Goal: Transaction & Acquisition: Subscribe to service/newsletter

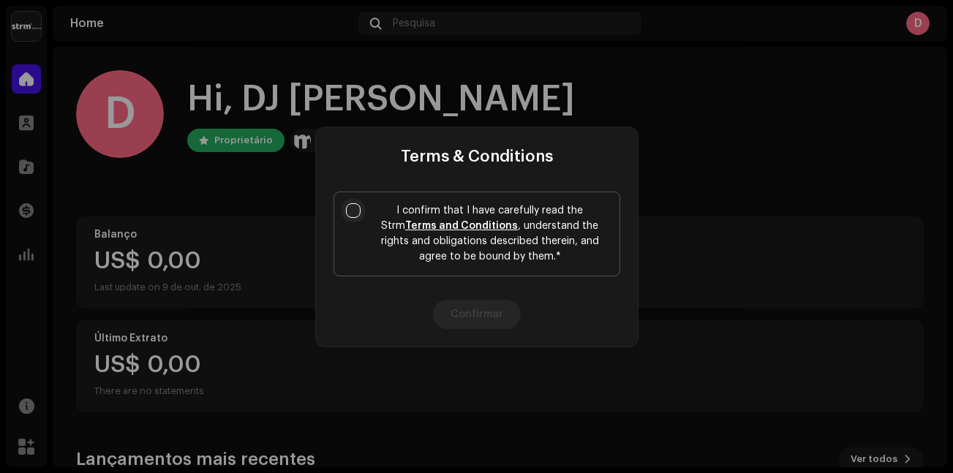
click at [347, 209] on input "I confirm that I have carefully read the Strm Terms and Conditions , understand…" at bounding box center [353, 210] width 15 height 15
checkbox input "true"
click at [468, 312] on button "Confirmar" at bounding box center [477, 314] width 88 height 29
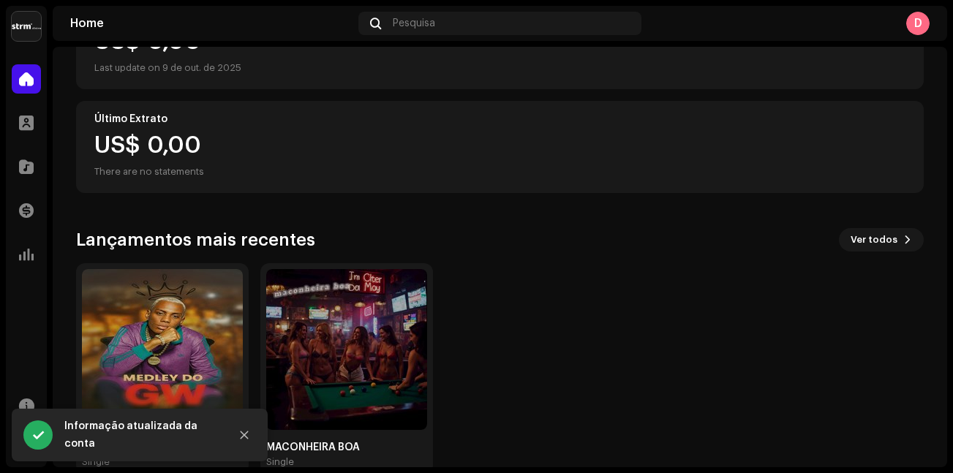
scroll to position [249, 0]
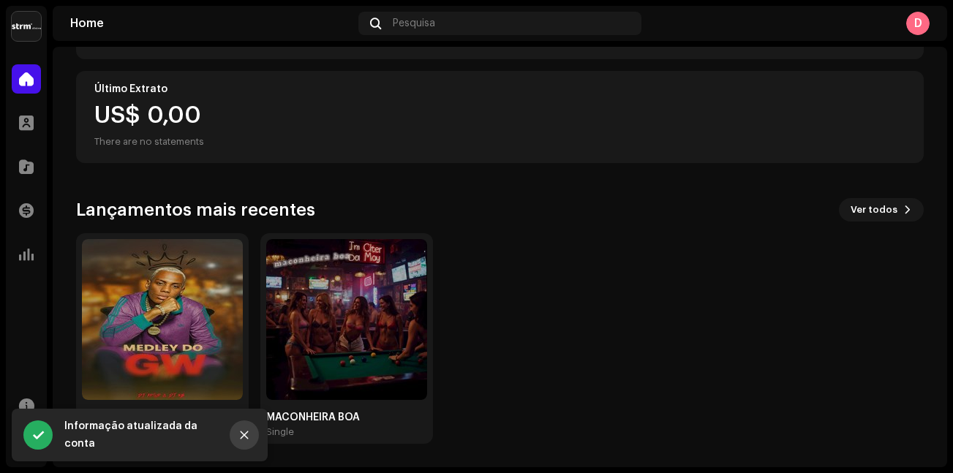
click at [248, 442] on button "Close" at bounding box center [244, 435] width 29 height 29
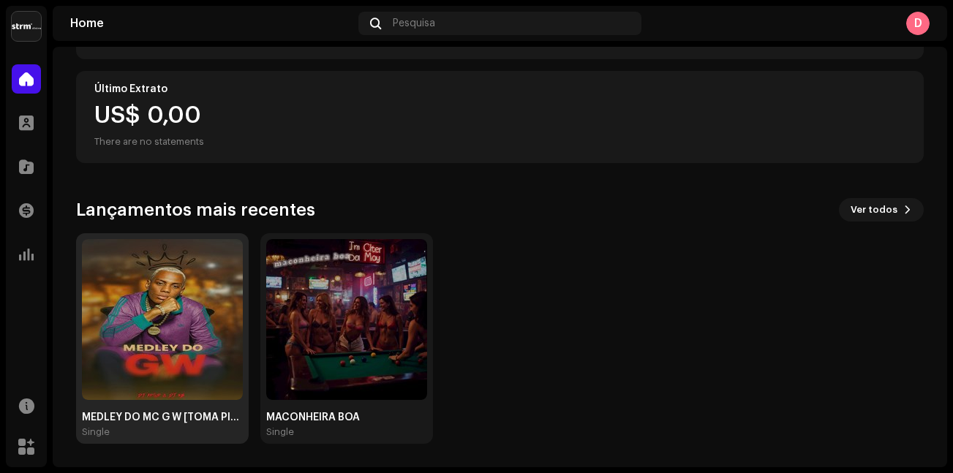
click at [174, 342] on img at bounding box center [162, 319] width 161 height 161
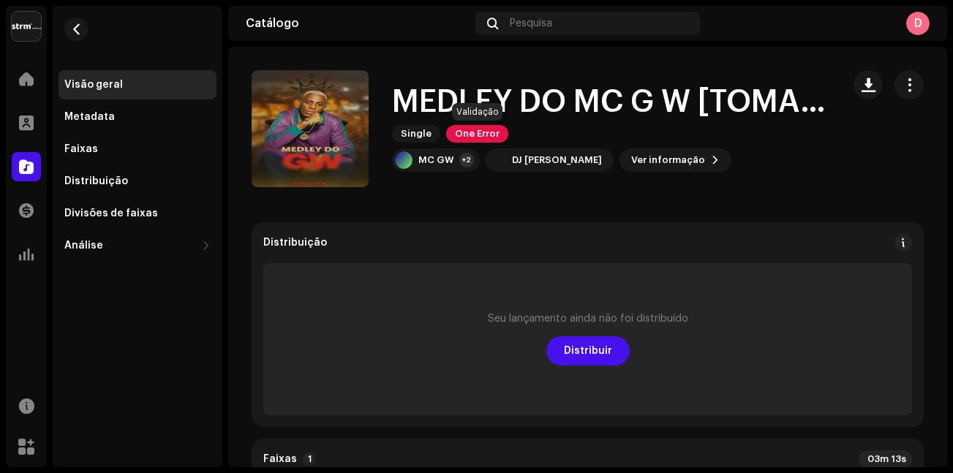
click at [484, 136] on span "One Error" at bounding box center [477, 134] width 62 height 18
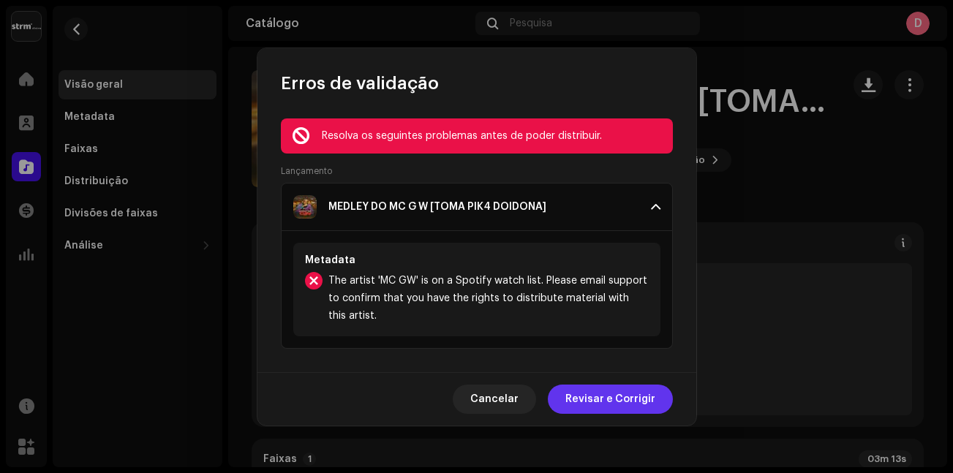
click at [600, 402] on span "Revisar e Corrigir" at bounding box center [610, 399] width 90 height 29
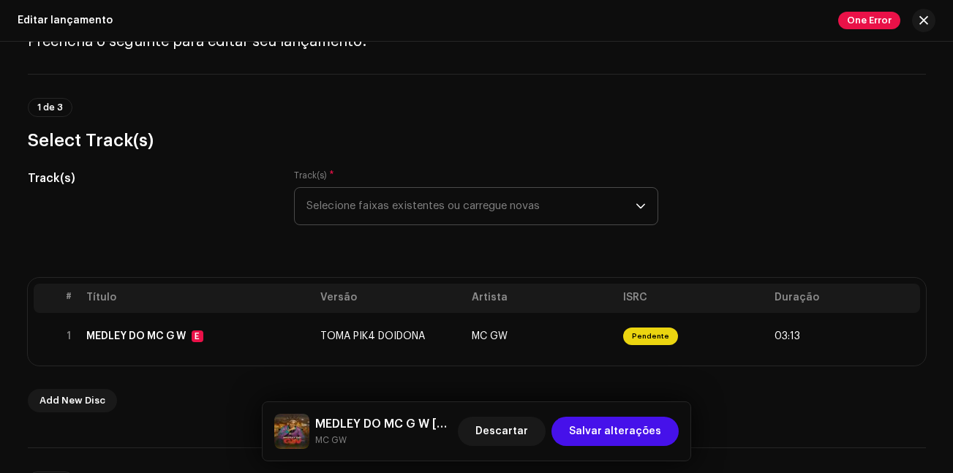
scroll to position [146, 0]
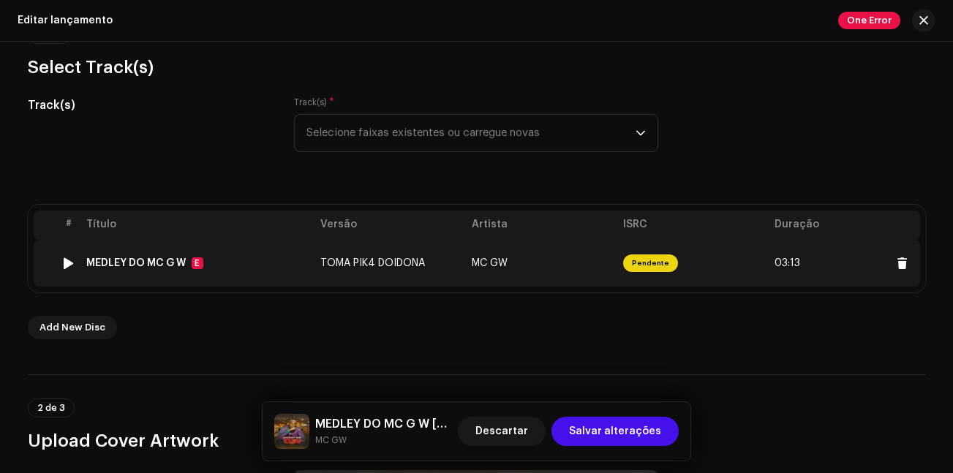
click at [391, 250] on td "TOMA PIK4 DOIDONA" at bounding box center [389, 263] width 151 height 47
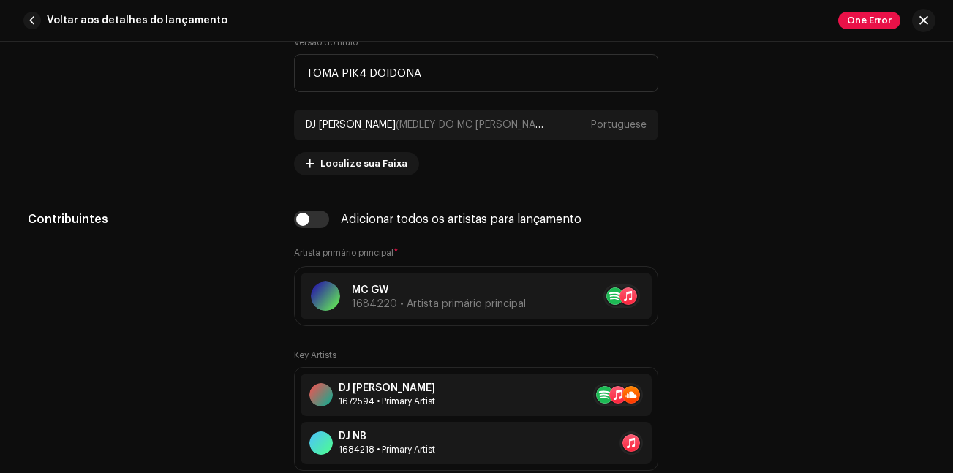
scroll to position [878, 0]
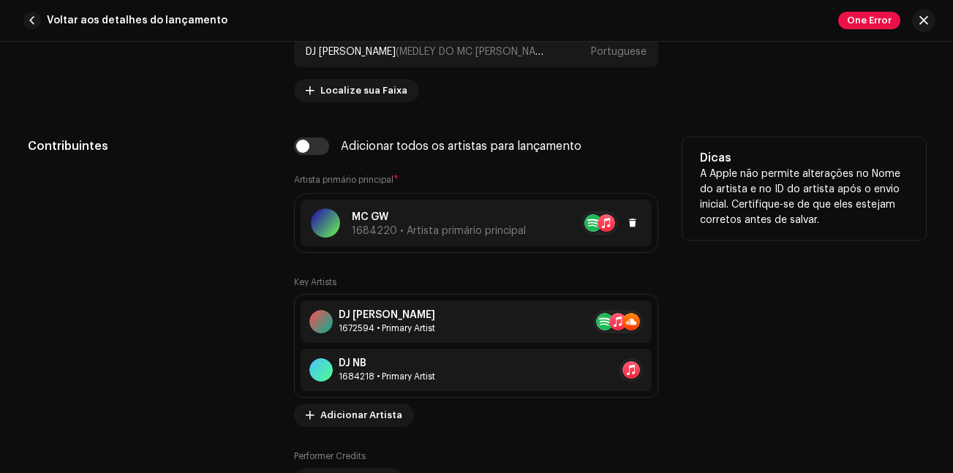
drag, startPoint x: 467, startPoint y: 223, endPoint x: 492, endPoint y: 216, distance: 26.6
click at [492, 216] on p "MC GW" at bounding box center [439, 217] width 174 height 15
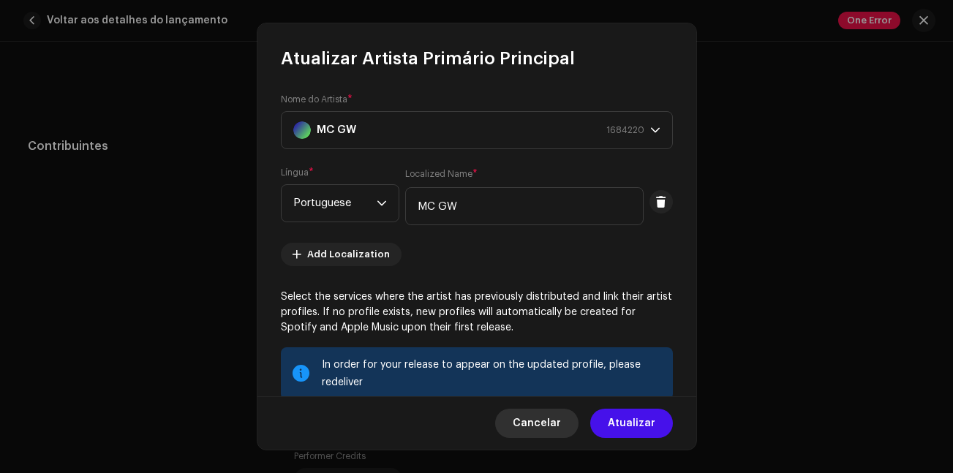
click at [546, 429] on span "Cancelar" at bounding box center [537, 423] width 48 height 29
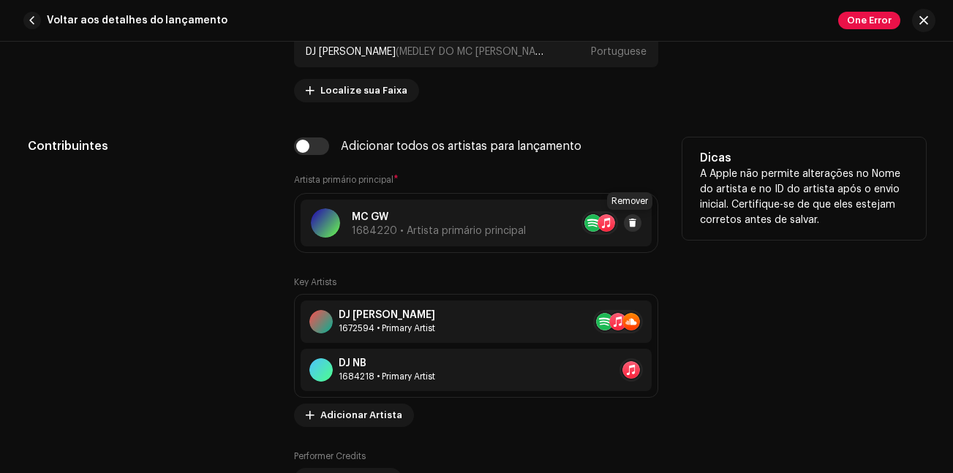
click at [628, 225] on span at bounding box center [632, 223] width 9 height 12
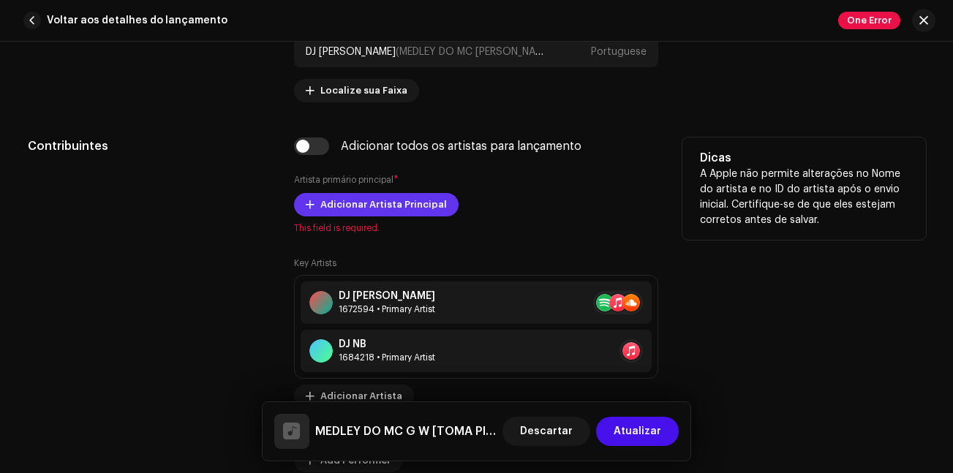
click at [367, 198] on span "Adicionar Artista Principal" at bounding box center [383, 204] width 127 height 29
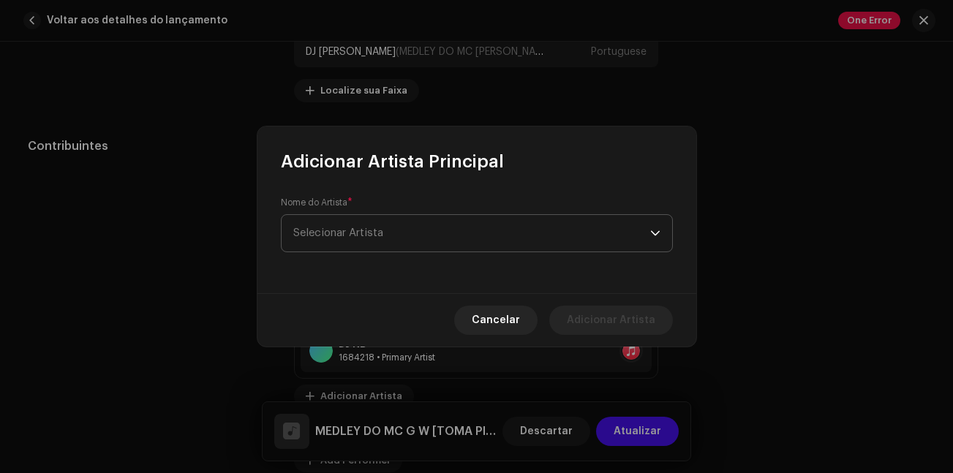
click at [380, 239] on span "Selecionar Artista" at bounding box center [471, 233] width 357 height 37
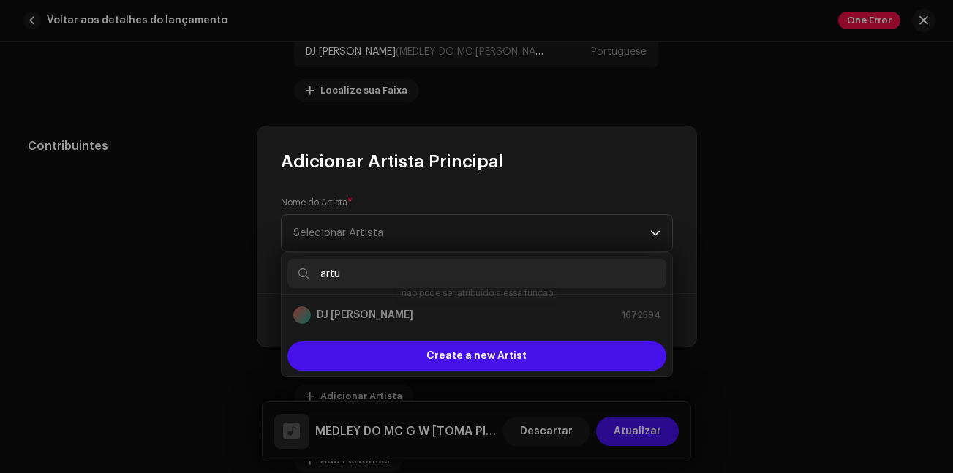
type input "artu"
click at [362, 314] on div "DJ [PERSON_NAME] 1672594" at bounding box center [476, 315] width 367 height 18
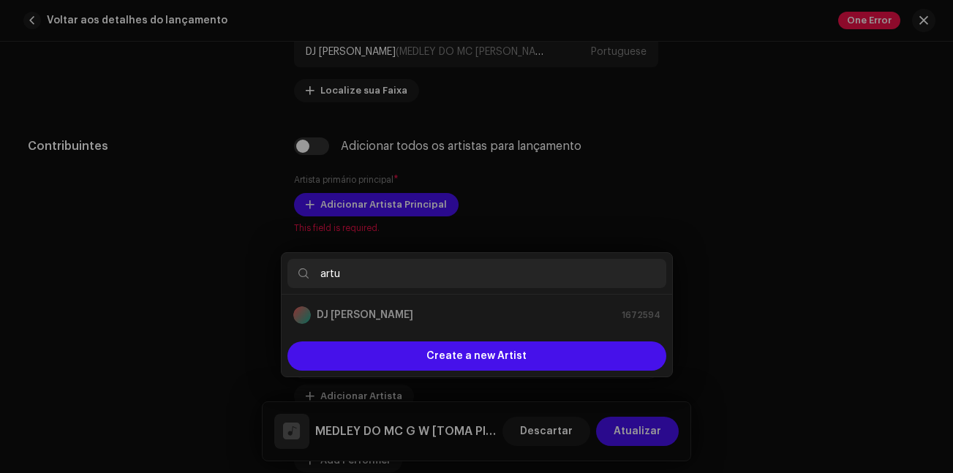
click at [826, 152] on div "Adicionar Artista Principal Nome do Artista * Selecionar Artista Cancelar Adici…" at bounding box center [476, 236] width 953 height 473
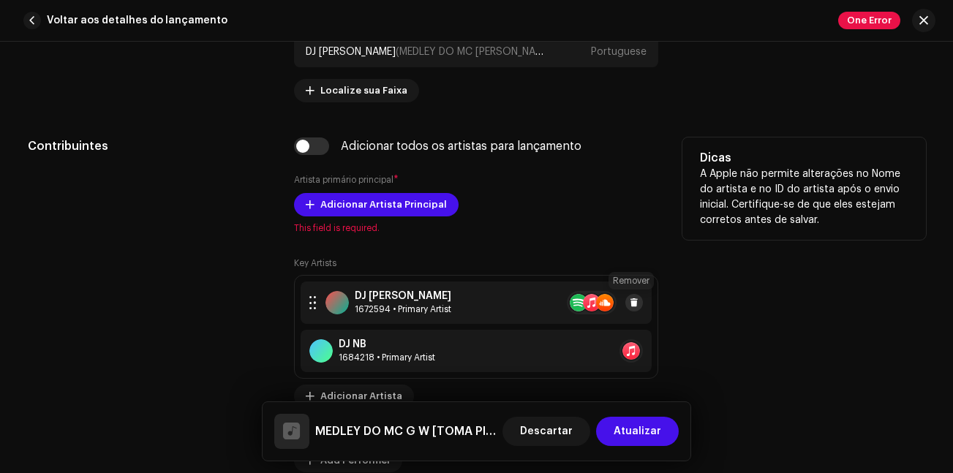
click at [630, 304] on span at bounding box center [634, 303] width 9 height 12
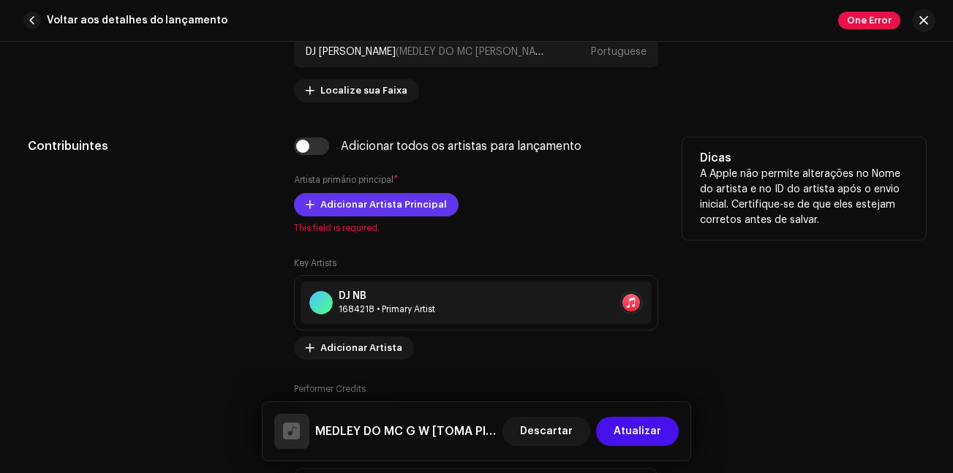
click at [368, 205] on span "Adicionar Artista Principal" at bounding box center [383, 204] width 127 height 29
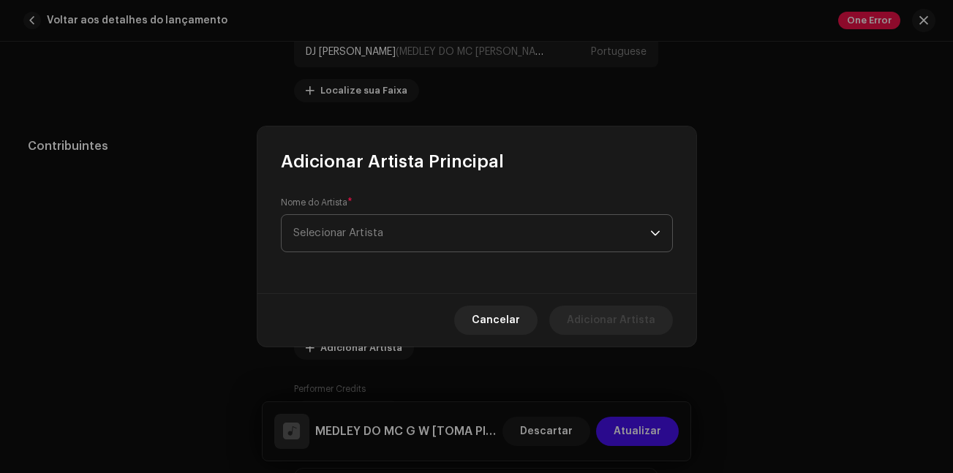
drag, startPoint x: 365, startPoint y: 231, endPoint x: 383, endPoint y: 232, distance: 18.3
click at [363, 231] on span "Selecionar Artista" at bounding box center [338, 232] width 90 height 11
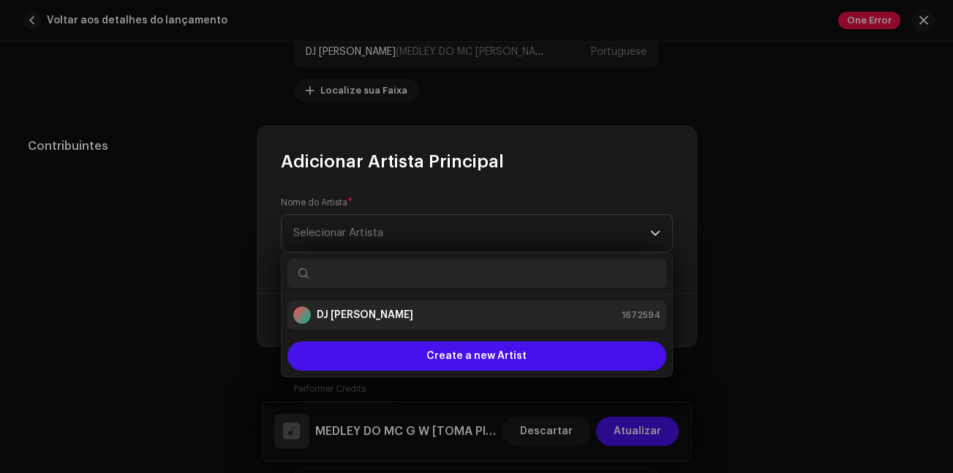
click at [374, 308] on div "DJ [PERSON_NAME] 1672594" at bounding box center [476, 315] width 367 height 18
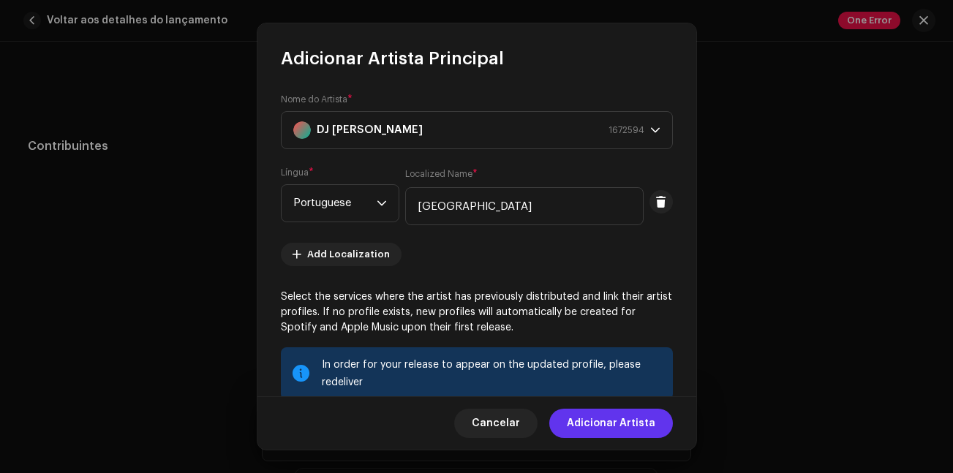
click at [601, 423] on span "Adicionar Artista" at bounding box center [611, 423] width 88 height 29
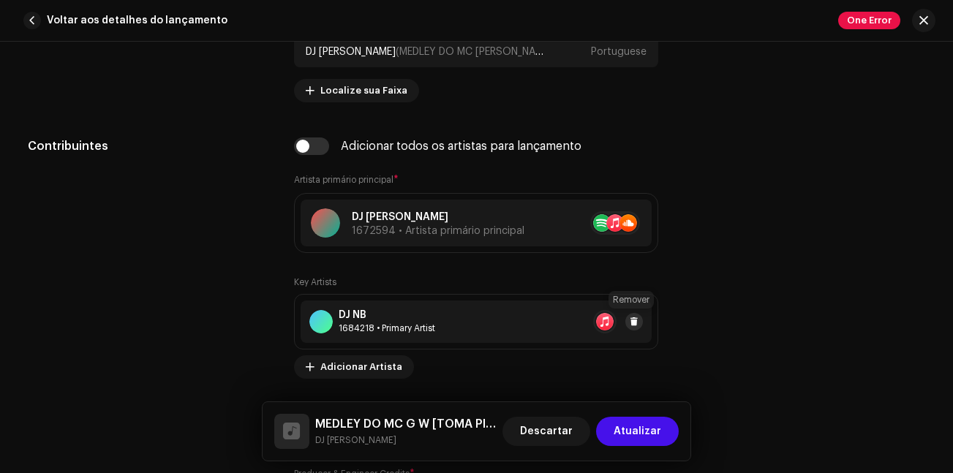
click at [633, 320] on span at bounding box center [634, 322] width 9 height 12
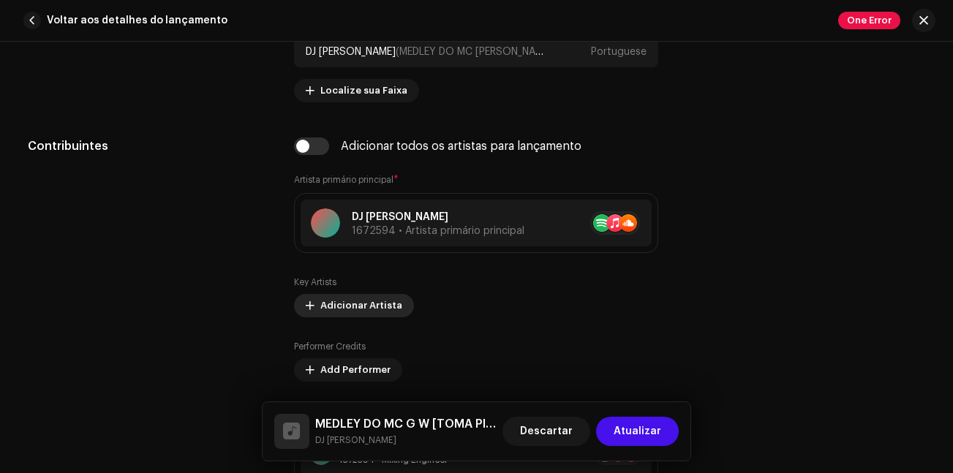
click at [358, 306] on span "Adicionar Artista" at bounding box center [361, 305] width 82 height 29
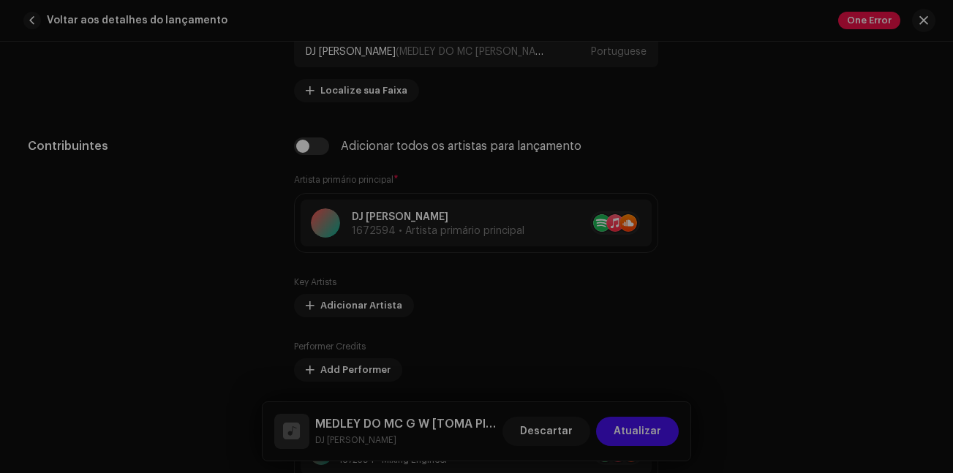
click at [757, 233] on div "Add Key Artist Posição * Selecionar função Cancelar Adicionar Artista" at bounding box center [476, 236] width 953 height 473
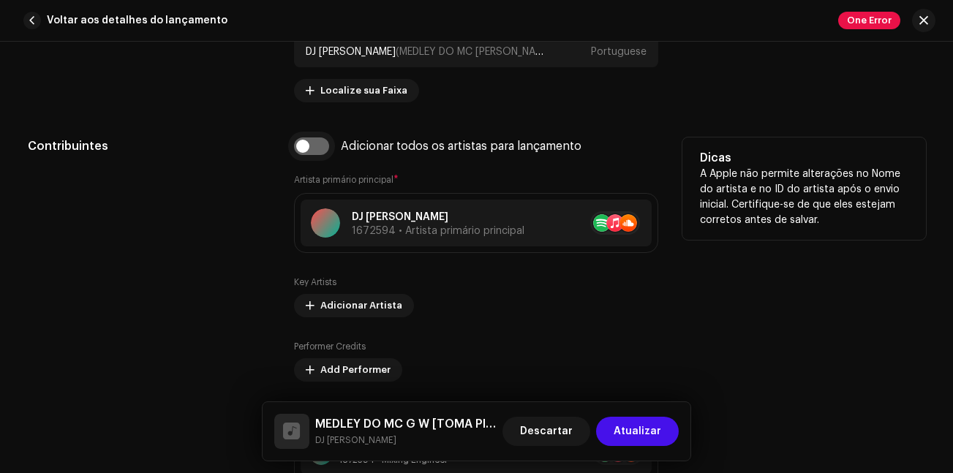
click at [312, 149] on input "checkbox" at bounding box center [311, 146] width 35 height 18
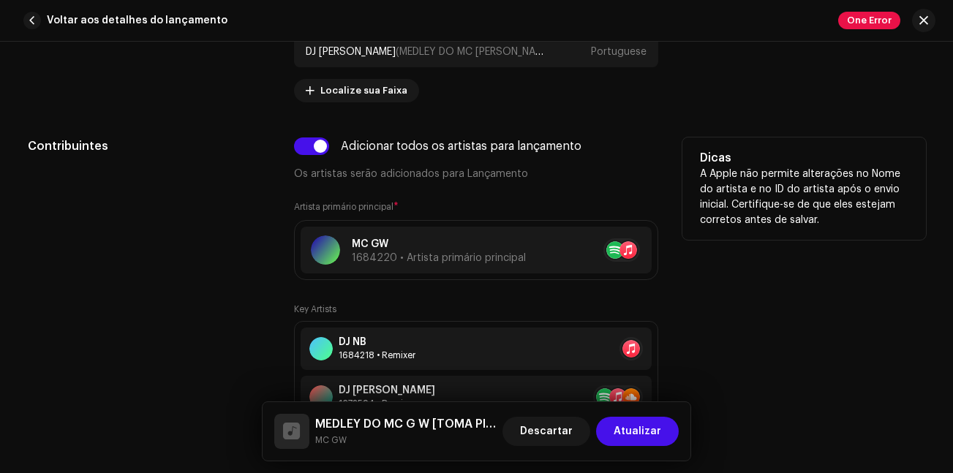
scroll to position [951, 0]
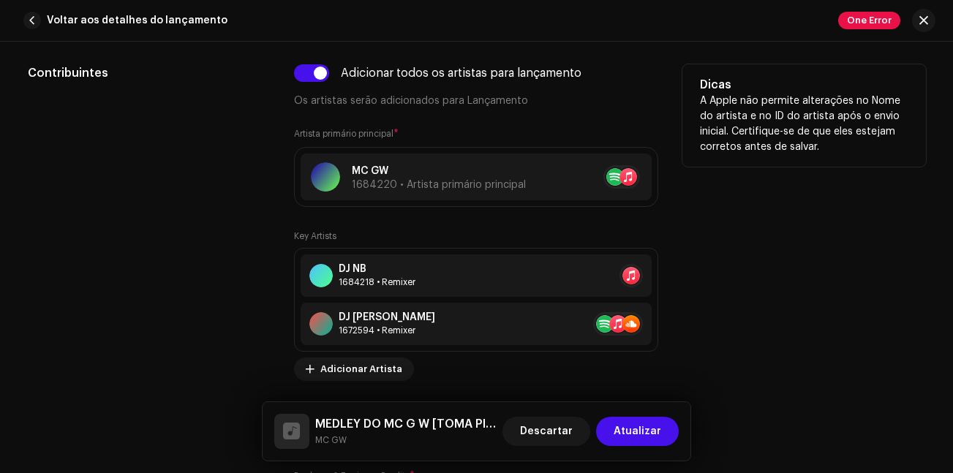
drag, startPoint x: 472, startPoint y: 170, endPoint x: 466, endPoint y: 211, distance: 41.4
click at [466, 211] on div "Adicionar todos os artistas para lançamento Os artistas serão adicionados para …" at bounding box center [476, 343] width 364 height 558
click at [456, 217] on div "Adicionar todos os artistas para lançamento Os artistas serão adicionados para …" at bounding box center [476, 343] width 364 height 558
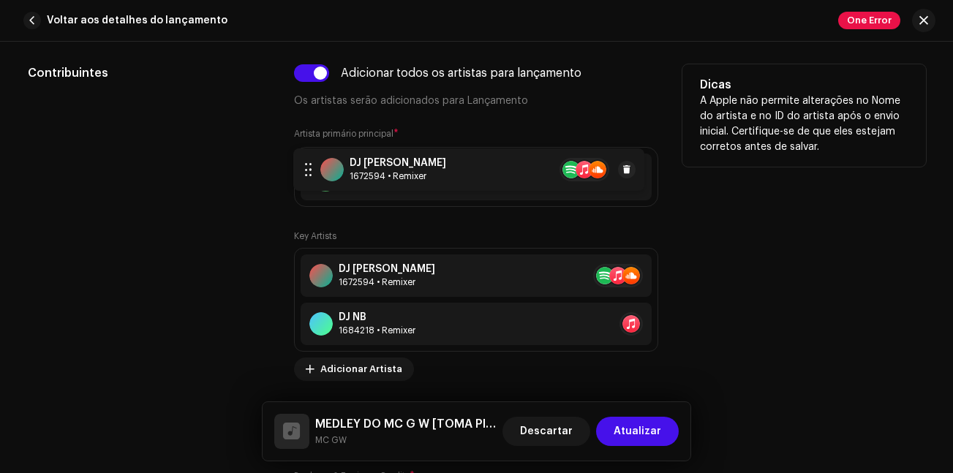
drag, startPoint x: 308, startPoint y: 331, endPoint x: 304, endPoint y: 176, distance: 154.4
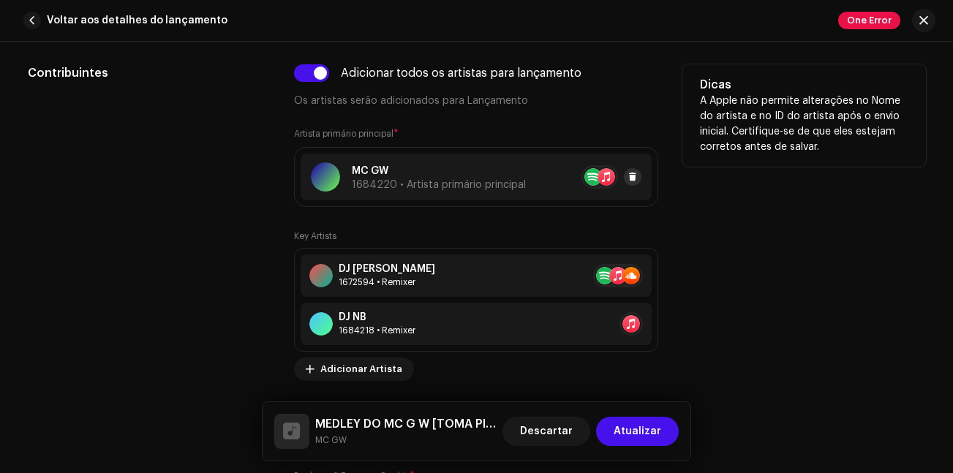
click at [632, 174] on span at bounding box center [632, 177] width 9 height 12
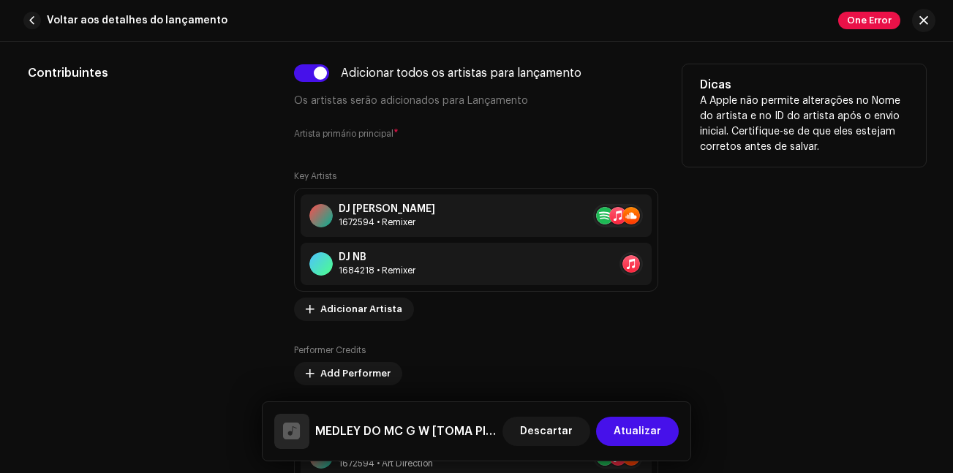
scroll to position [878, 0]
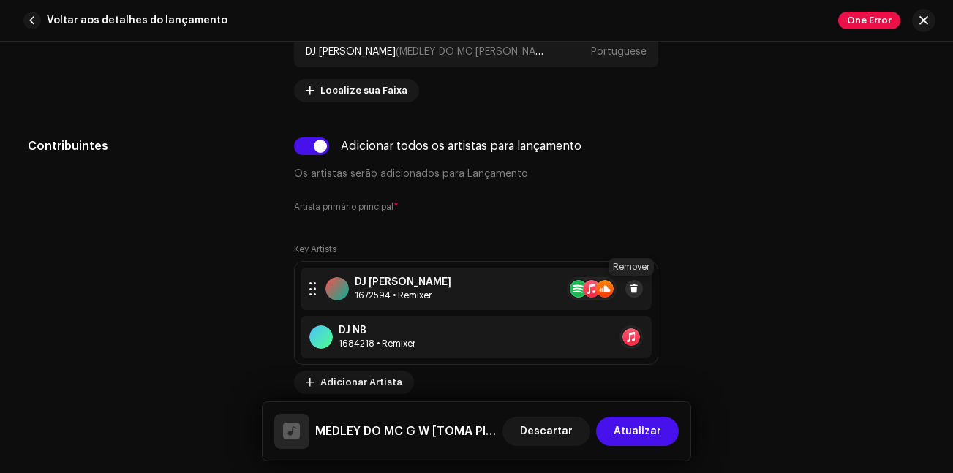
click at [636, 285] on span at bounding box center [634, 289] width 9 height 12
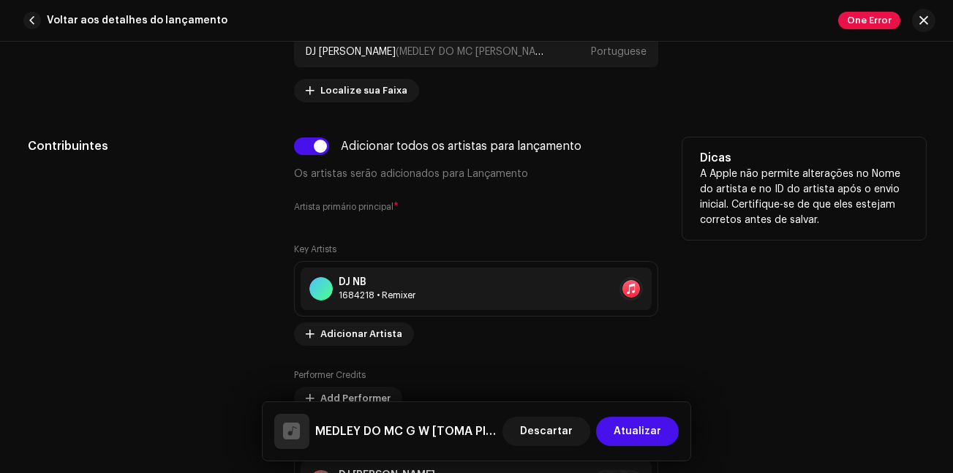
click at [364, 203] on small "Artista primário principal" at bounding box center [343, 207] width 99 height 9
click at [393, 166] on div "Adicionar todos os artistas para lançamento Os artistas serão adicionados para …" at bounding box center [476, 159] width 364 height 45
click at [396, 177] on p "Os artistas serão adicionados para Lançamento" at bounding box center [476, 174] width 364 height 15
click at [306, 159] on div "Adicionar todos os artistas para lançamento Os artistas serão adicionados para …" at bounding box center [476, 159] width 364 height 45
click at [314, 147] on input "checkbox" at bounding box center [311, 146] width 35 height 18
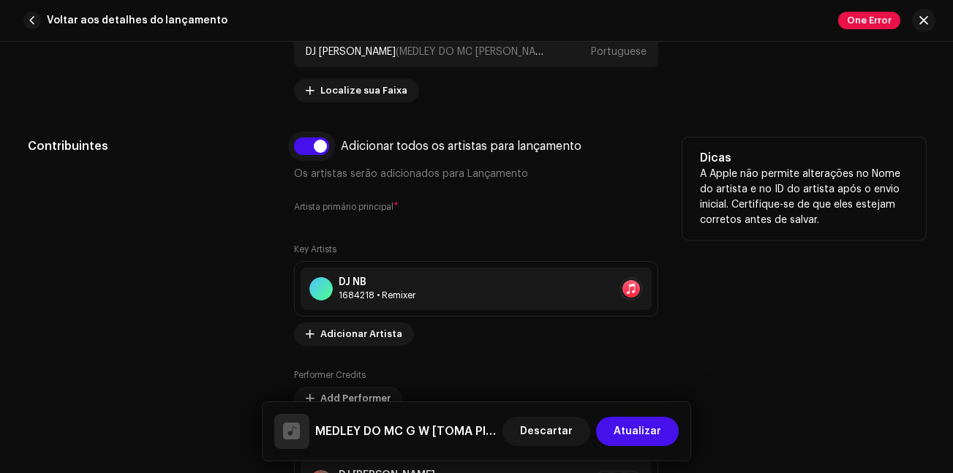
checkbox input "false"
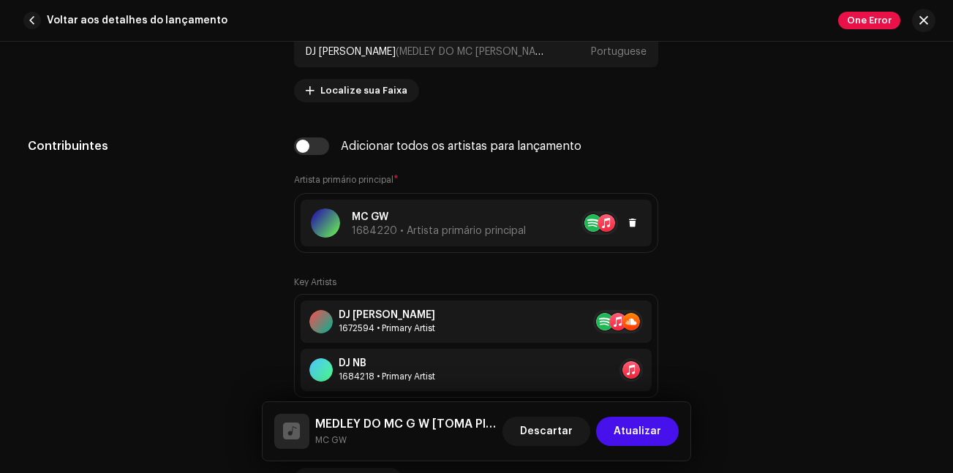
scroll to position [951, 0]
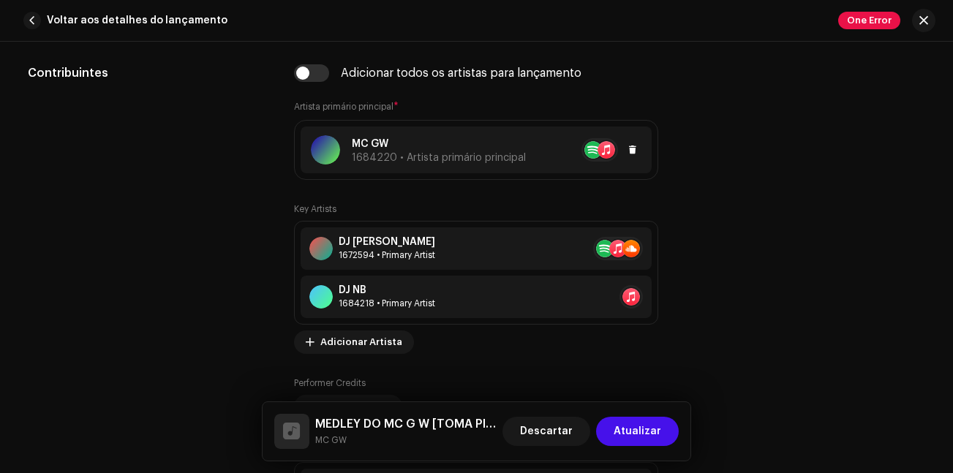
click at [635, 157] on div at bounding box center [633, 150] width 18 height 18
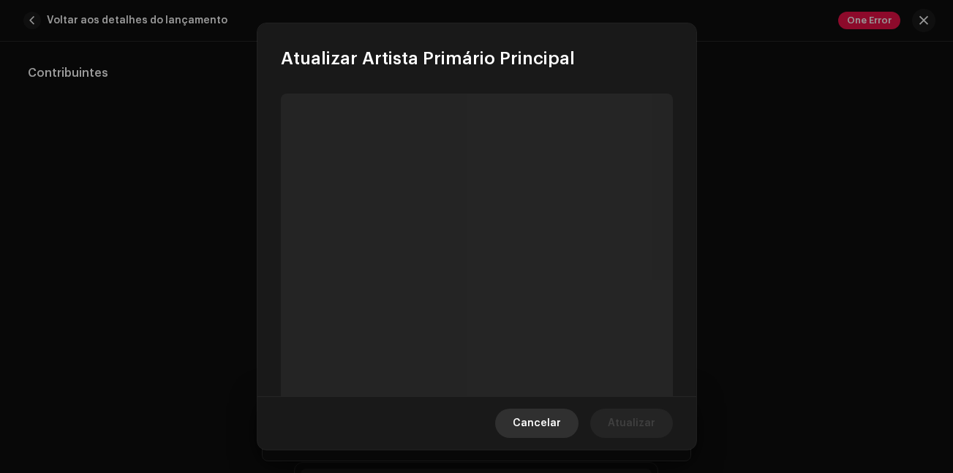
click at [552, 434] on span "Cancelar" at bounding box center [537, 423] width 48 height 29
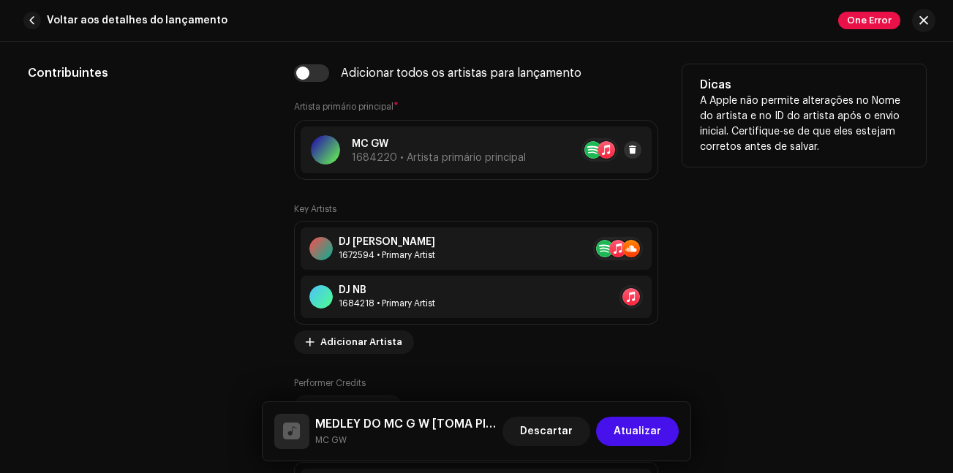
click at [631, 156] on button at bounding box center [633, 150] width 18 height 18
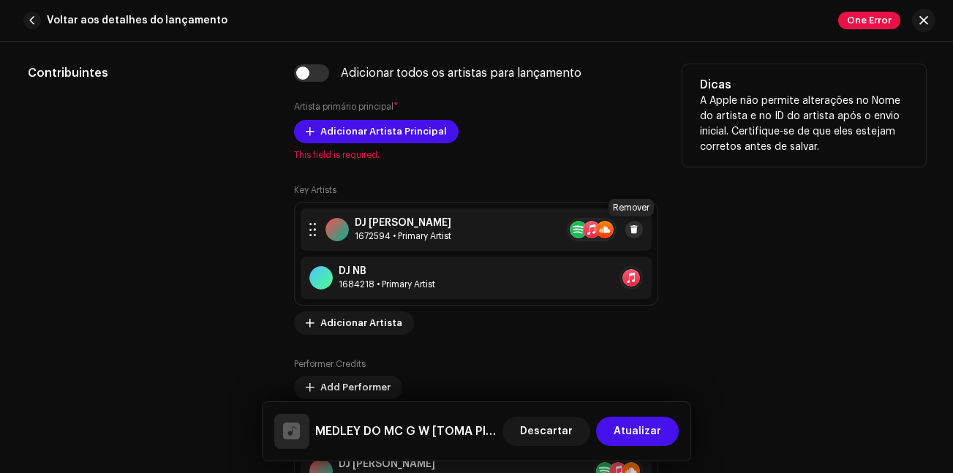
click at [633, 224] on span at bounding box center [634, 230] width 9 height 12
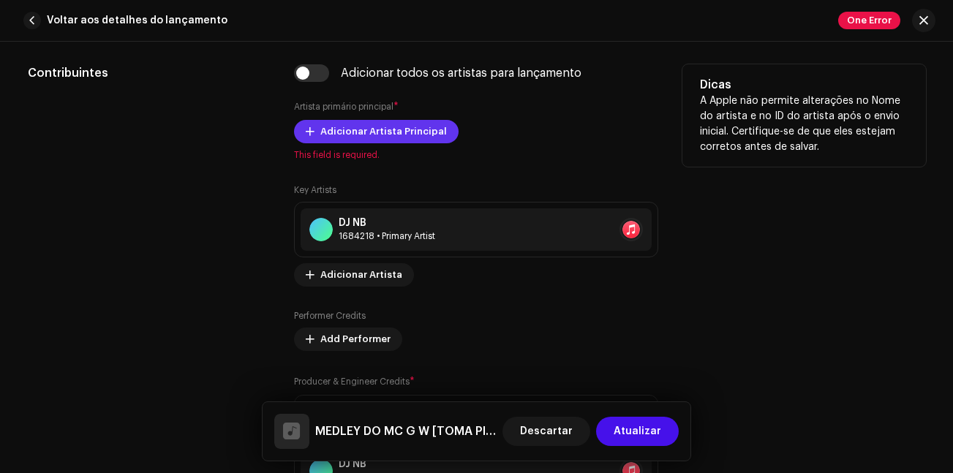
click at [361, 135] on span "Adicionar Artista Principal" at bounding box center [383, 131] width 127 height 29
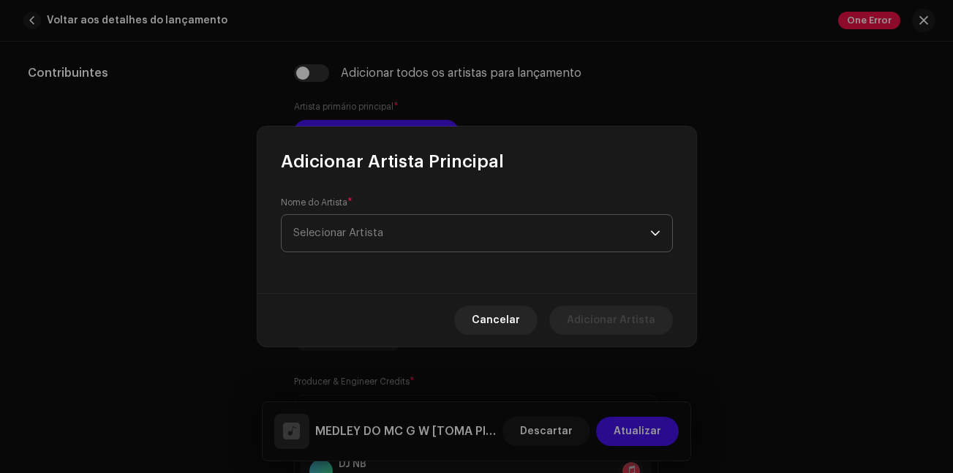
click at [426, 242] on span "Selecionar Artista" at bounding box center [471, 233] width 357 height 37
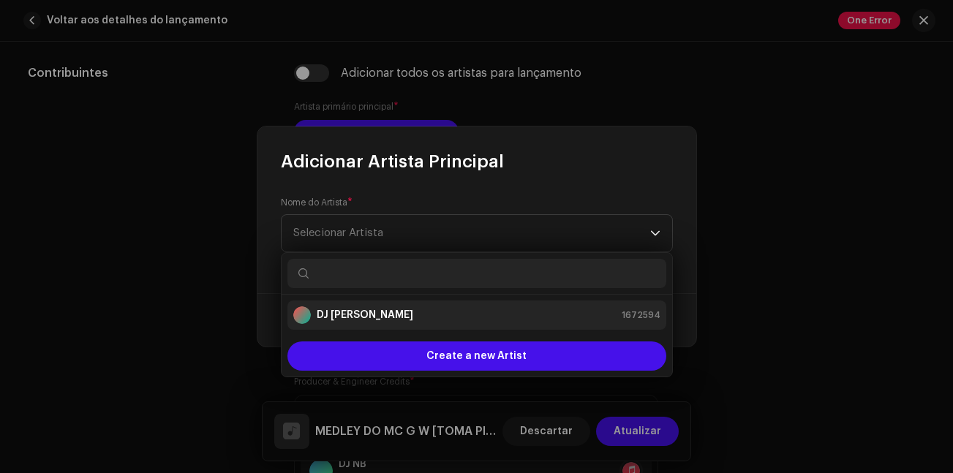
click at [379, 309] on div "DJ [PERSON_NAME] 1672594" at bounding box center [476, 315] width 367 height 18
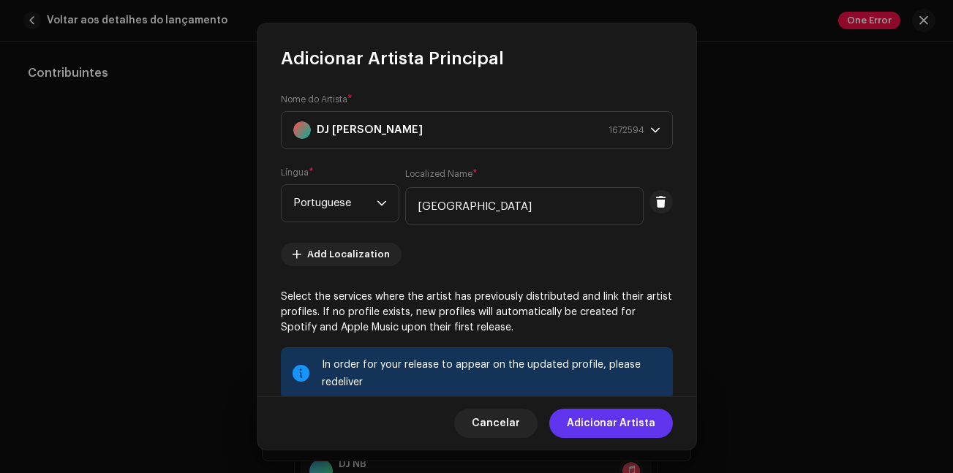
click at [589, 422] on span "Adicionar Artista" at bounding box center [611, 423] width 88 height 29
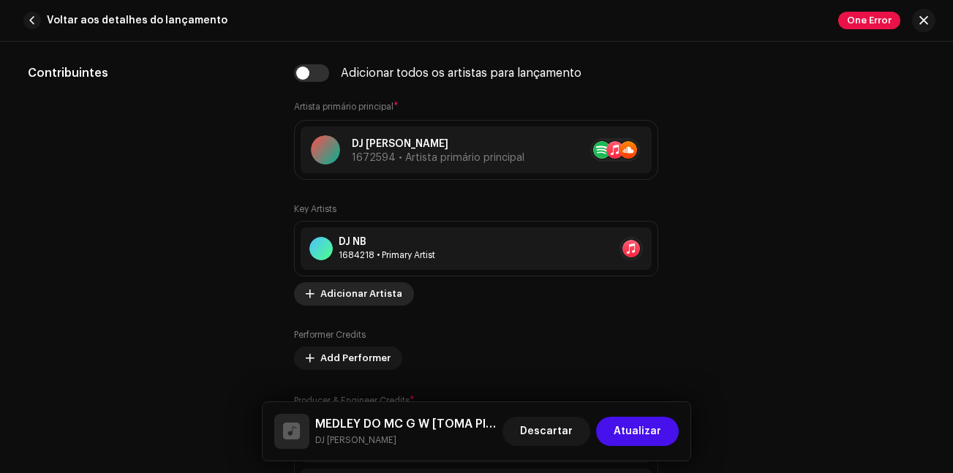
click at [337, 293] on span "Adicionar Artista" at bounding box center [361, 293] width 82 height 29
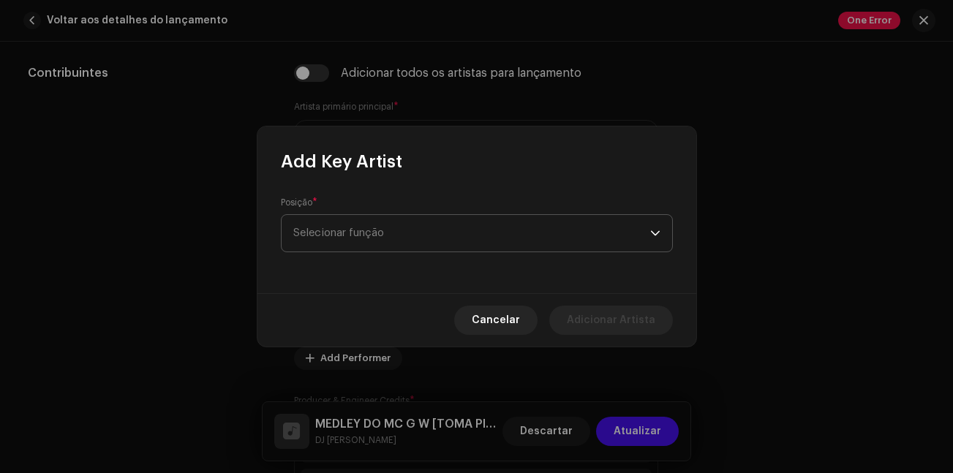
click at [404, 225] on span "Selecionar função" at bounding box center [471, 233] width 357 height 37
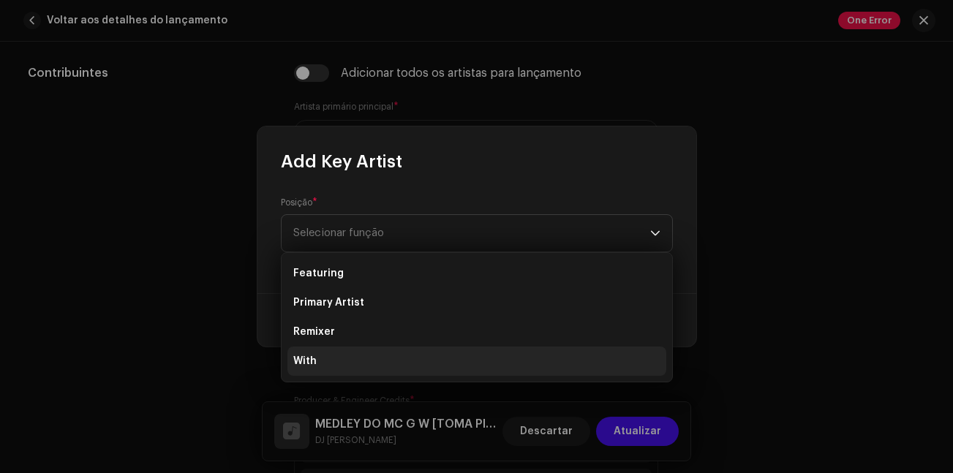
click at [361, 357] on li "With" at bounding box center [476, 361] width 379 height 29
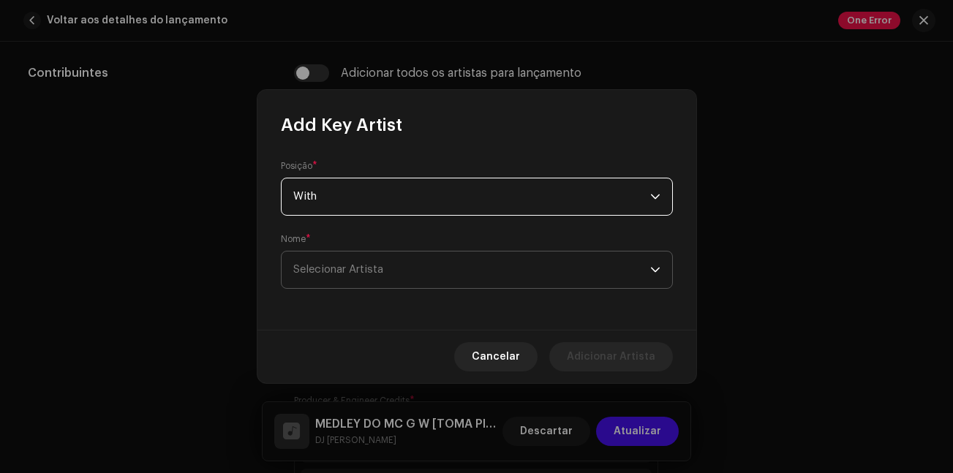
click at [432, 282] on span "Selecionar Artista" at bounding box center [471, 270] width 357 height 37
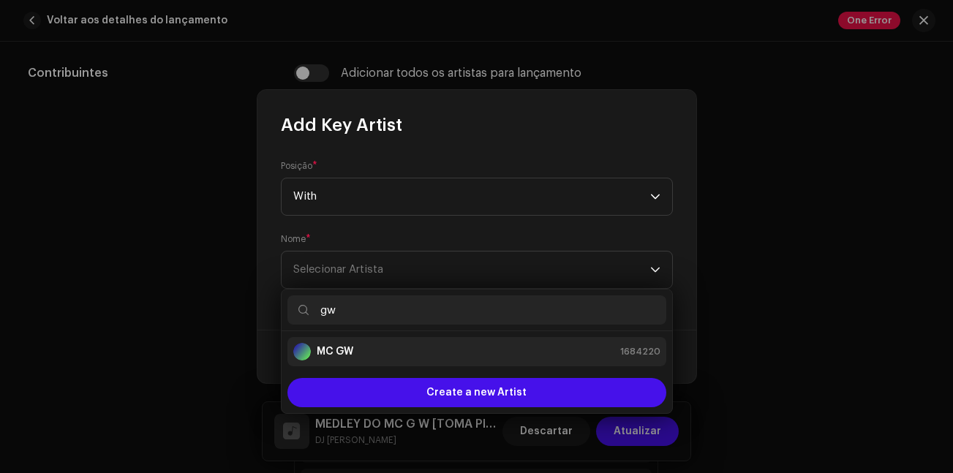
type input "gw"
click at [437, 344] on div "MC GW 1684220" at bounding box center [476, 352] width 367 height 18
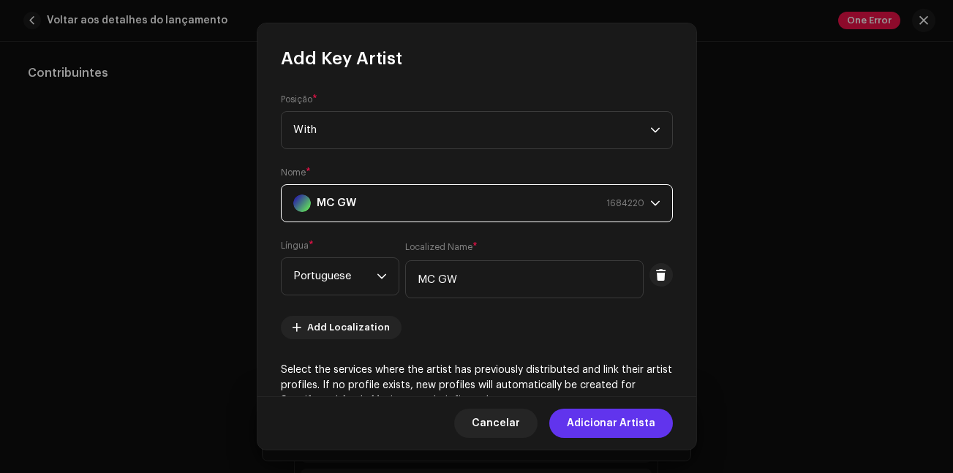
click at [614, 426] on span "Adicionar Artista" at bounding box center [611, 423] width 88 height 29
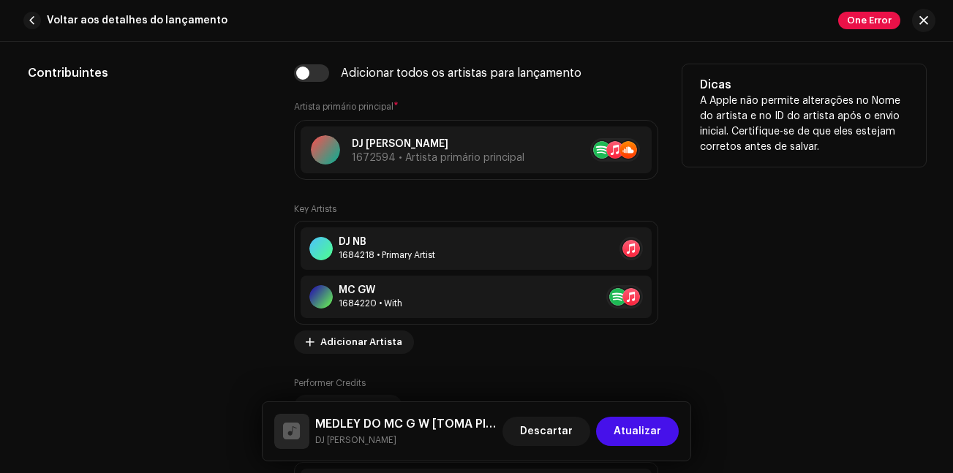
scroll to position [1024, 0]
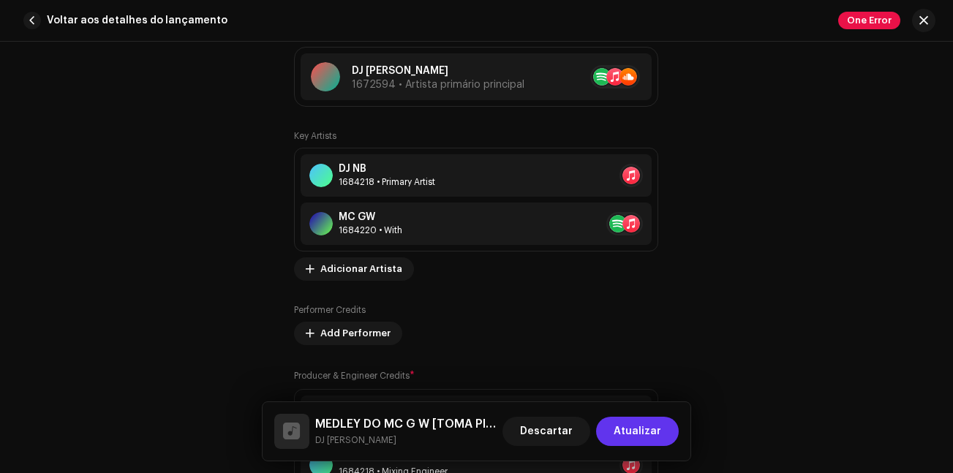
click at [641, 424] on span "Atualizar" at bounding box center [638, 431] width 48 height 29
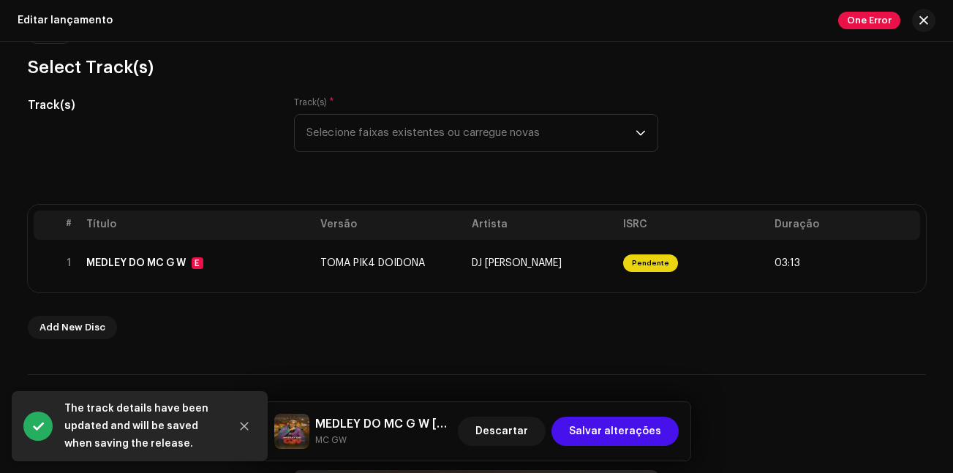
scroll to position [219, 0]
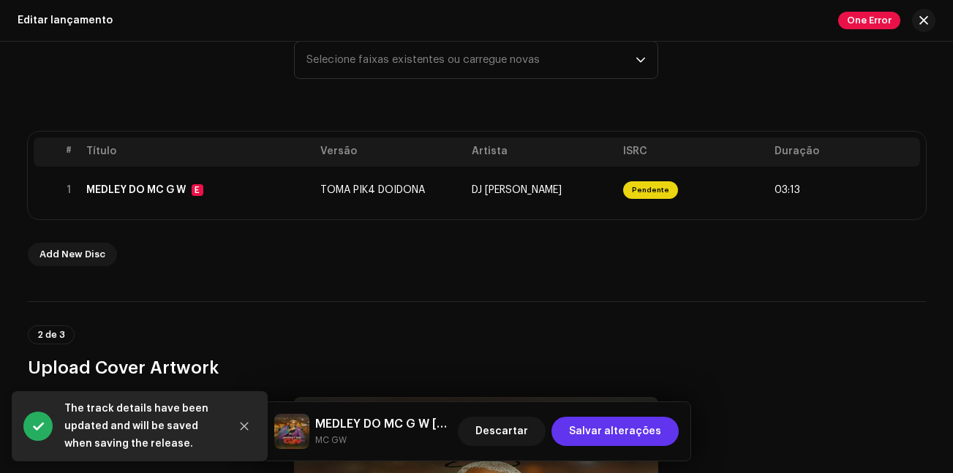
click at [622, 427] on span "Salvar alterações" at bounding box center [615, 431] width 92 height 29
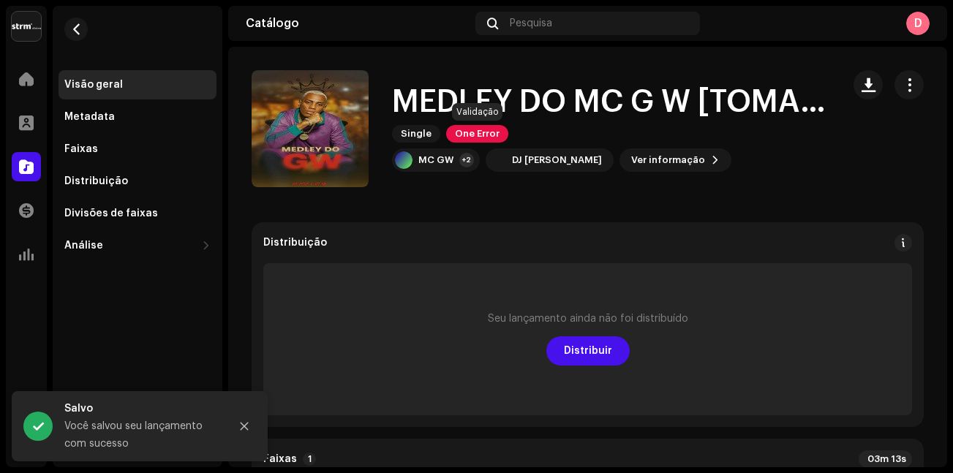
click at [481, 129] on span "One Error" at bounding box center [477, 134] width 62 height 18
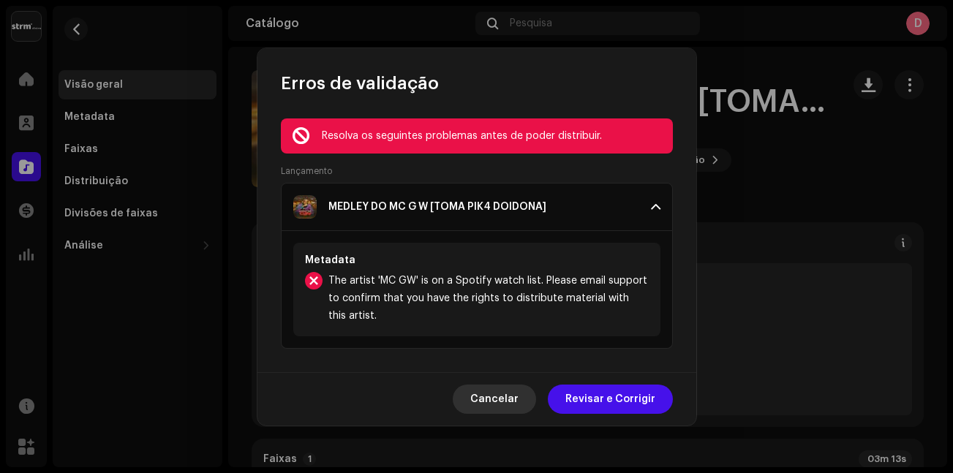
click at [517, 395] on span "Cancelar" at bounding box center [494, 399] width 48 height 29
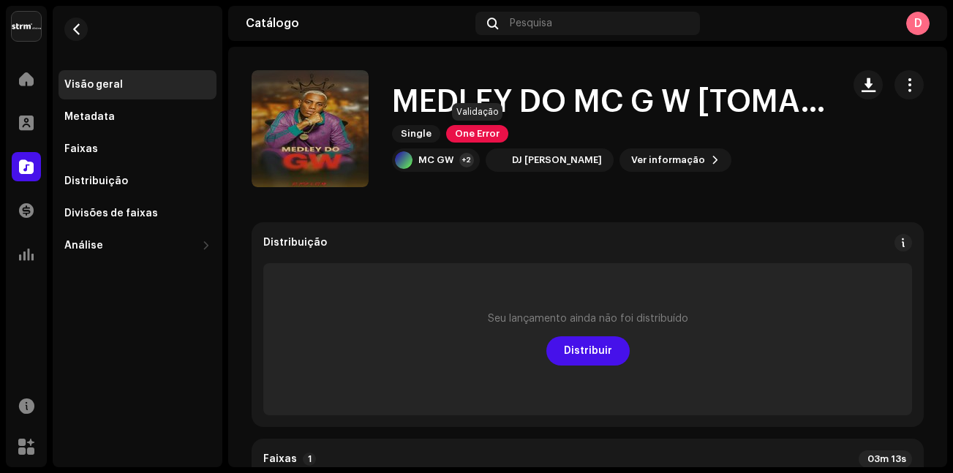
click at [474, 129] on span "One Error" at bounding box center [477, 134] width 62 height 18
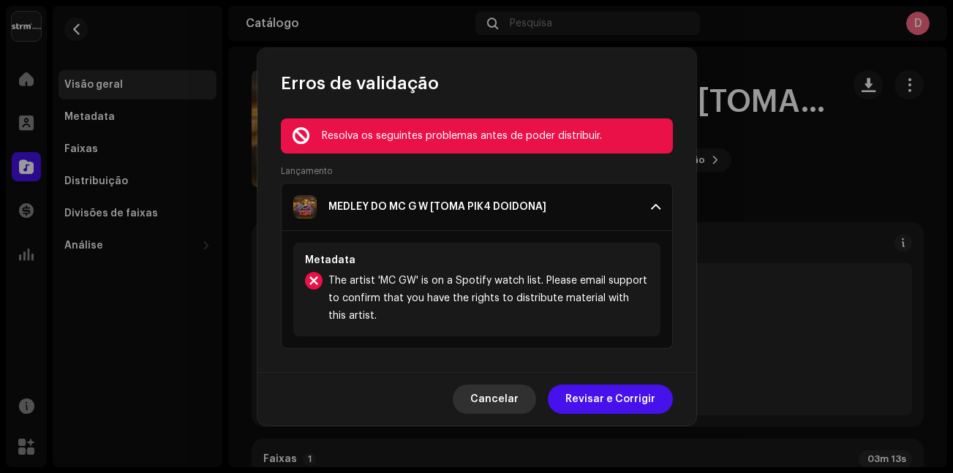
click at [490, 402] on span "Cancelar" at bounding box center [494, 399] width 48 height 29
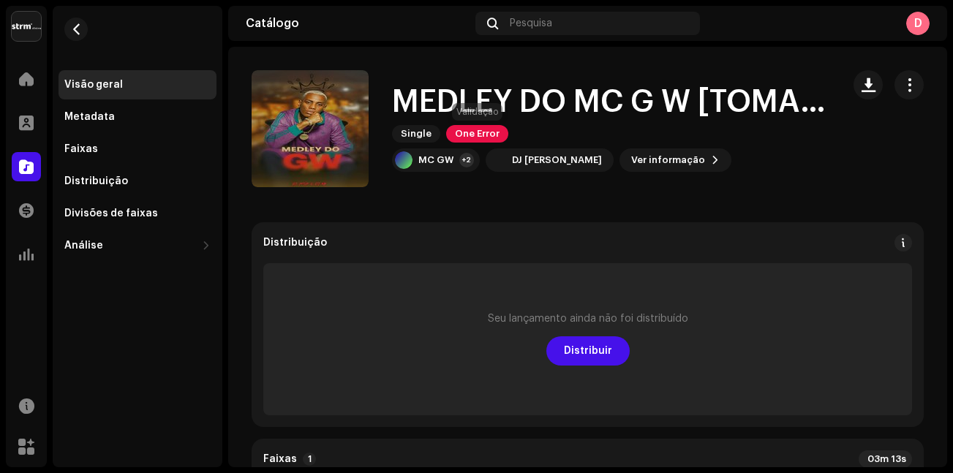
click at [475, 135] on span "One Error" at bounding box center [477, 134] width 62 height 18
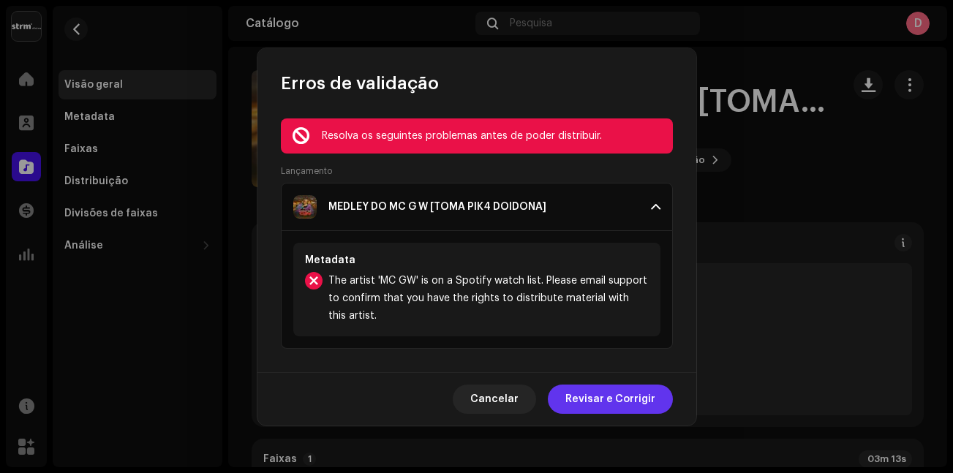
click at [582, 399] on span "Revisar e Corrigir" at bounding box center [610, 399] width 90 height 29
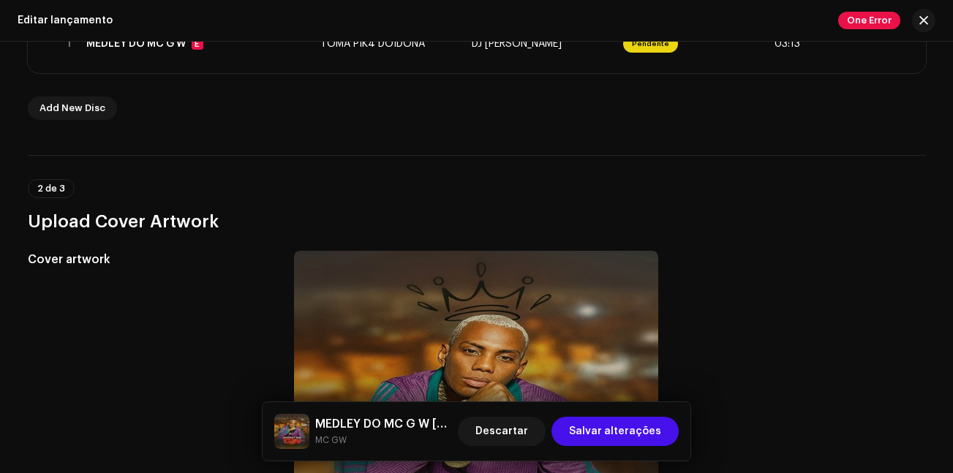
scroll to position [146, 0]
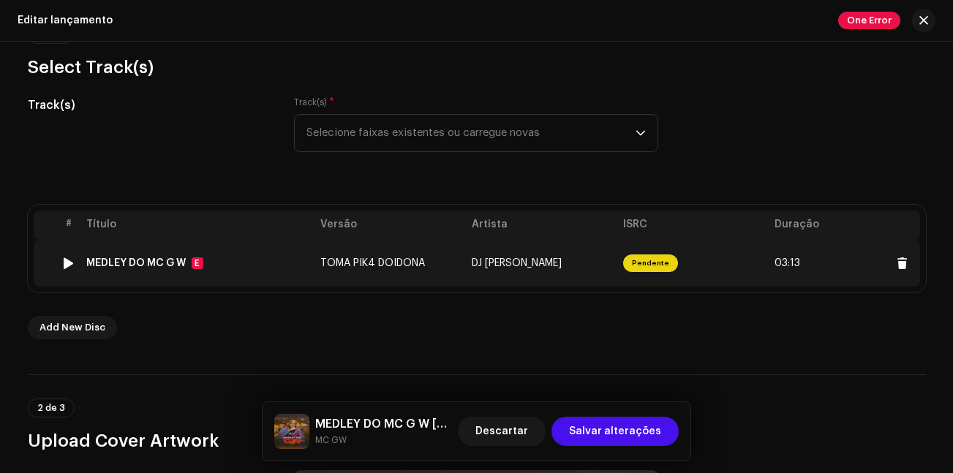
click at [441, 266] on td "TOMA PIK4 DOIDONA" at bounding box center [389, 263] width 151 height 47
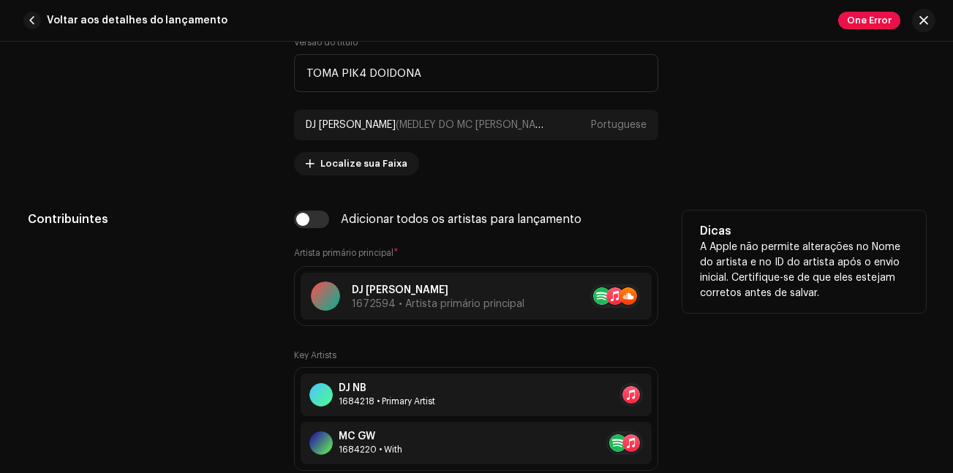
scroll to position [878, 0]
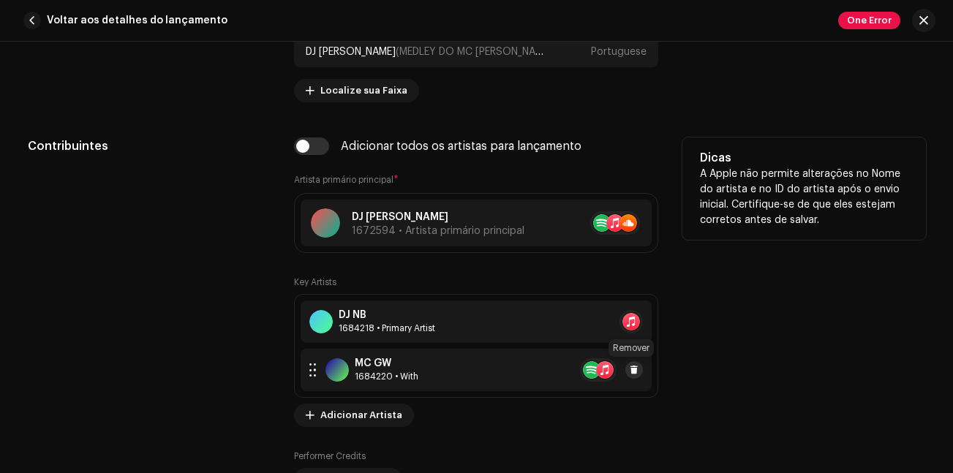
click at [625, 367] on button at bounding box center [634, 370] width 18 height 18
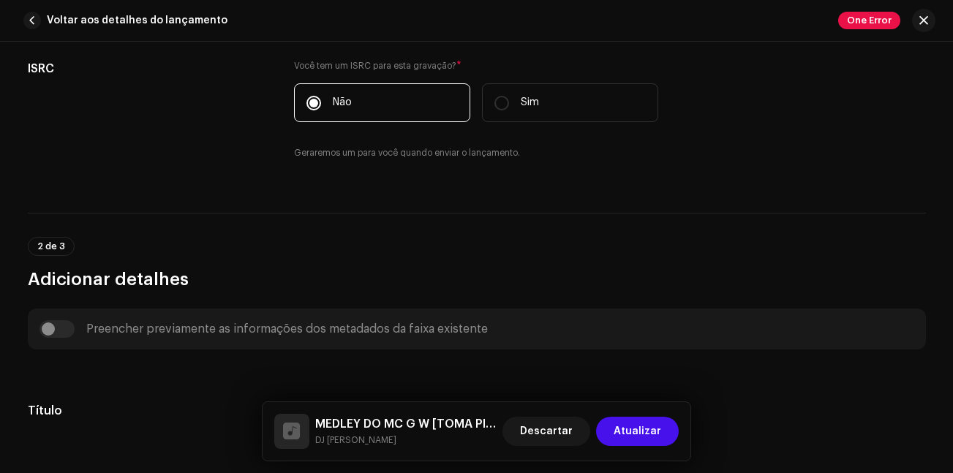
scroll to position [512, 0]
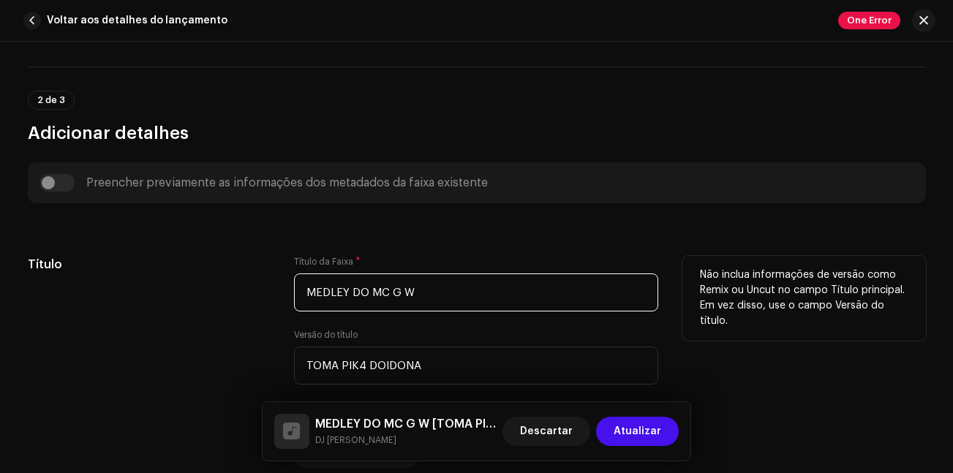
click at [456, 301] on input "MEDLEY DO MC G W" at bounding box center [476, 293] width 364 height 38
click at [428, 293] on input "MEDLEY DO MC G W" at bounding box center [476, 293] width 364 height 38
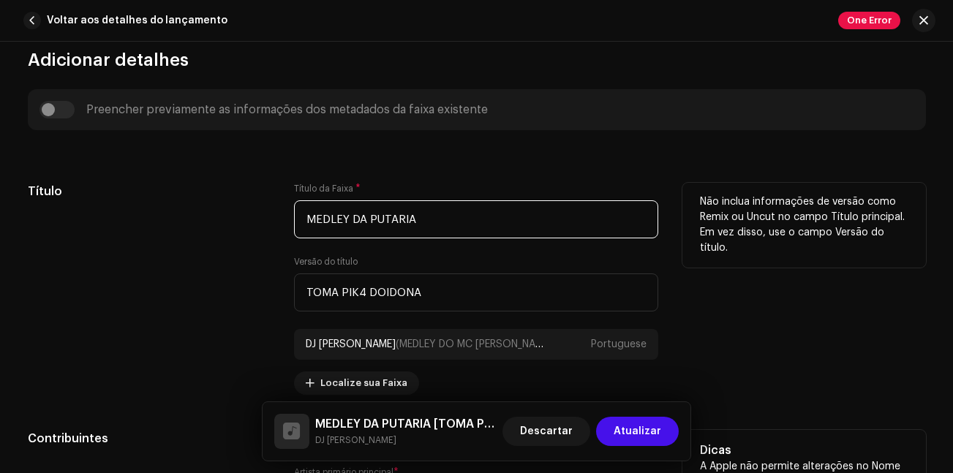
click at [361, 219] on input "MEDLEY DA PUTARIA" at bounding box center [476, 219] width 364 height 38
click at [415, 214] on input "MEDLEY DE PUTARIA" at bounding box center [476, 219] width 364 height 38
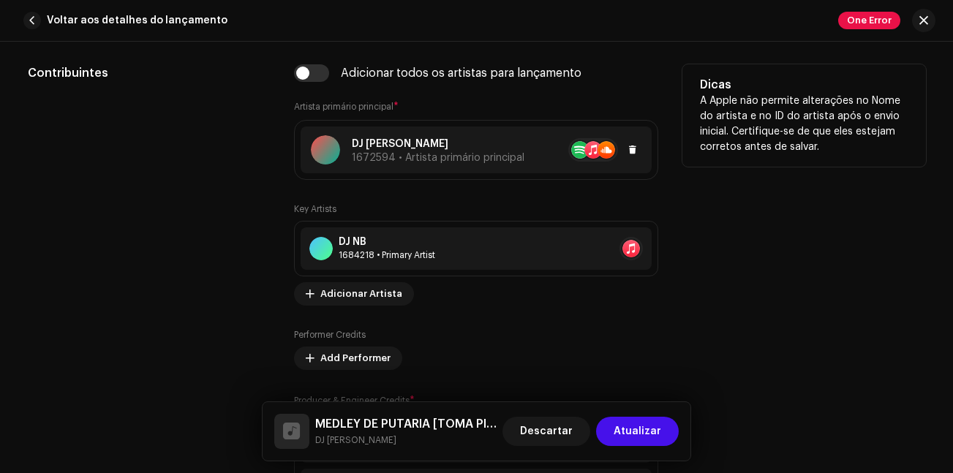
scroll to position [658, 0]
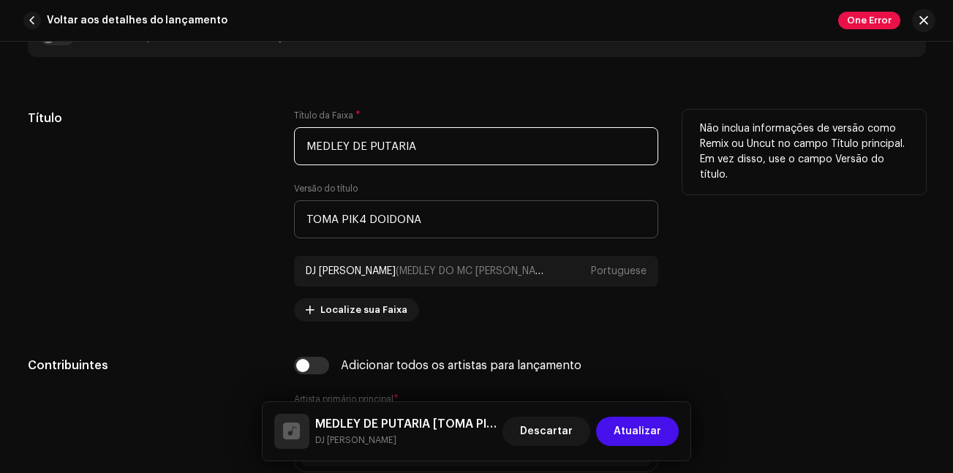
type input "MEDLEY DE PUTARIA"
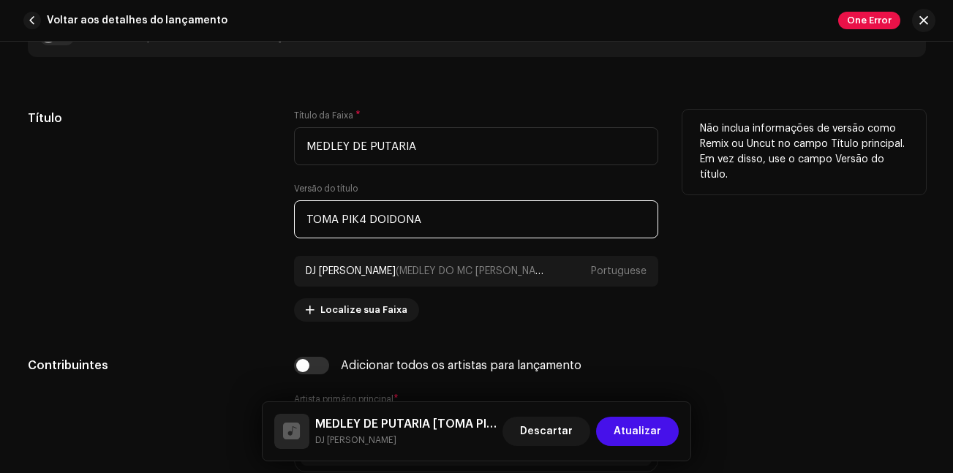
click at [456, 226] on input "TOMA PIK4 DOIDONA" at bounding box center [476, 219] width 364 height 38
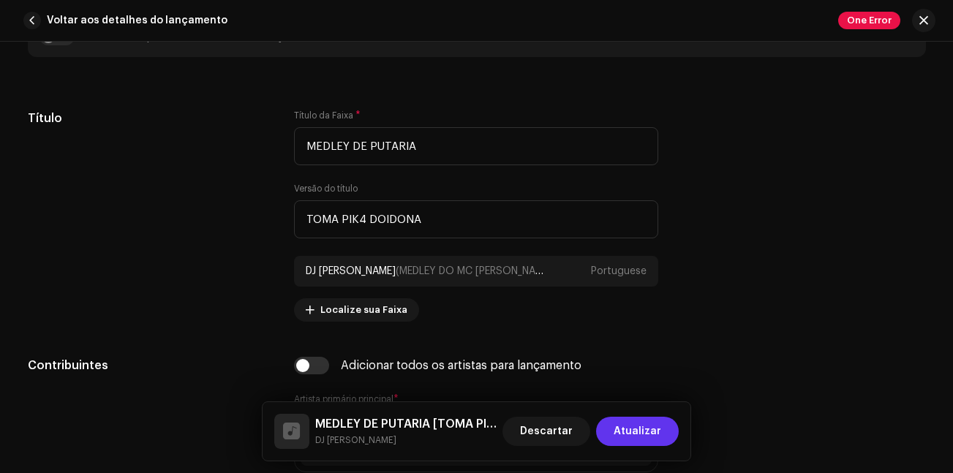
click at [642, 423] on span "Atualizar" at bounding box center [638, 431] width 48 height 29
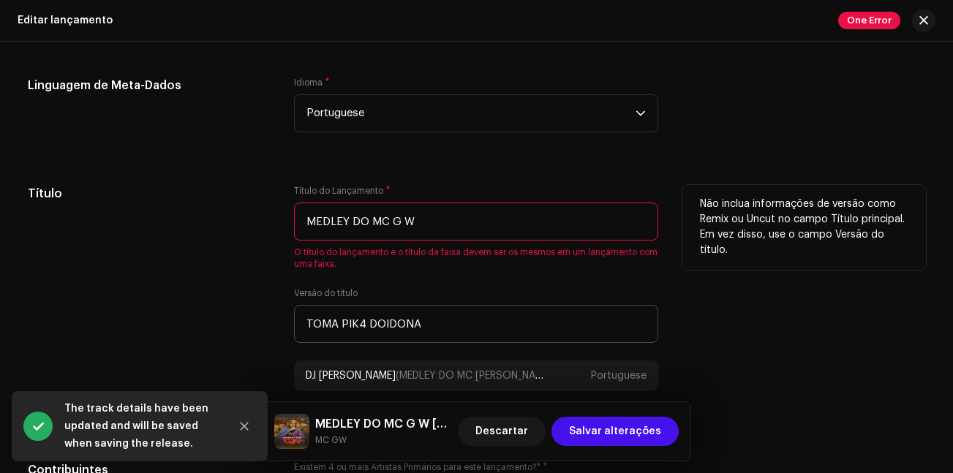
scroll to position [1316, 0]
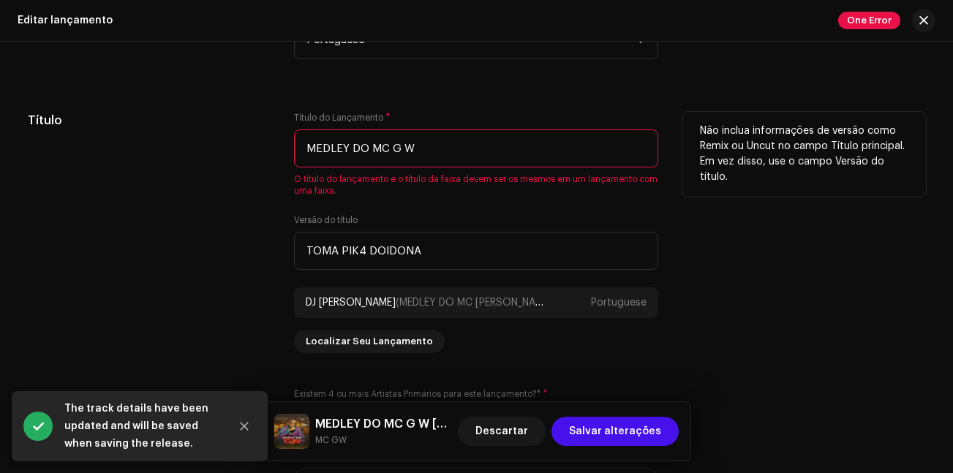
click at [479, 144] on input "MEDLEY DO MC G W" at bounding box center [476, 148] width 364 height 38
paste input "E PUTARIA"
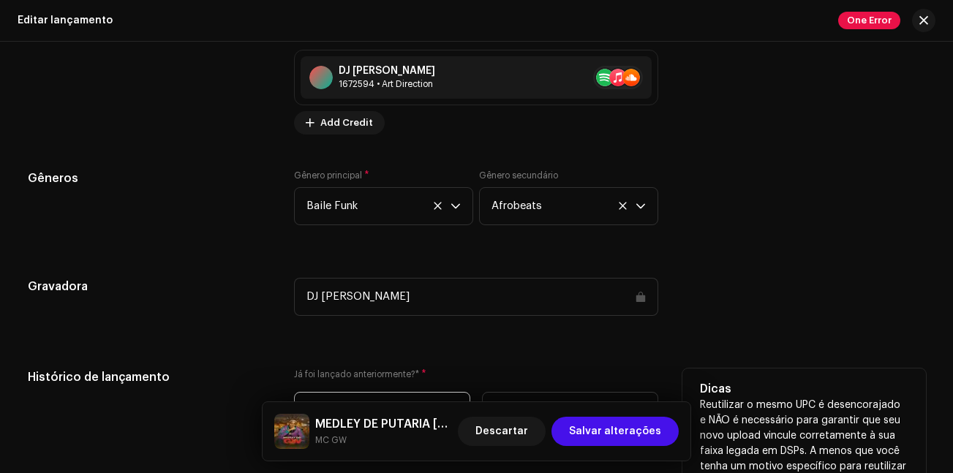
scroll to position [2194, 0]
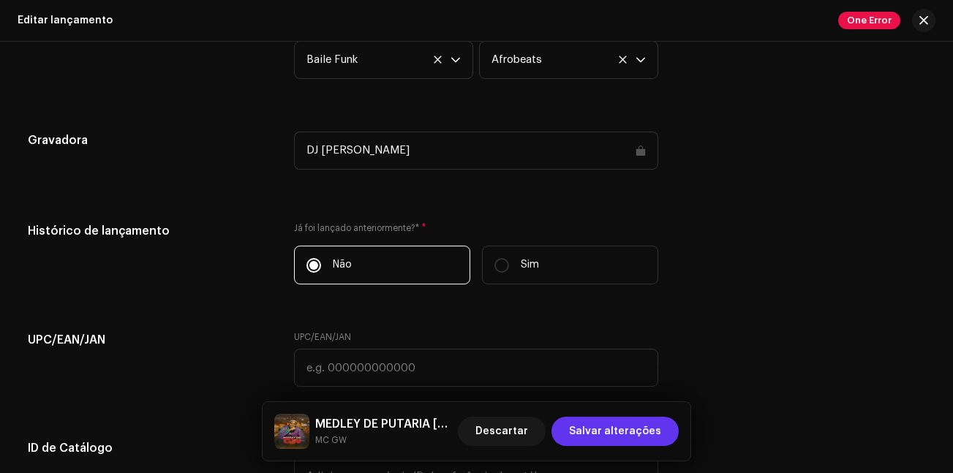
type input "MEDLEY DE PUTARIA"
click at [625, 433] on span "Salvar alterações" at bounding box center [615, 431] width 92 height 29
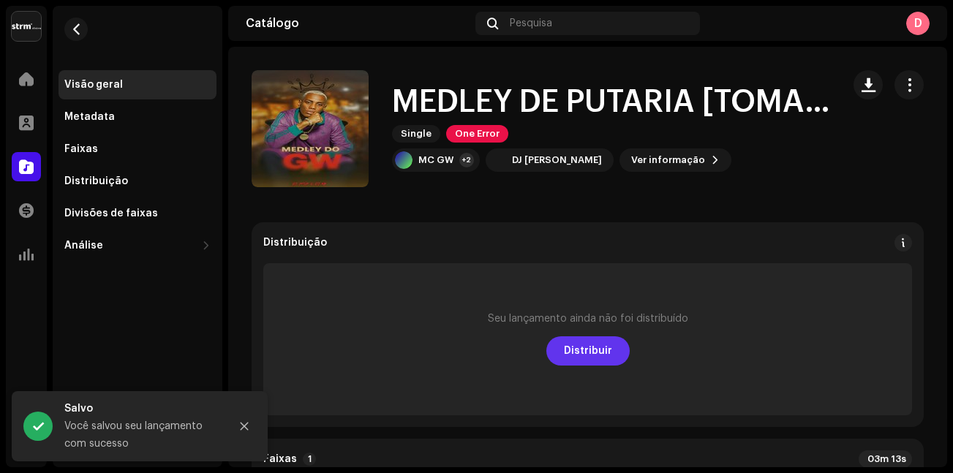
click at [578, 350] on span "Distribuir" at bounding box center [588, 350] width 48 height 29
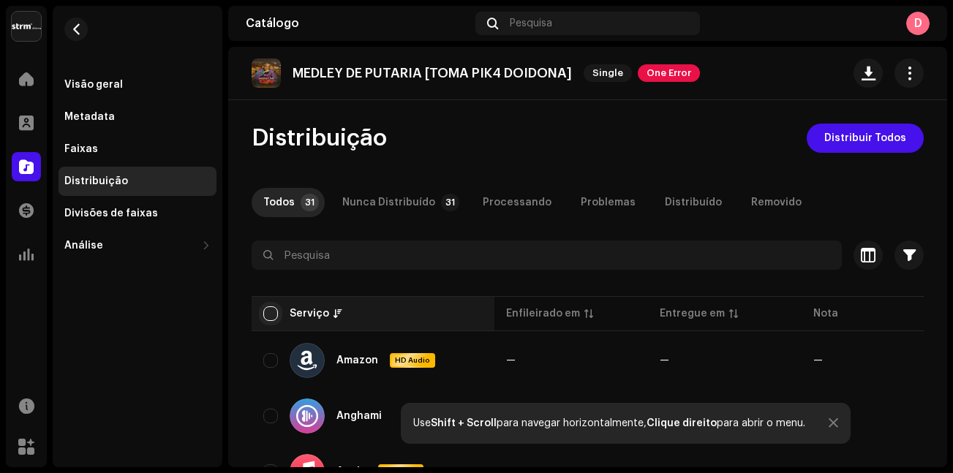
click at [273, 307] on input "checkbox" at bounding box center [270, 313] width 15 height 15
checkbox input "true"
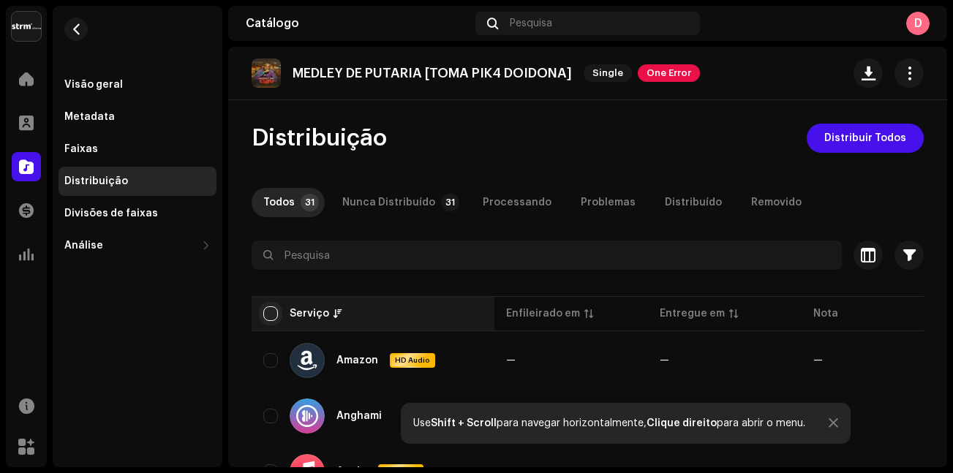
checkbox input "true"
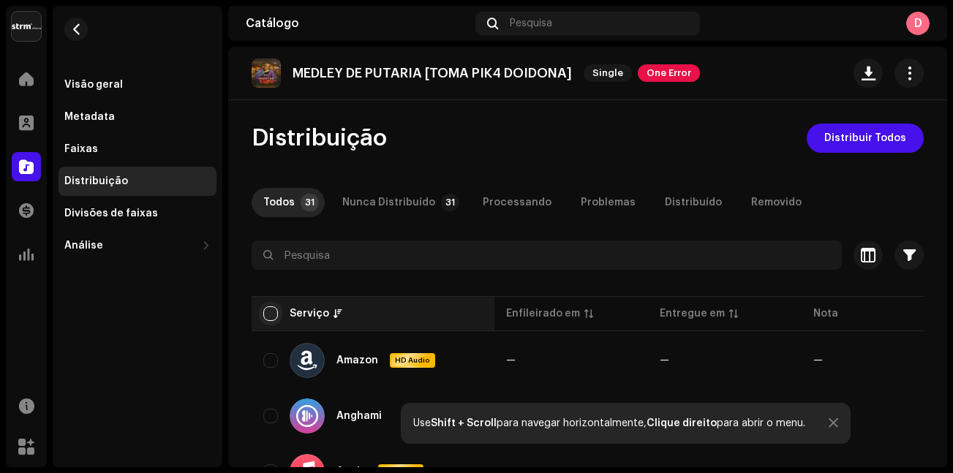
checkbox input "true"
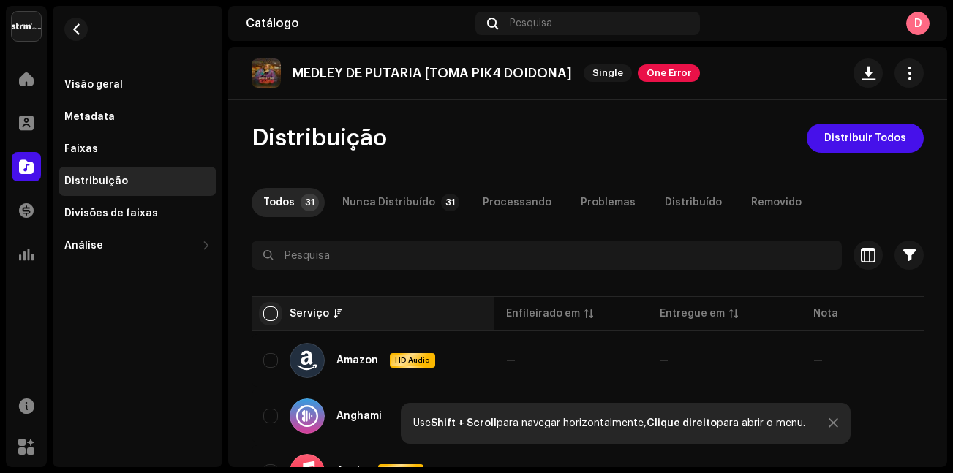
checkbox input "true"
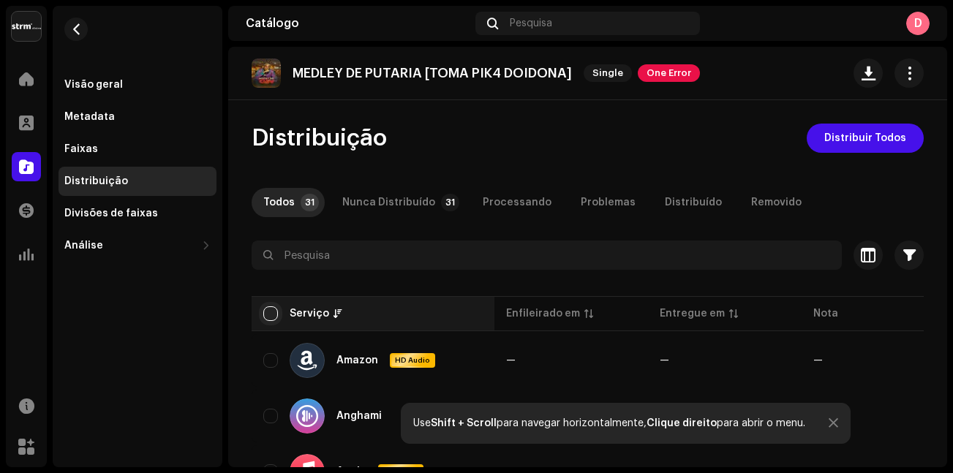
checkbox input "true"
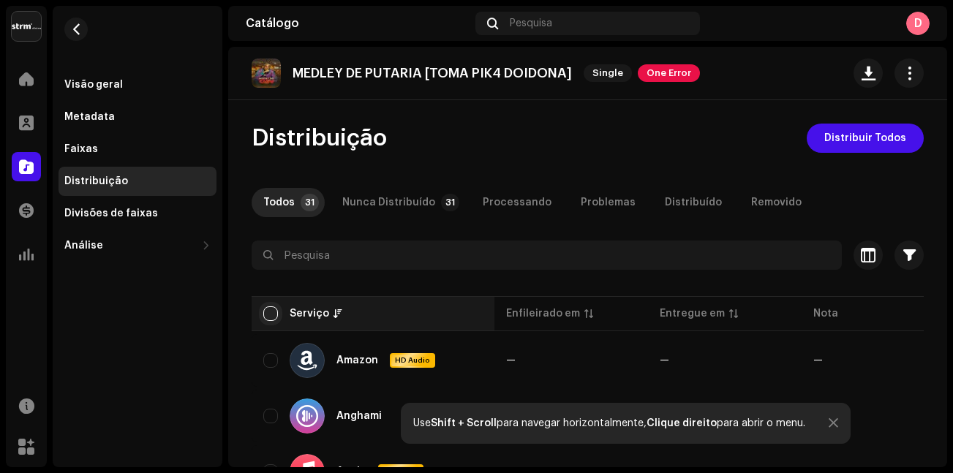
checkbox input "true"
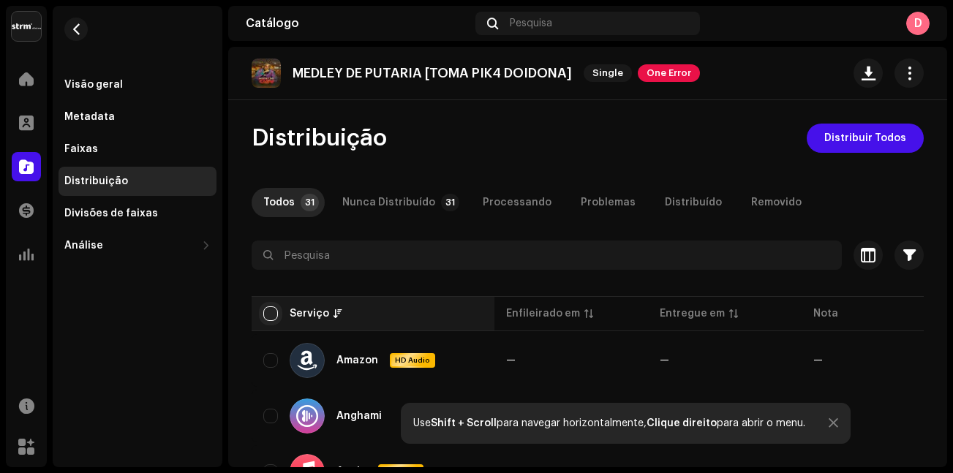
checkbox input "true"
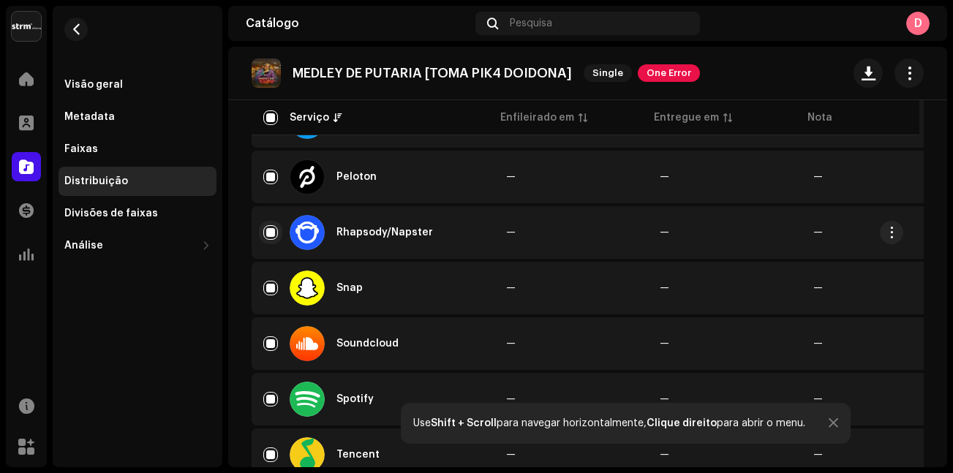
scroll to position [1316, 0]
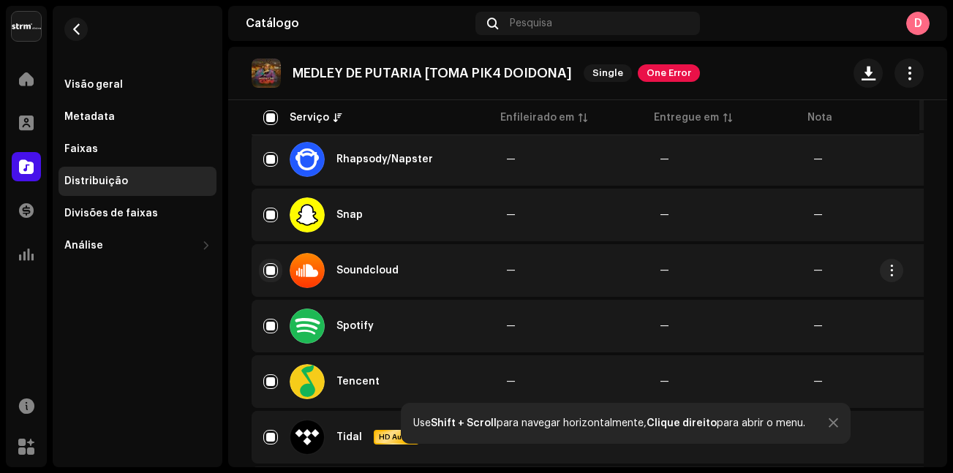
click at [272, 274] on input "Row Selected" at bounding box center [270, 270] width 15 height 15
checkbox input "false"
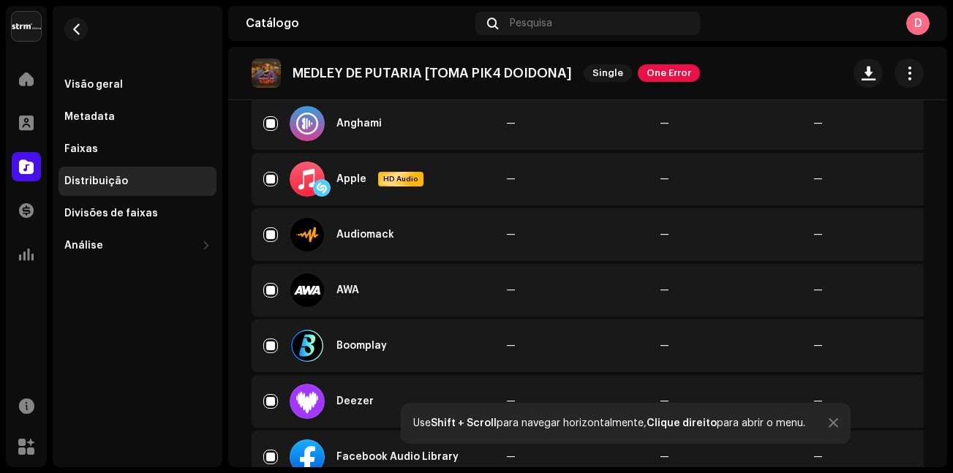
scroll to position [0, 0]
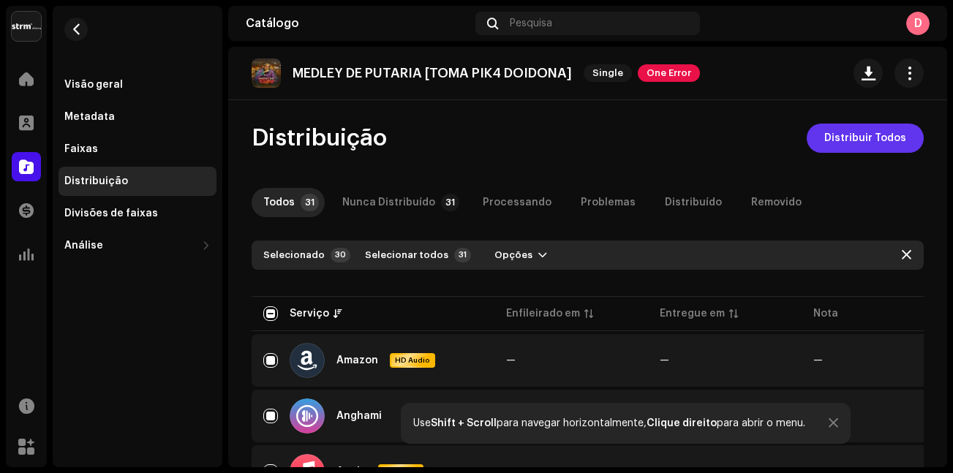
click at [871, 146] on span "Distribuir Todos" at bounding box center [865, 138] width 82 height 29
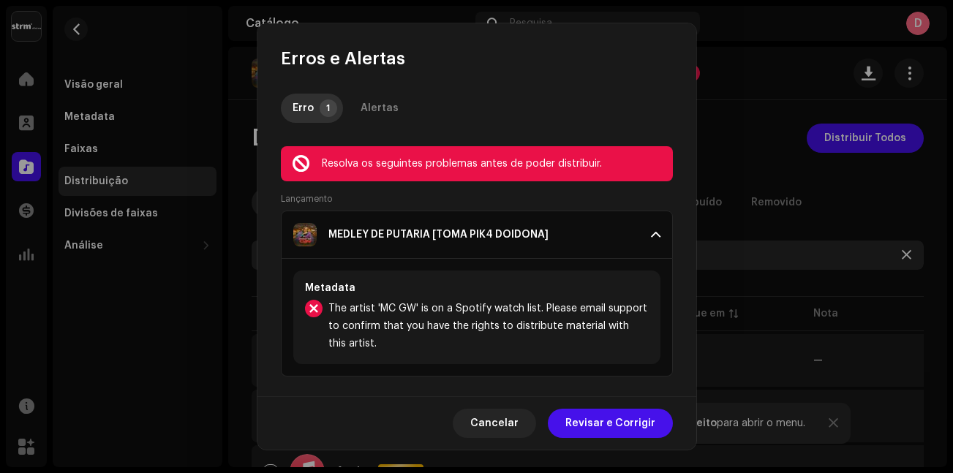
scroll to position [4, 0]
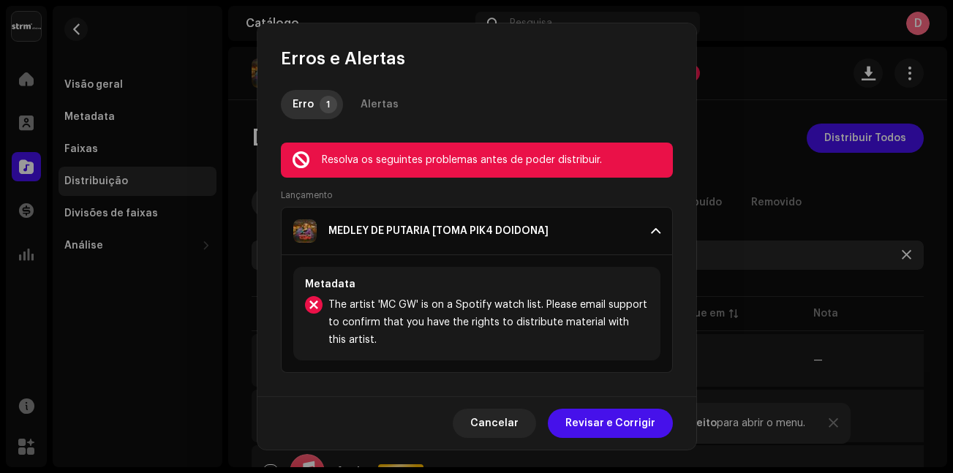
click at [606, 426] on span "Revisar e Corrigir" at bounding box center [610, 423] width 90 height 29
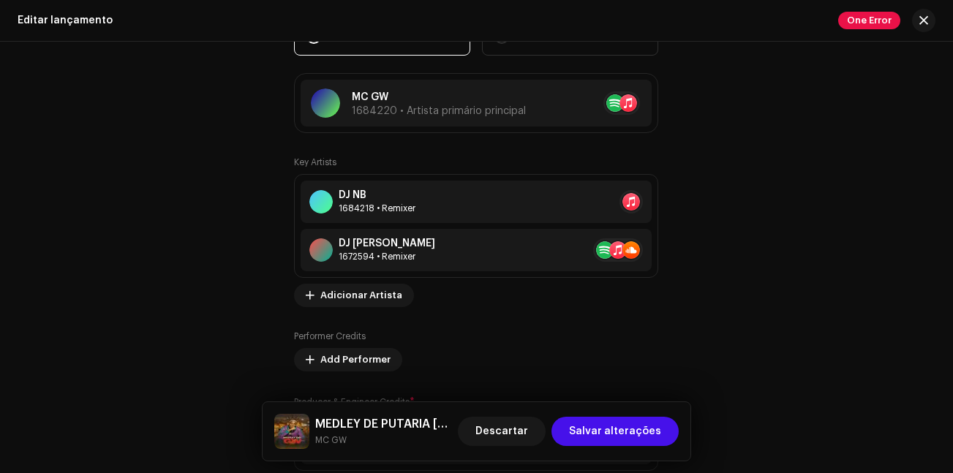
scroll to position [1609, 0]
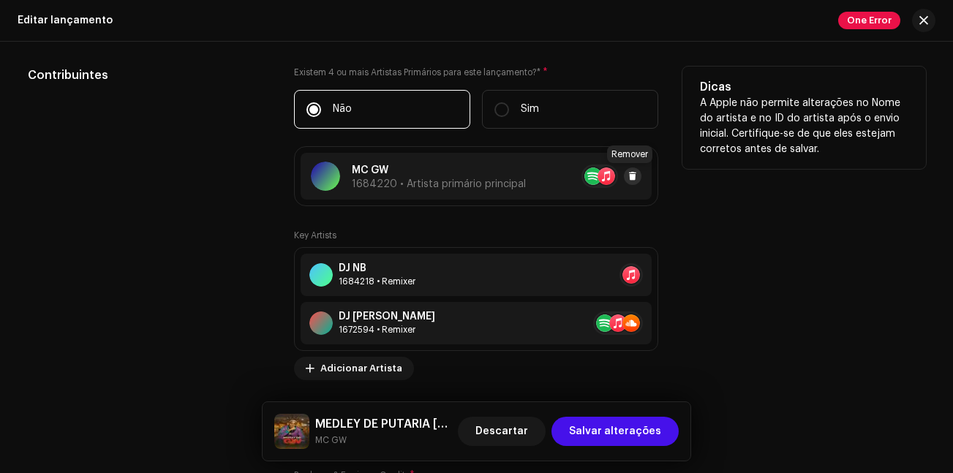
click at [630, 174] on span at bounding box center [632, 176] width 9 height 12
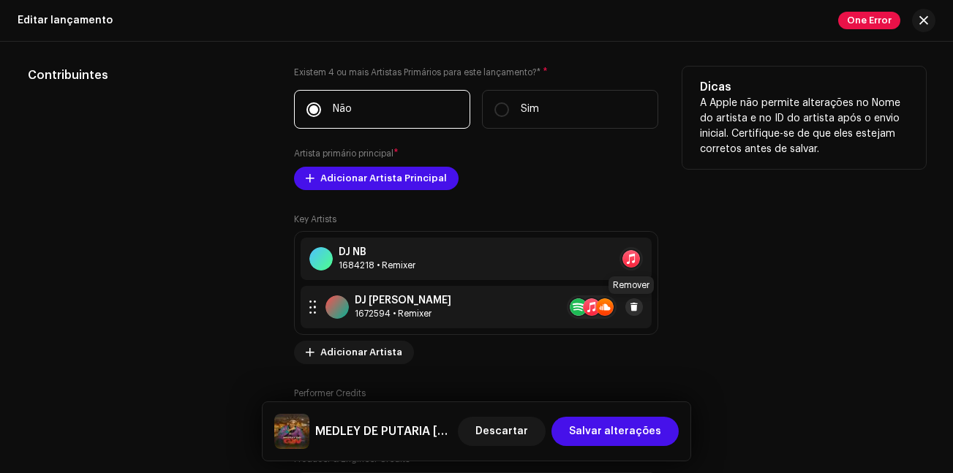
click at [634, 305] on span at bounding box center [634, 307] width 9 height 12
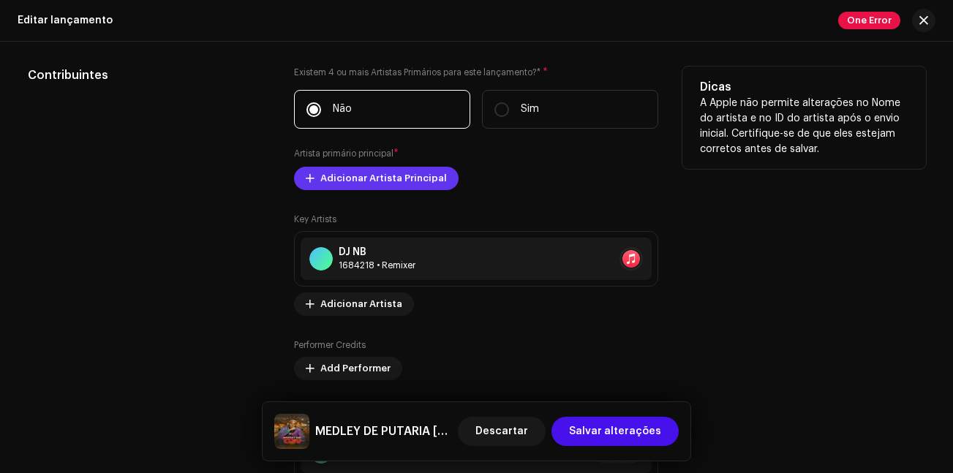
click at [370, 182] on span "Adicionar Artista Principal" at bounding box center [383, 178] width 127 height 29
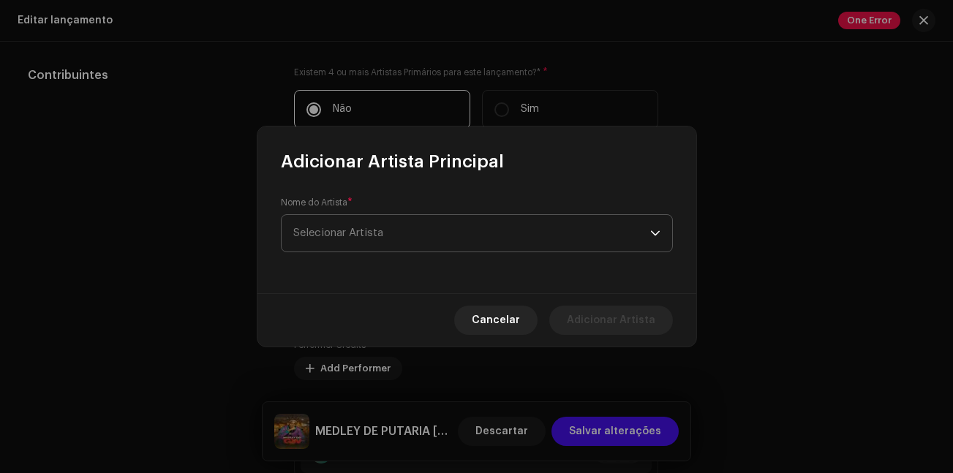
click at [394, 234] on span "Selecionar Artista" at bounding box center [471, 233] width 357 height 37
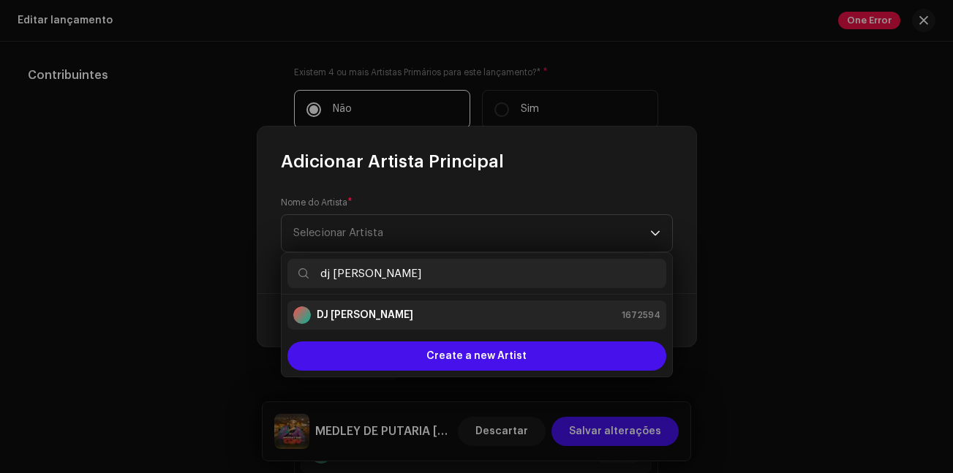
type input "dj [PERSON_NAME]"
click at [418, 322] on div "DJ [PERSON_NAME] 1672594" at bounding box center [476, 315] width 367 height 18
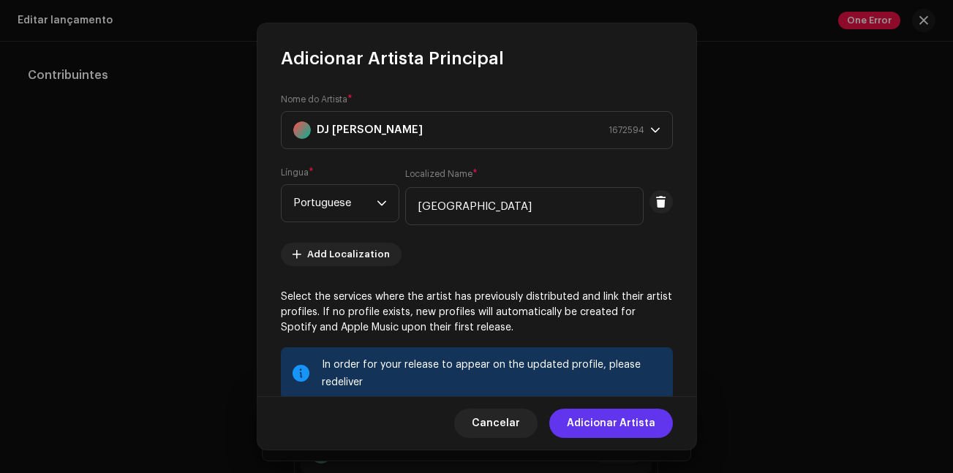
click at [626, 429] on span "Adicionar Artista" at bounding box center [611, 423] width 88 height 29
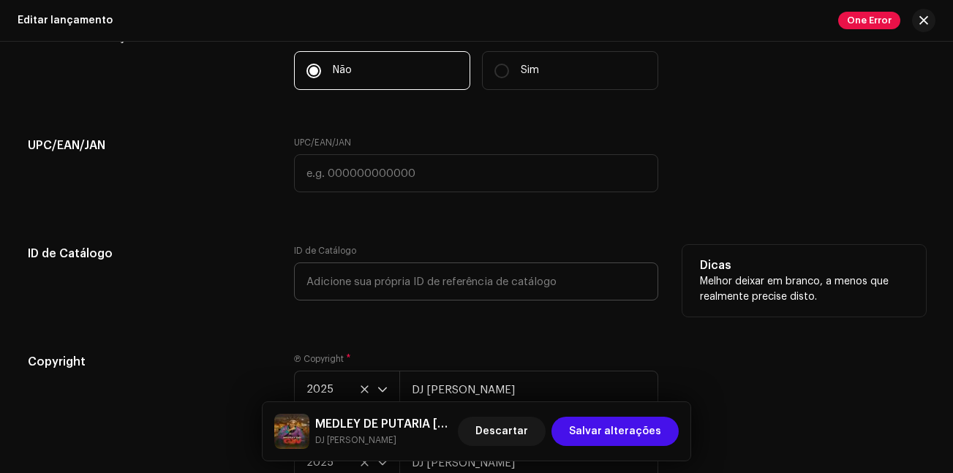
scroll to position [2507, 0]
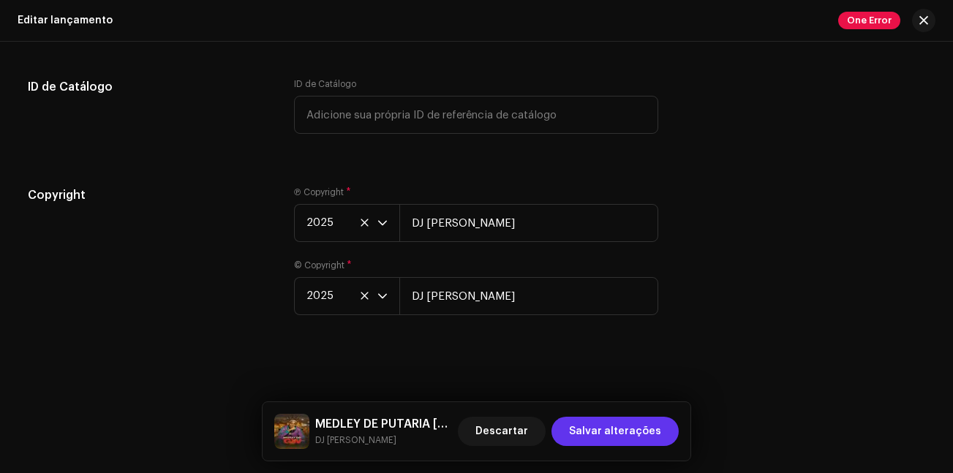
click at [641, 433] on span "Salvar alterações" at bounding box center [615, 431] width 92 height 29
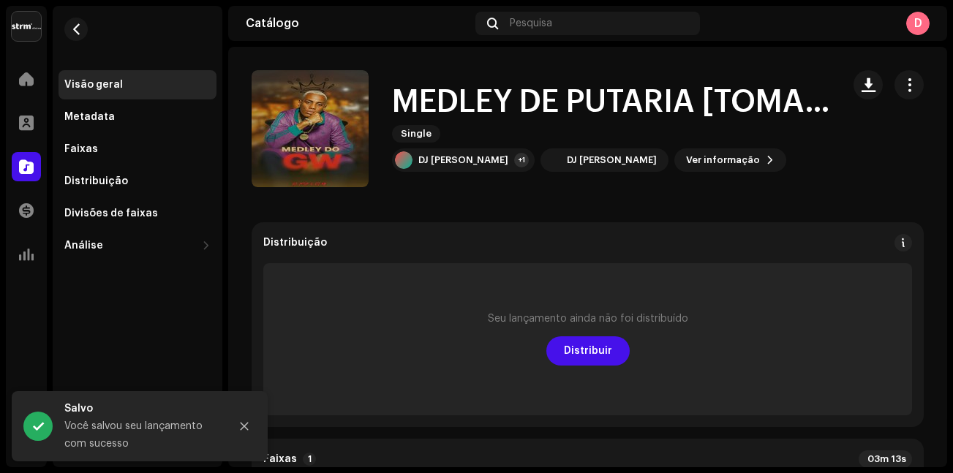
scroll to position [73, 0]
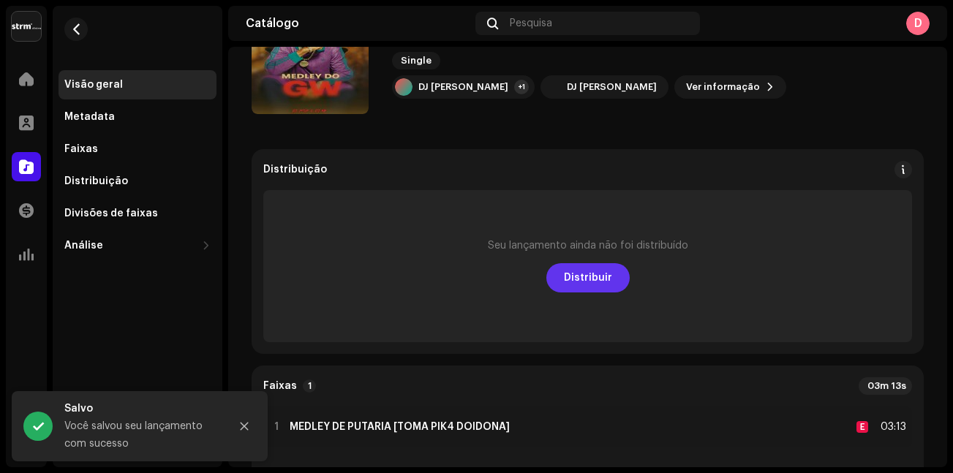
click at [574, 275] on span "Distribuir" at bounding box center [588, 277] width 48 height 29
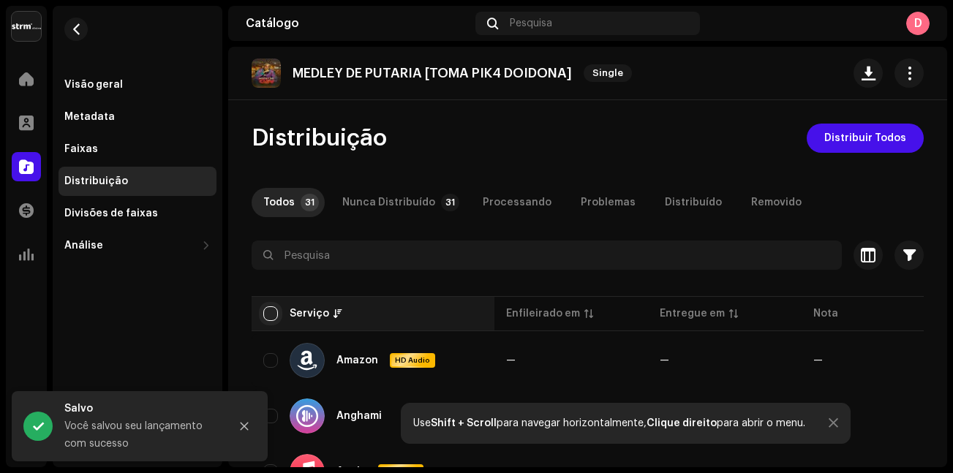
click at [270, 314] on input "checkbox" at bounding box center [270, 313] width 15 height 15
checkbox input "true"
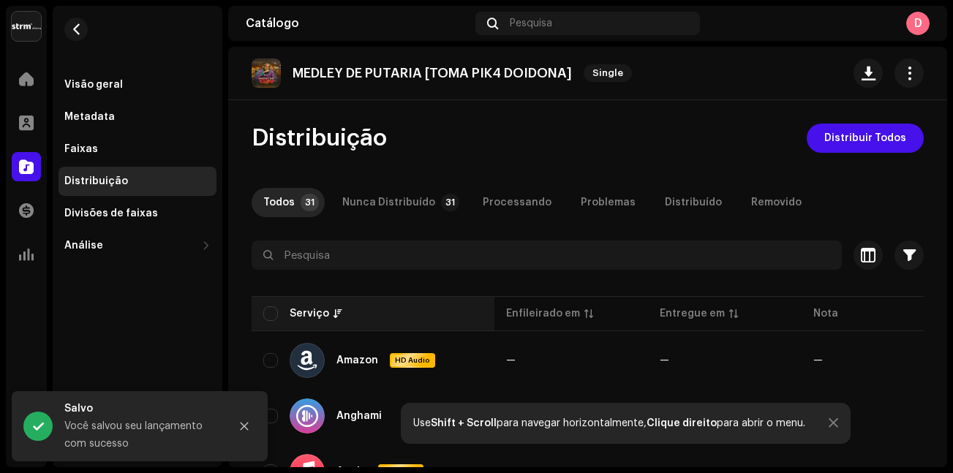
checkbox input "true"
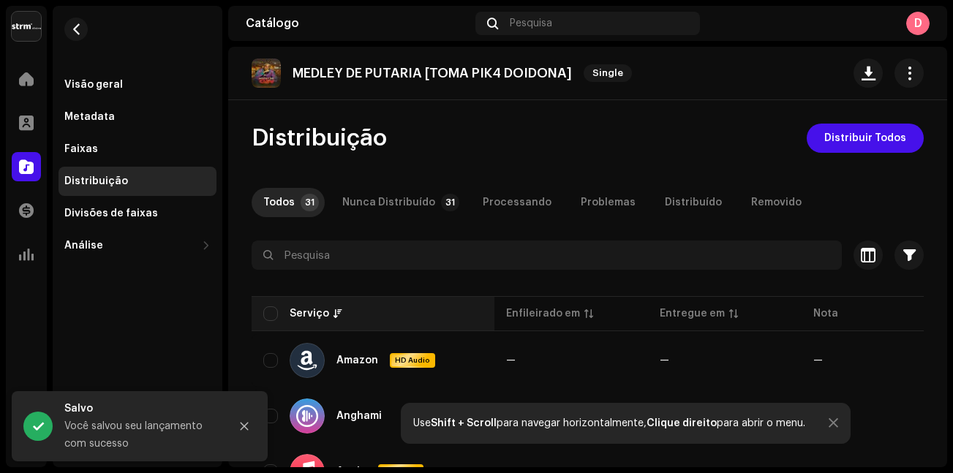
checkbox input "true"
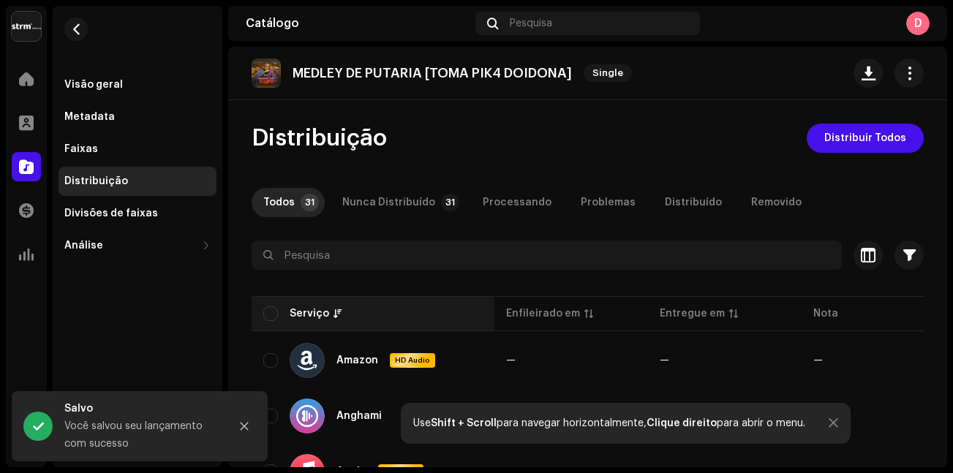
checkbox input "true"
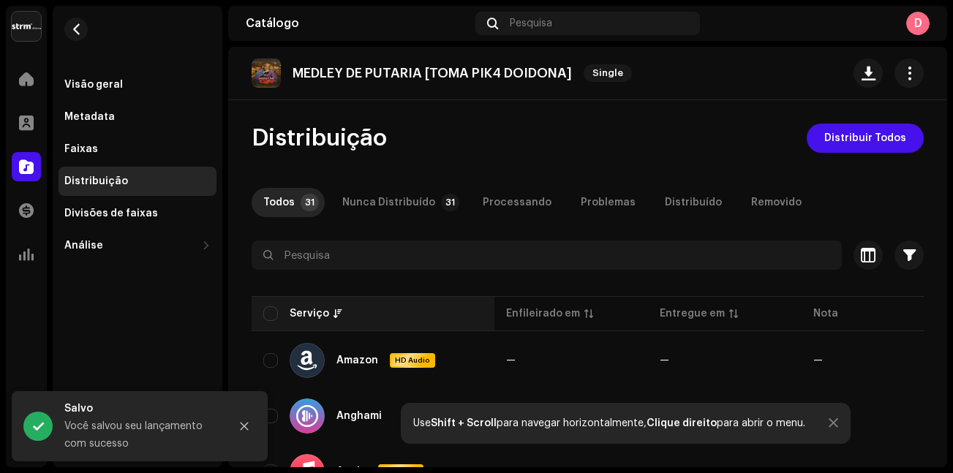
checkbox input "true"
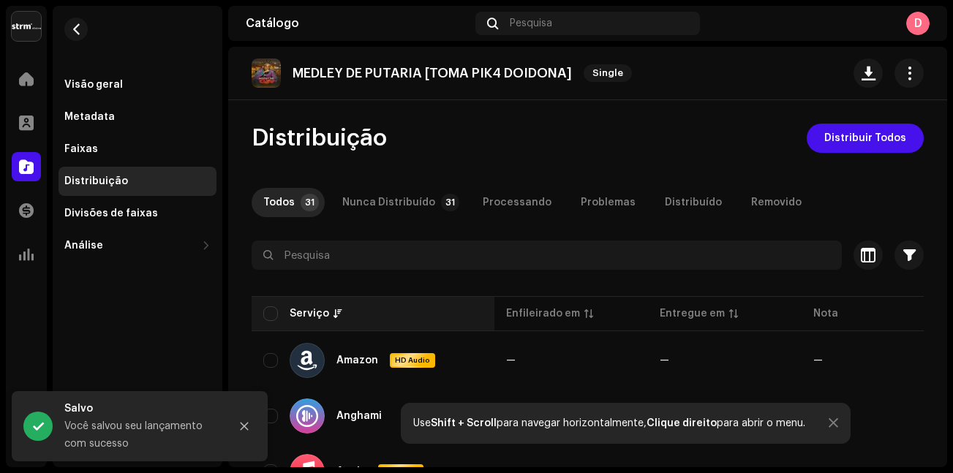
checkbox input "true"
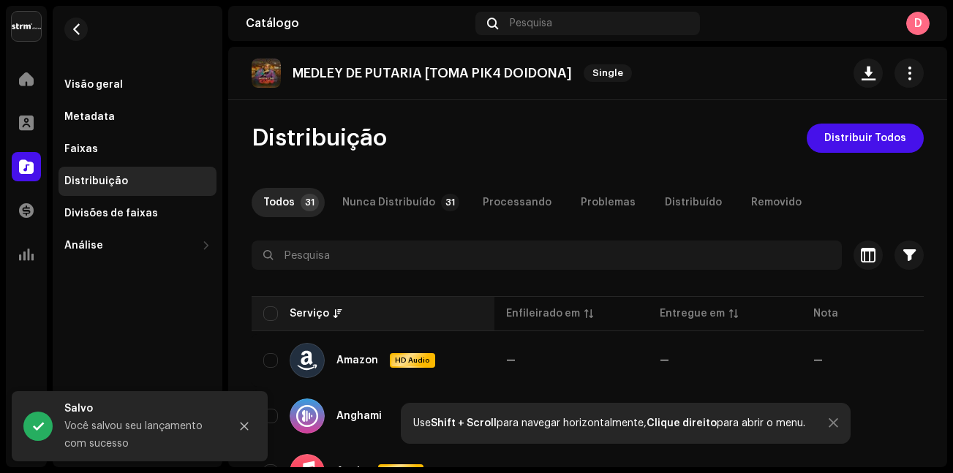
checkbox input "true"
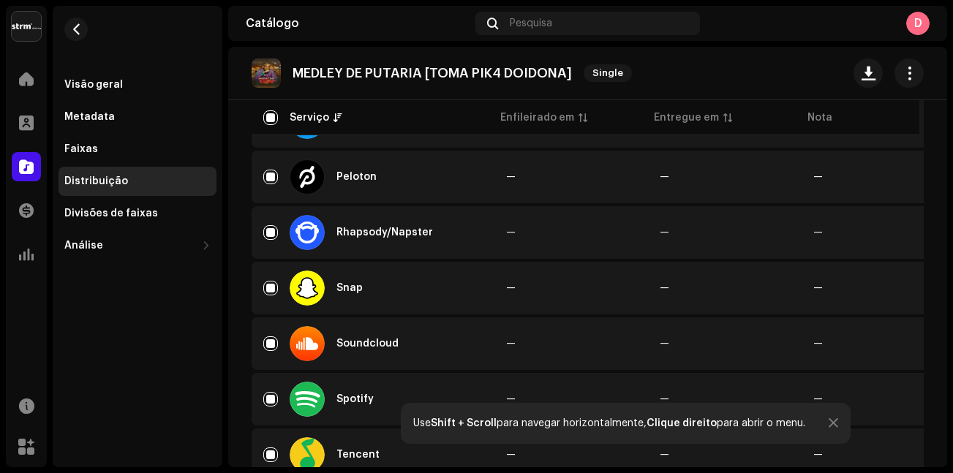
scroll to position [1316, 0]
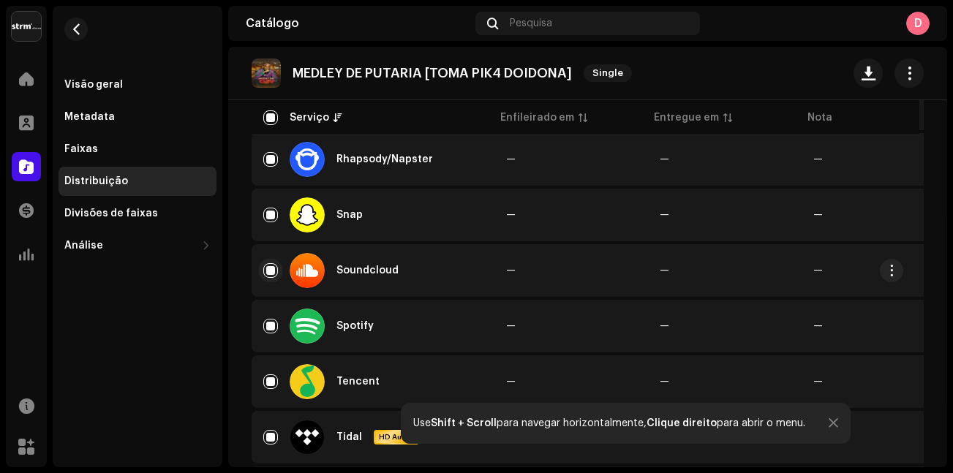
click at [267, 270] on input "Row Selected" at bounding box center [270, 270] width 15 height 15
checkbox input "false"
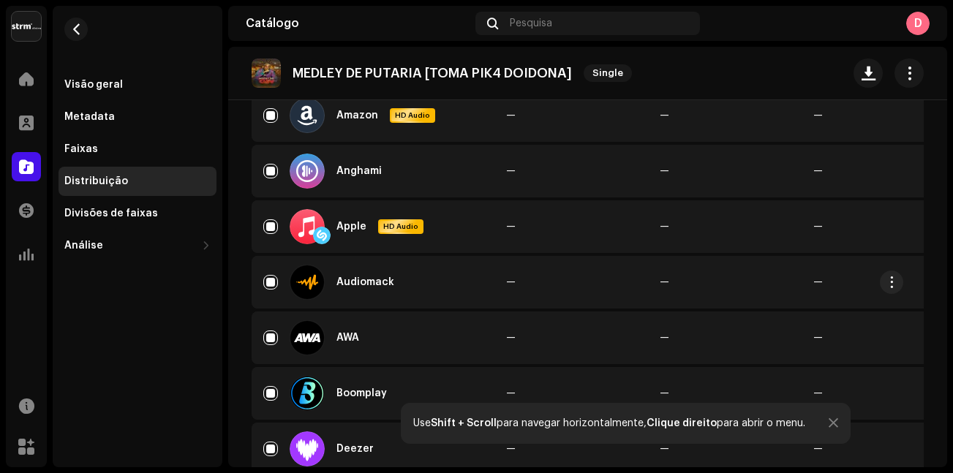
scroll to position [0, 0]
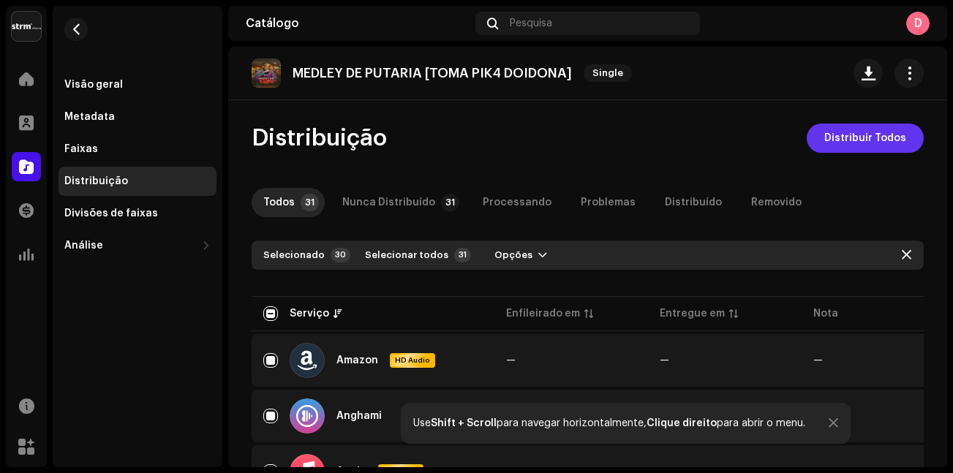
click at [868, 143] on span "Distribuir Todos" at bounding box center [865, 138] width 82 height 29
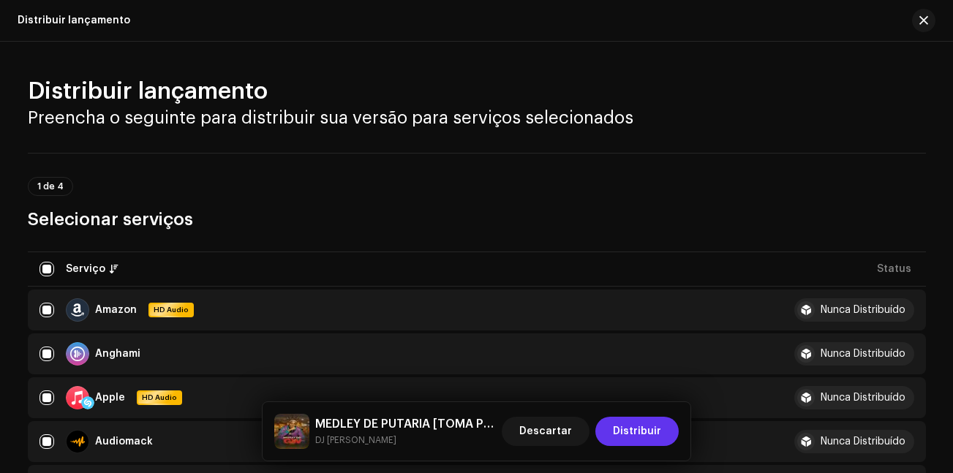
click at [636, 434] on span "Distribuir" at bounding box center [637, 431] width 48 height 29
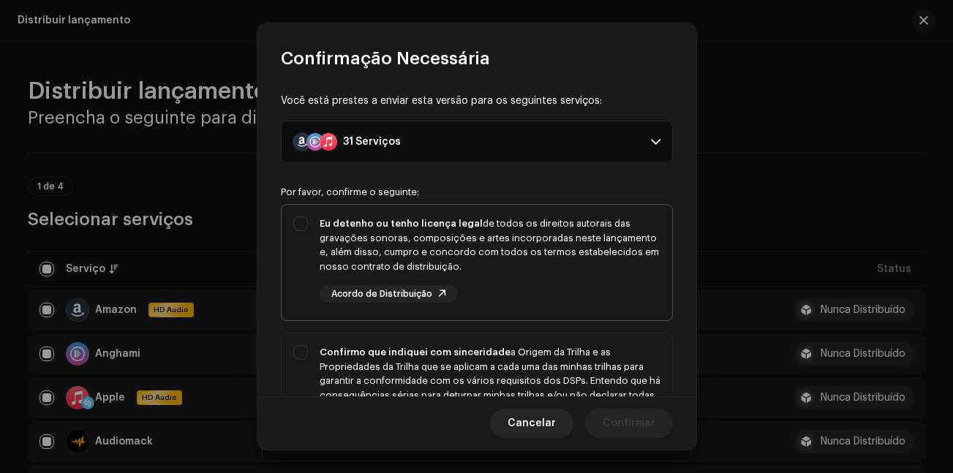
scroll to position [73, 0]
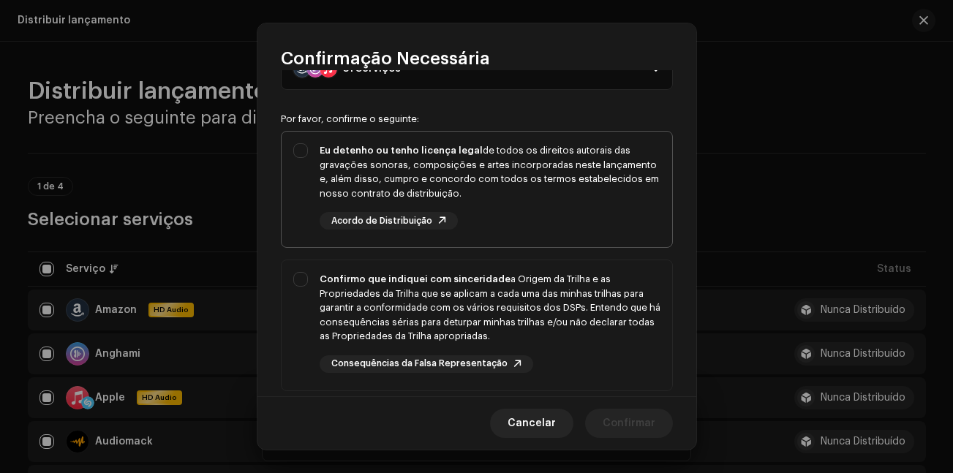
click at [293, 156] on div "Eu detenho ou tenho licença legal de todos os direitos autorais das gravações s…" at bounding box center [477, 187] width 391 height 110
checkbox input "true"
click at [293, 288] on div "Confirmo que indiquei com sinceridade a Origem da Trilha e as Propriedades da T…" at bounding box center [477, 322] width 391 height 124
checkbox input "true"
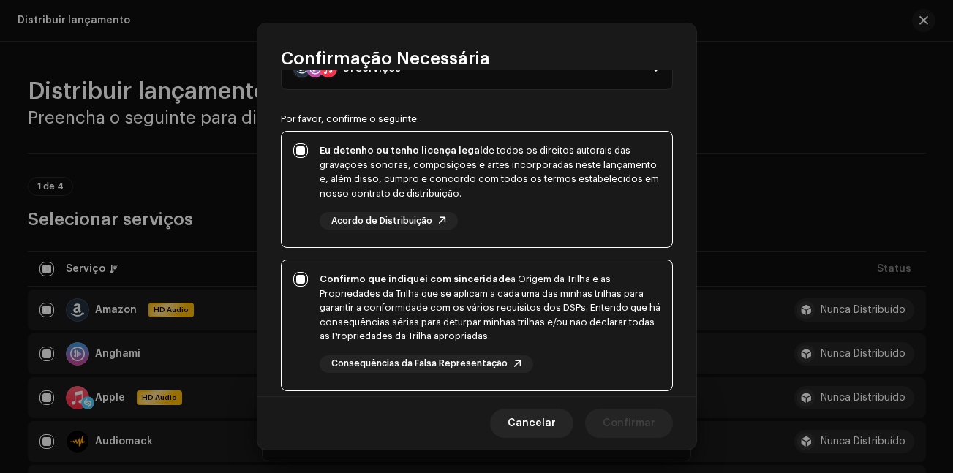
scroll to position [305, 0]
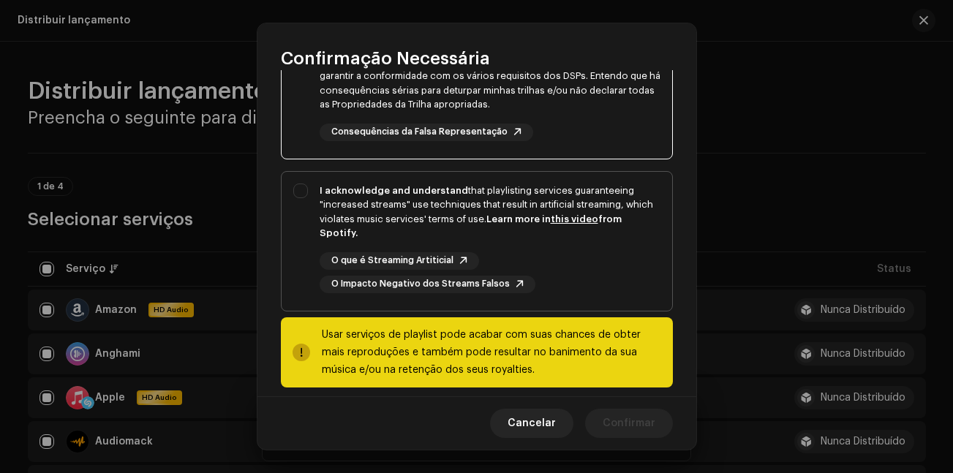
click at [293, 192] on div "I acknowledge and understand that playlisting services guaranteeing "increased …" at bounding box center [477, 238] width 391 height 133
checkbox input "true"
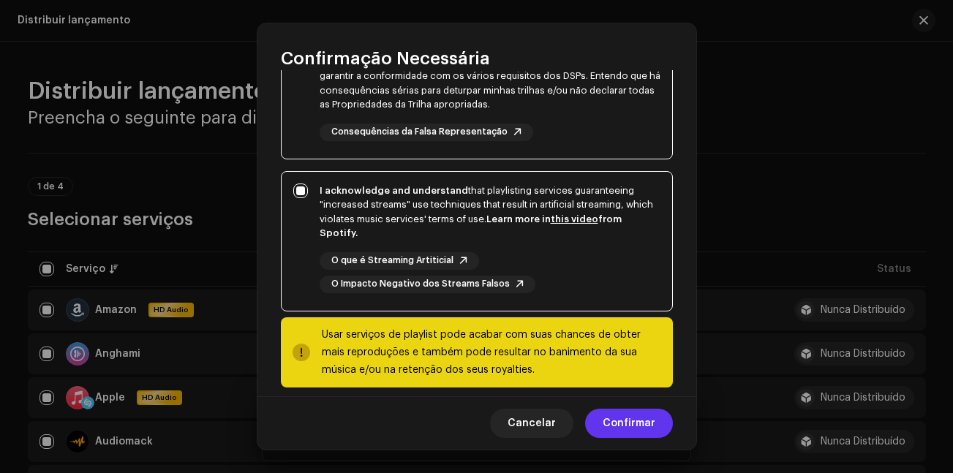
click at [635, 419] on span "Confirmar" at bounding box center [629, 423] width 53 height 29
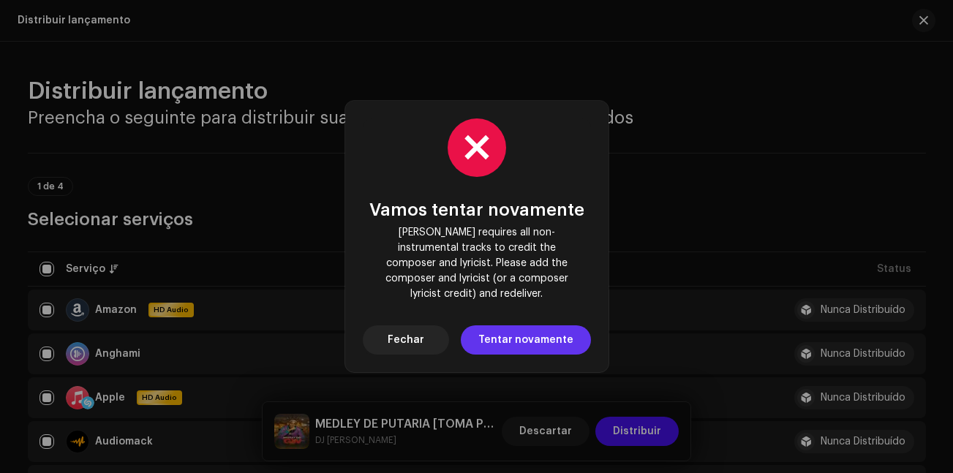
click at [502, 337] on span "Tentar novamente" at bounding box center [525, 339] width 95 height 29
click at [431, 331] on button "Fechar" at bounding box center [406, 339] width 86 height 29
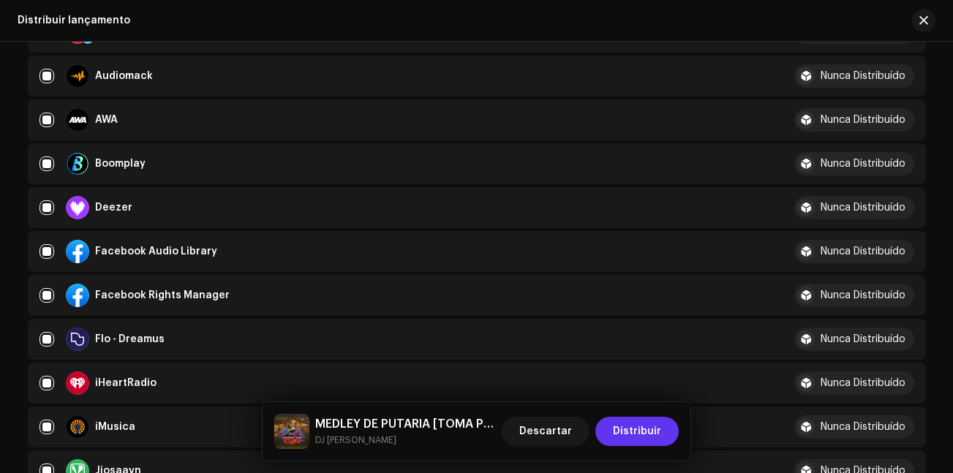
scroll to position [219, 0]
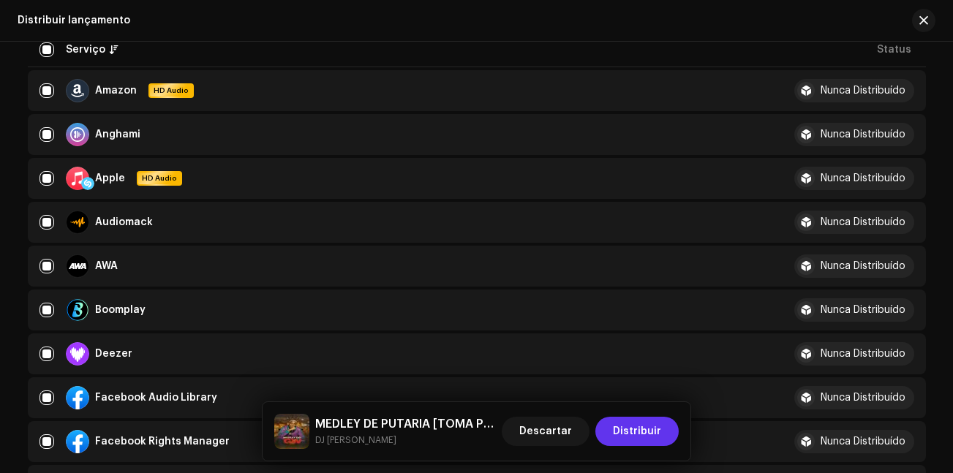
click at [656, 440] on span "Distribuir" at bounding box center [637, 431] width 48 height 29
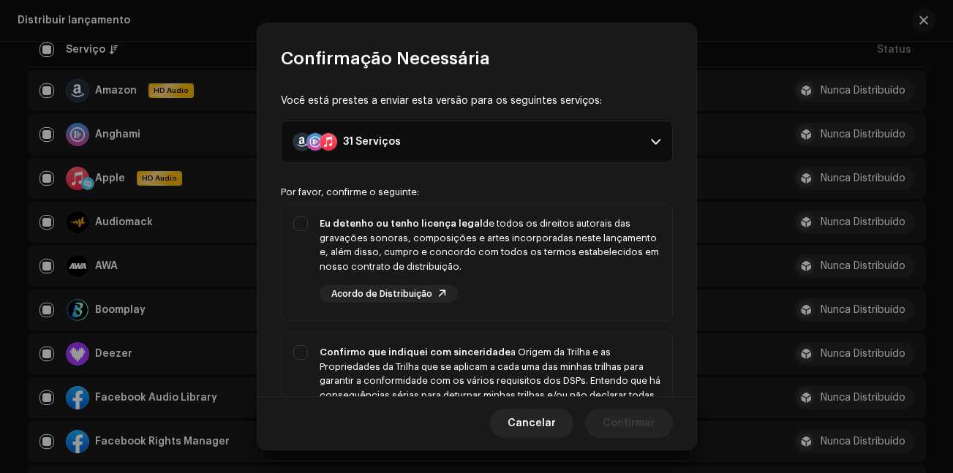
click at [271, 232] on div "Você está prestes a enviar esta versão para os seguintes serviços: 31 Serviços …" at bounding box center [476, 232] width 439 height 325
click at [304, 245] on div "Eu detenho ou tenho licença legal de todos os direitos autorais das gravações s…" at bounding box center [477, 260] width 391 height 110
checkbox input "true"
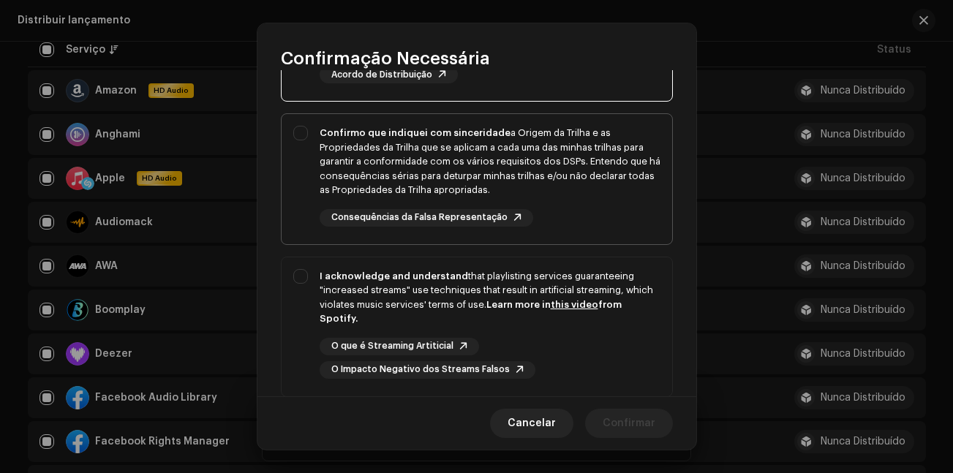
click at [320, 159] on div "Confirmo que indiquei com sinceridade a Origem da Trilha e as Propriedades da T…" at bounding box center [490, 162] width 341 height 72
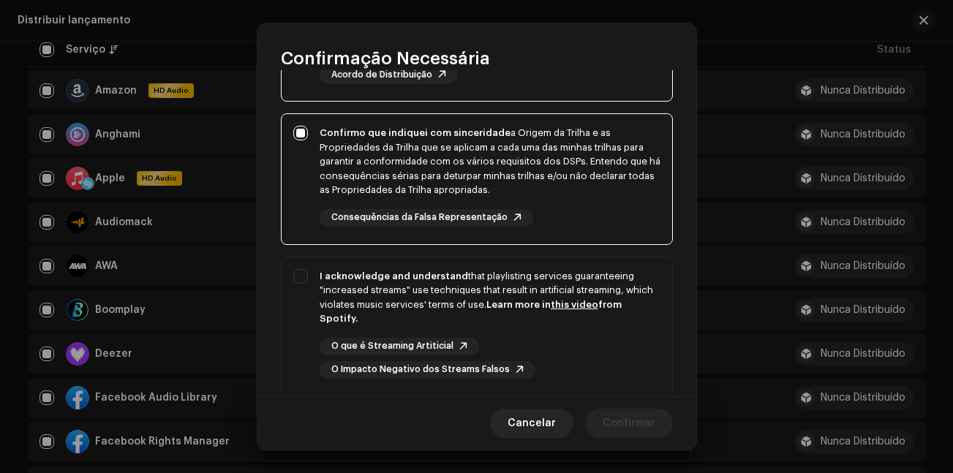
checkbox input "true"
click at [314, 298] on div "I acknowledge and understand that playlisting services guaranteeing "increased …" at bounding box center [477, 323] width 391 height 133
checkbox input "true"
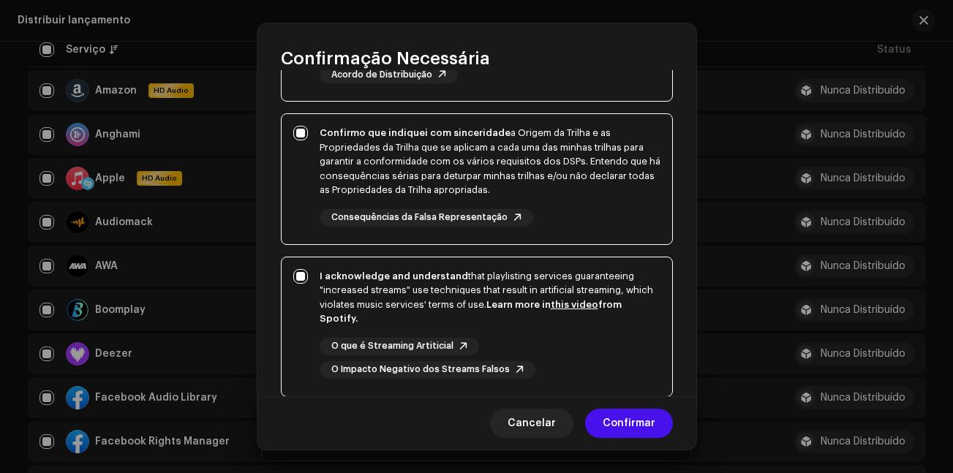
scroll to position [305, 0]
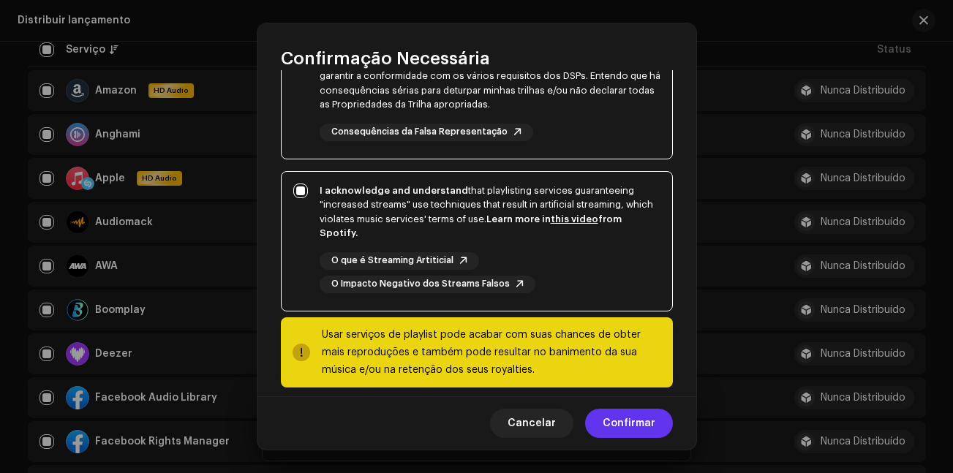
click at [624, 420] on span "Confirmar" at bounding box center [629, 423] width 53 height 29
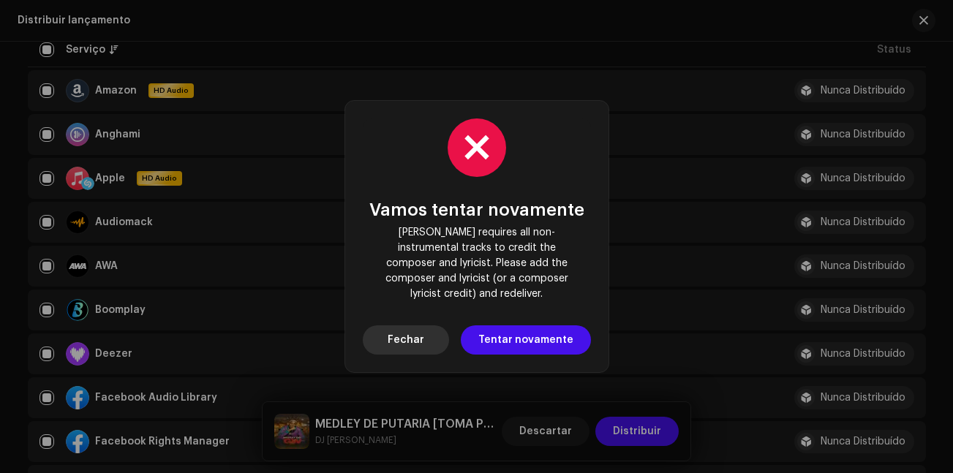
click at [416, 335] on span "Fechar" at bounding box center [406, 339] width 37 height 29
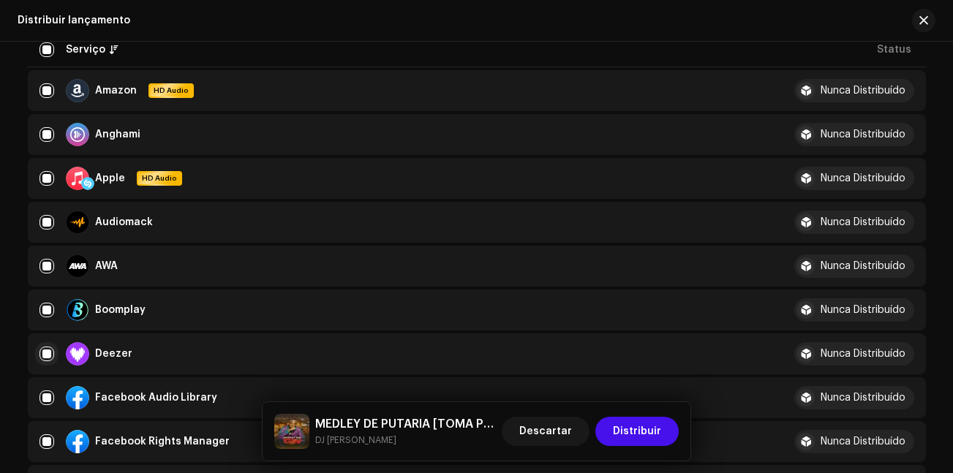
click at [39, 354] on input "checkbox" at bounding box center [46, 354] width 15 height 15
checkbox input "false"
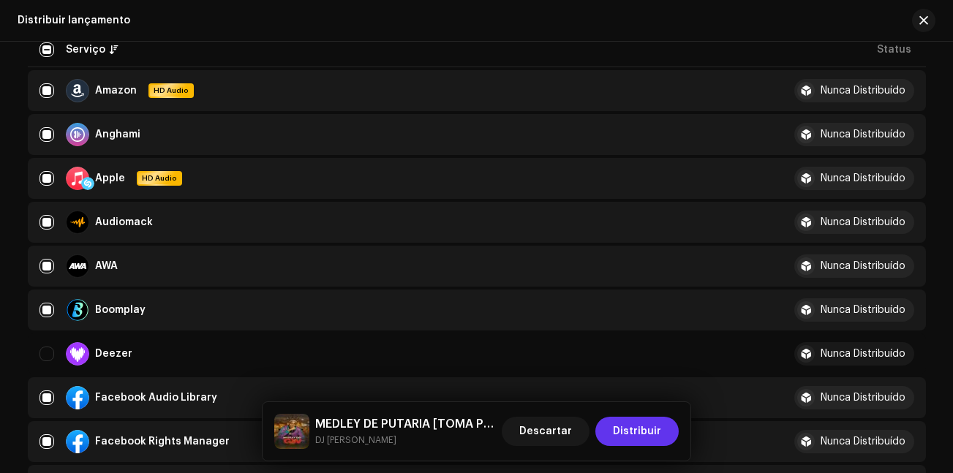
click at [640, 436] on span "Distribuir" at bounding box center [637, 431] width 48 height 29
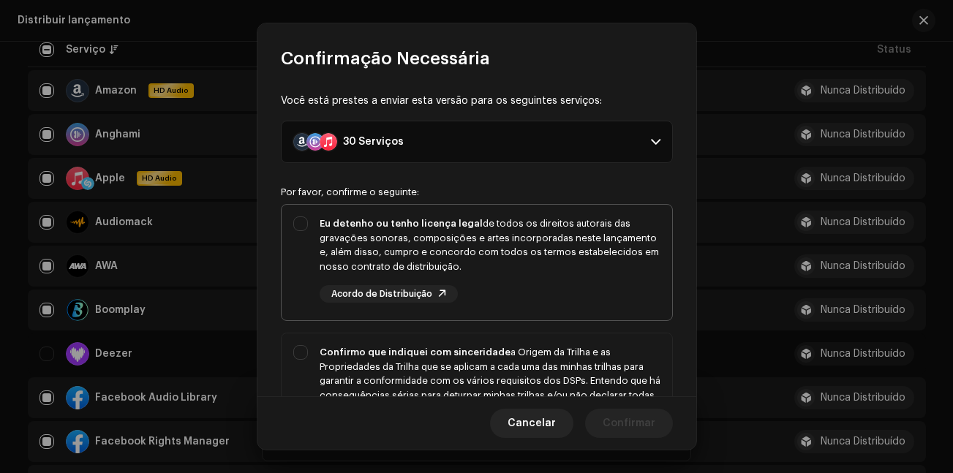
click at [329, 219] on strong "Eu detenho ou tenho licença legal" at bounding box center [401, 224] width 163 height 10
checkbox input "true"
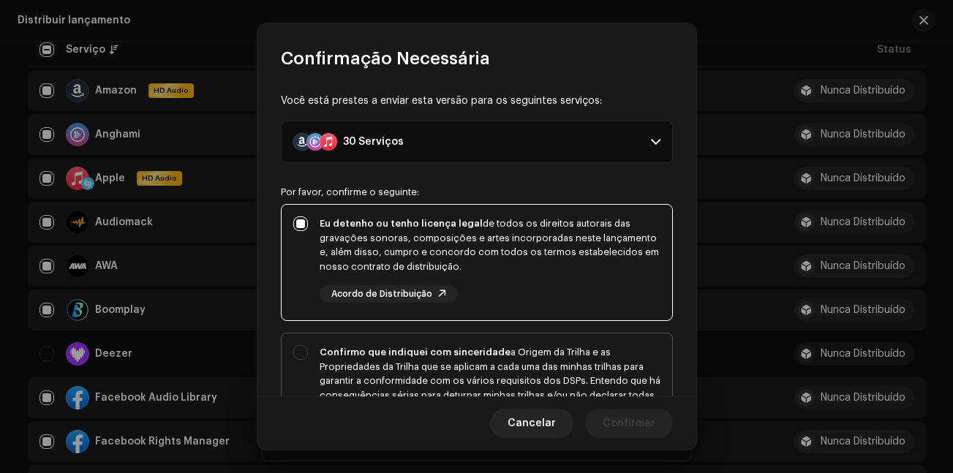
scroll to position [146, 0]
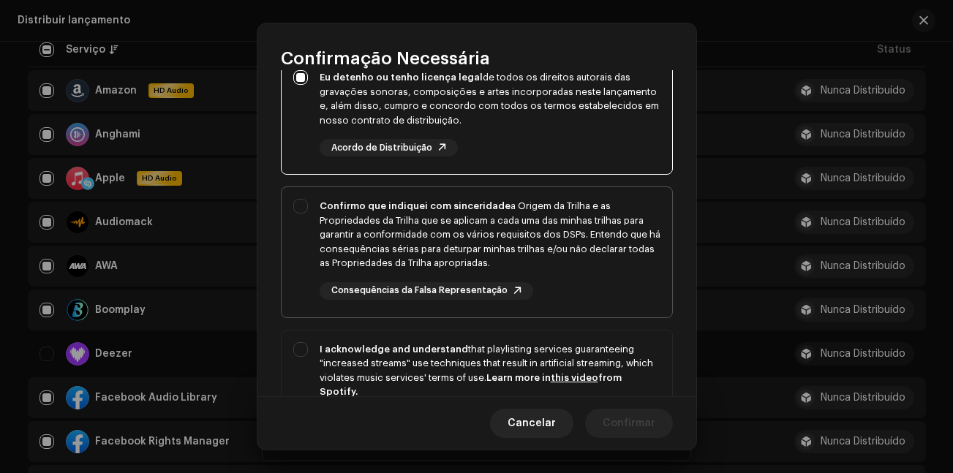
click at [435, 240] on div "Confirmo que indiquei com sinceridade a Origem da Trilha e as Propriedades da T…" at bounding box center [490, 235] width 341 height 72
checkbox input "true"
click at [412, 328] on p-selectbutton "Eu detenho ou tenho licença legal de todos os direitos autorais das gravações s…" at bounding box center [477, 264] width 392 height 412
click at [475, 335] on div "I acknowledge and understand that playlisting services guaranteeing "increased …" at bounding box center [477, 397] width 391 height 133
checkbox input "true"
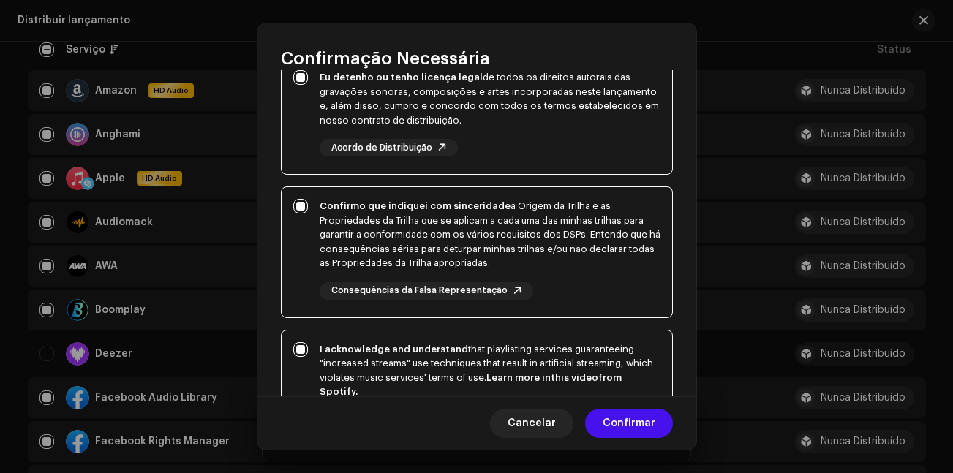
scroll to position [305, 0]
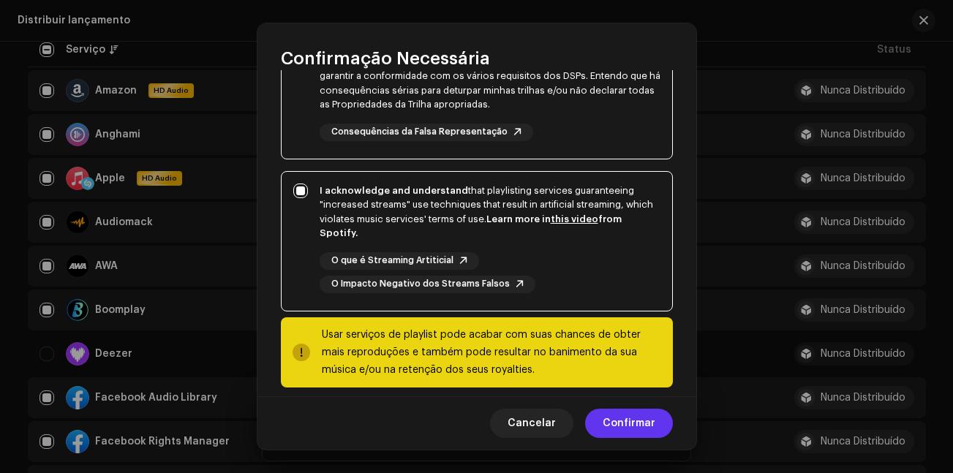
click at [626, 410] on span "Confirmar" at bounding box center [629, 423] width 53 height 29
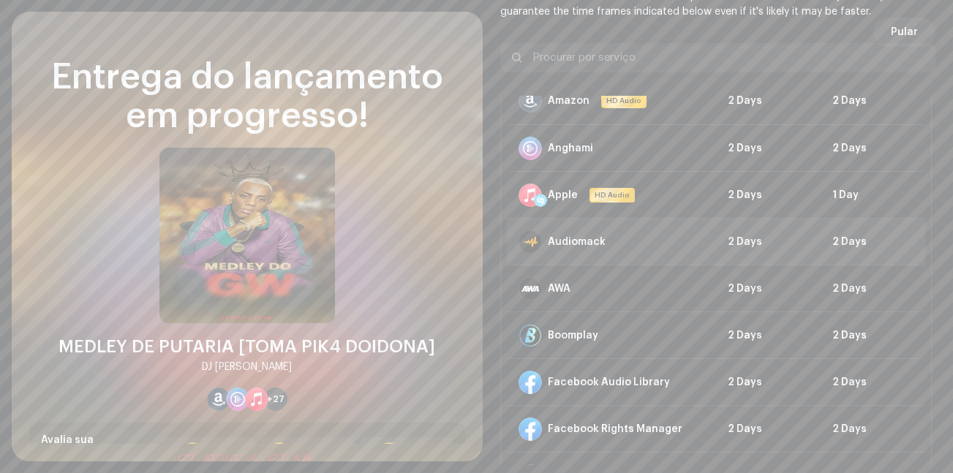
scroll to position [0, 0]
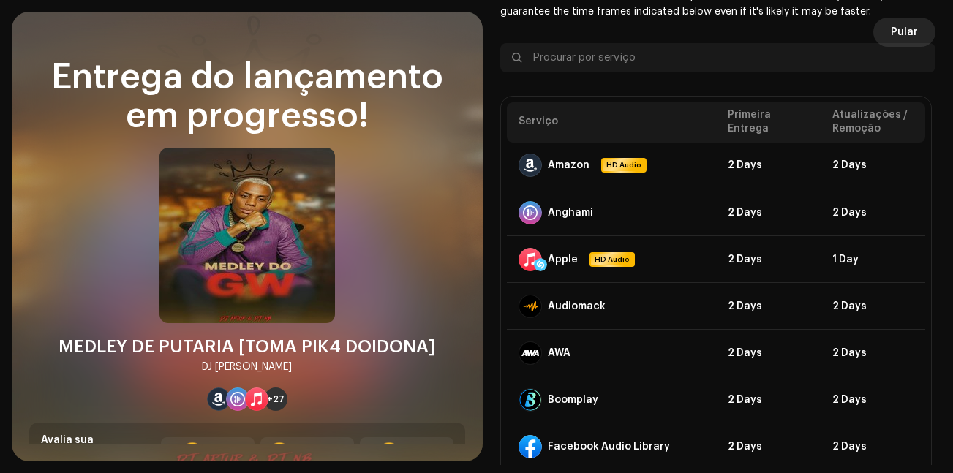
click at [899, 36] on span "Pular" at bounding box center [904, 32] width 27 height 29
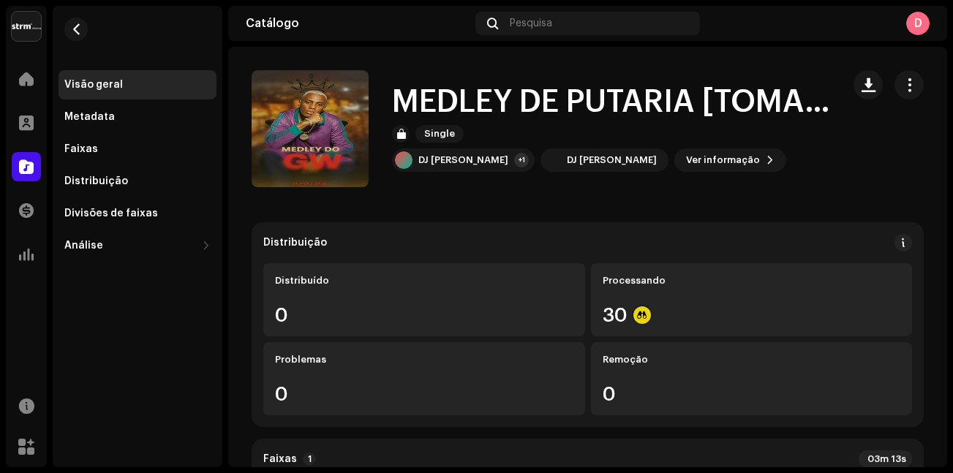
click at [102, 86] on div "Visão geral" at bounding box center [93, 85] width 59 height 12
click at [97, 88] on div "Visão geral" at bounding box center [93, 85] width 59 height 12
click at [26, 85] on span at bounding box center [26, 79] width 15 height 12
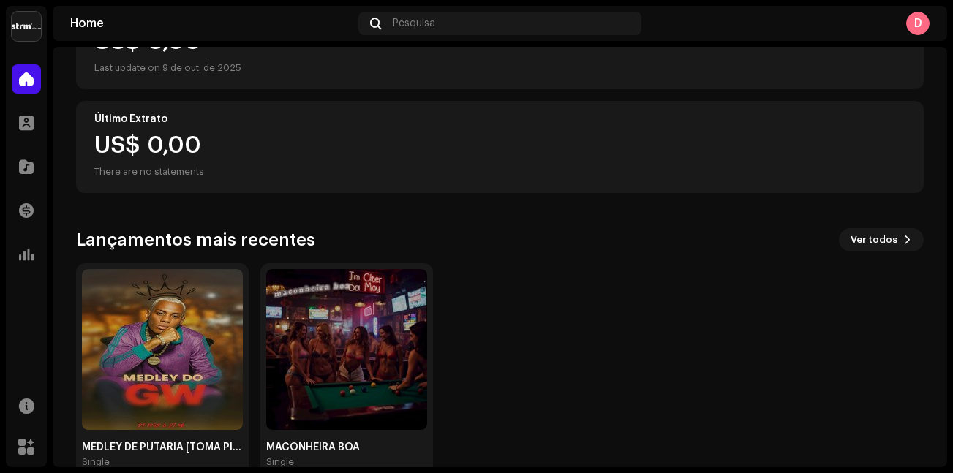
scroll to position [249, 0]
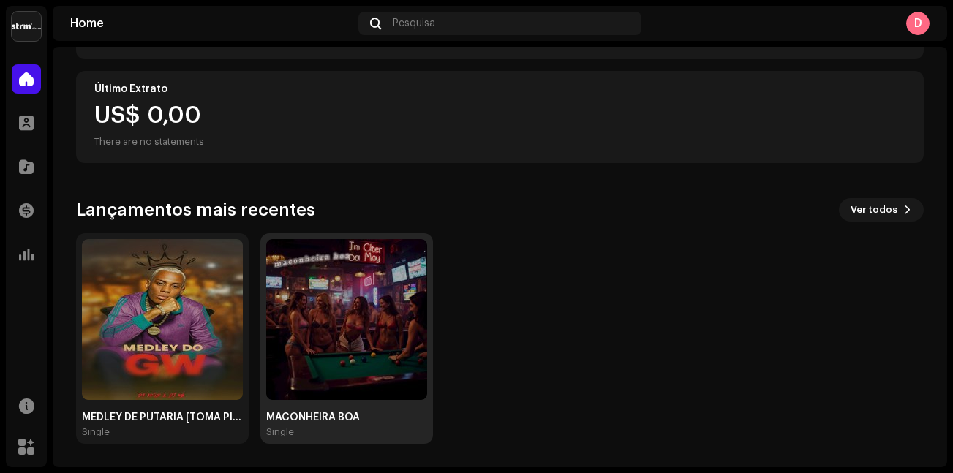
click at [358, 293] on img at bounding box center [346, 319] width 161 height 161
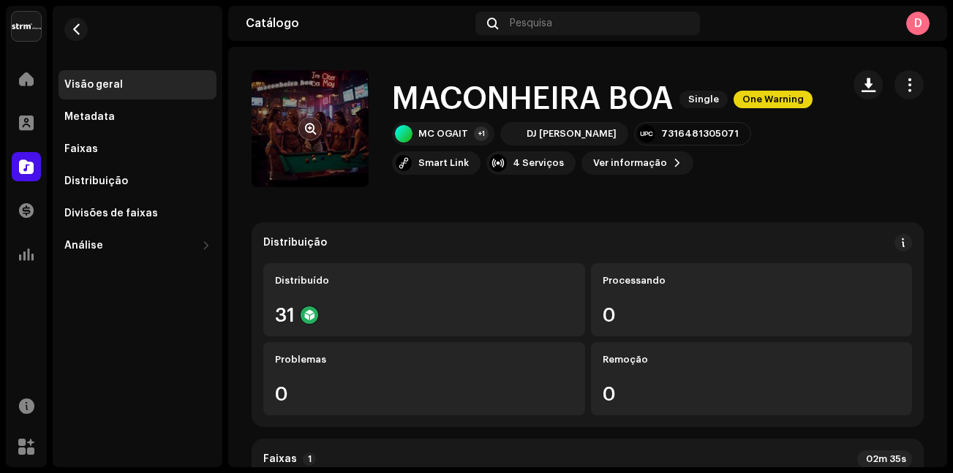
click at [328, 143] on re-a-cover at bounding box center [310, 128] width 117 height 117
click at [311, 128] on span "button" at bounding box center [310, 129] width 11 height 12
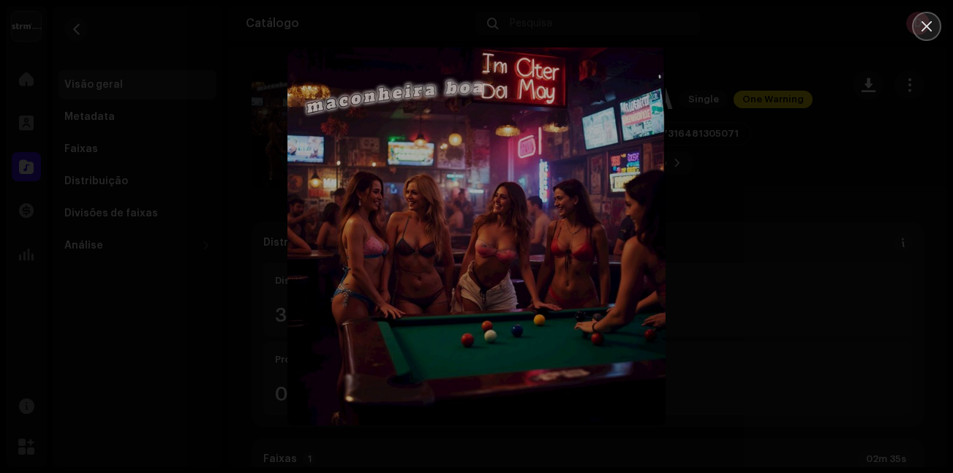
click at [930, 25] on icon "Close" at bounding box center [926, 26] width 13 height 13
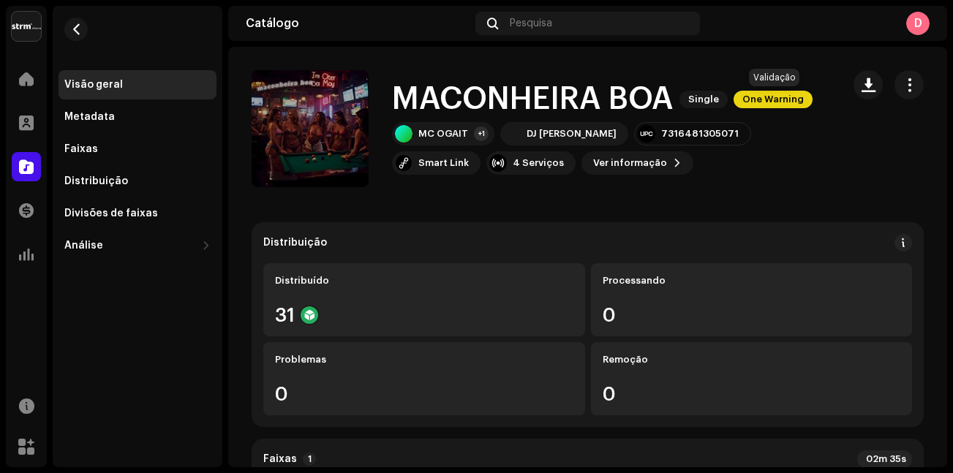
click at [783, 104] on span "One Warning" at bounding box center [773, 100] width 79 height 18
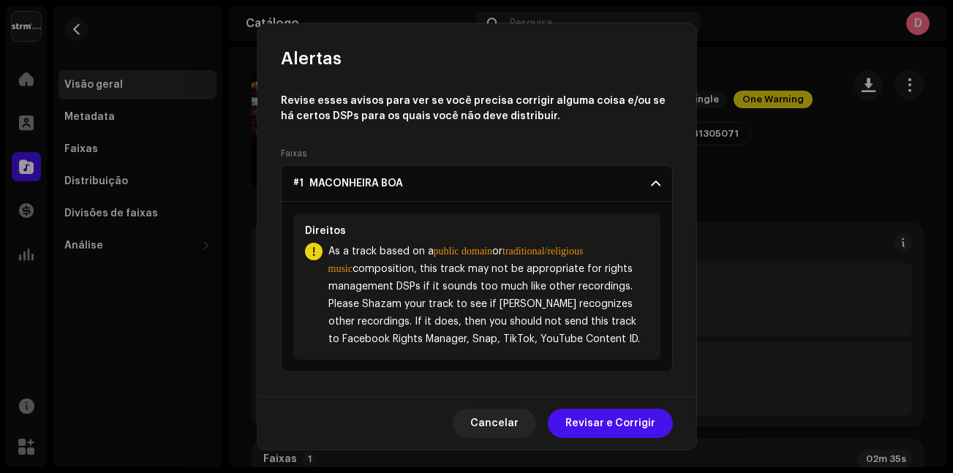
scroll to position [23, 0]
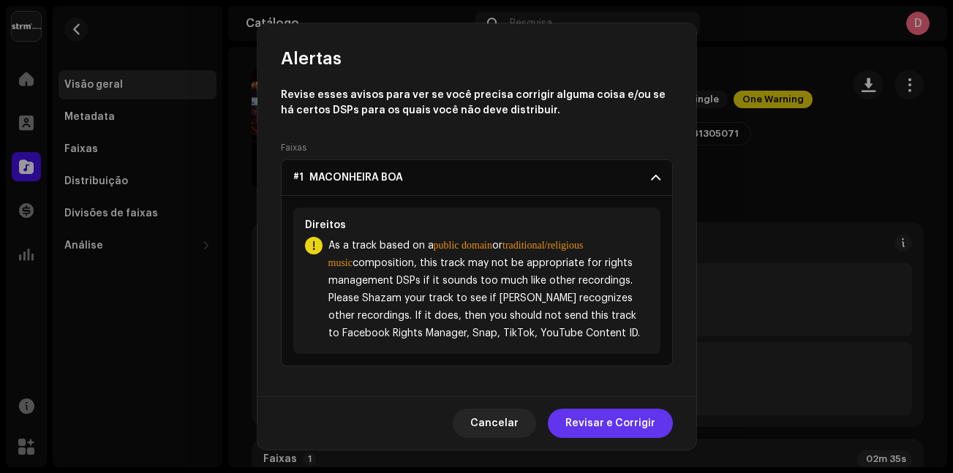
click at [622, 426] on span "Revisar e Corrigir" at bounding box center [610, 423] width 90 height 29
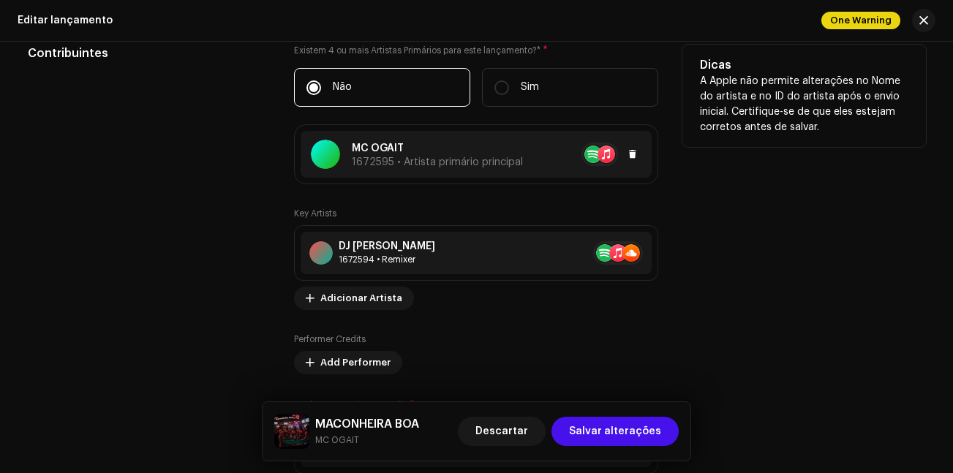
scroll to position [1243, 0]
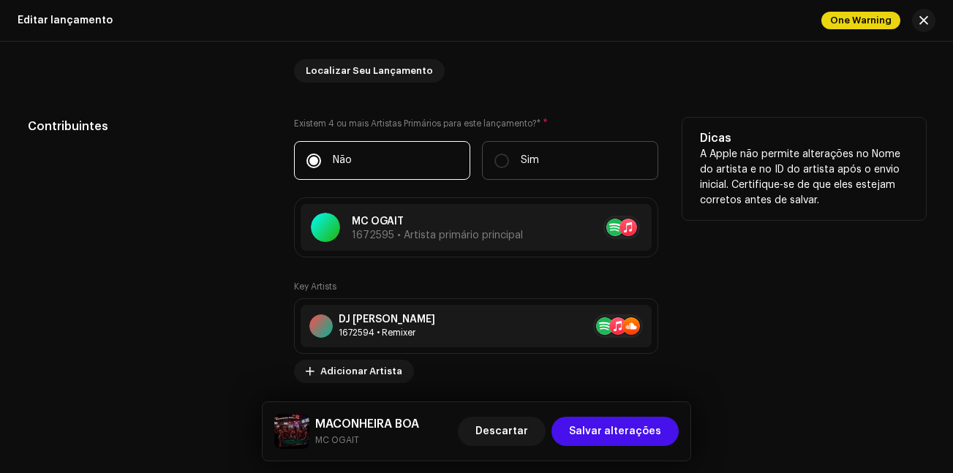
click at [524, 166] on p "Sim" at bounding box center [530, 160] width 18 height 15
click at [509, 166] on input "Sim" at bounding box center [501, 161] width 15 height 15
radio input "true"
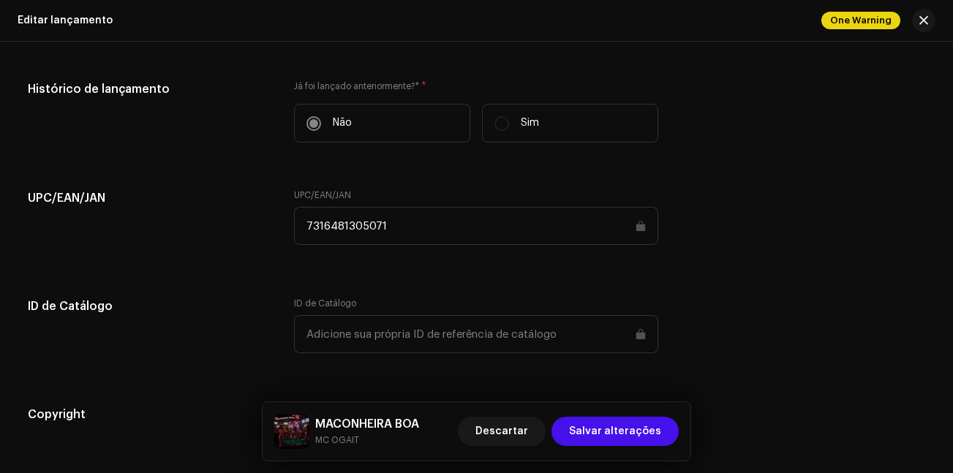
scroll to position [1814, 0]
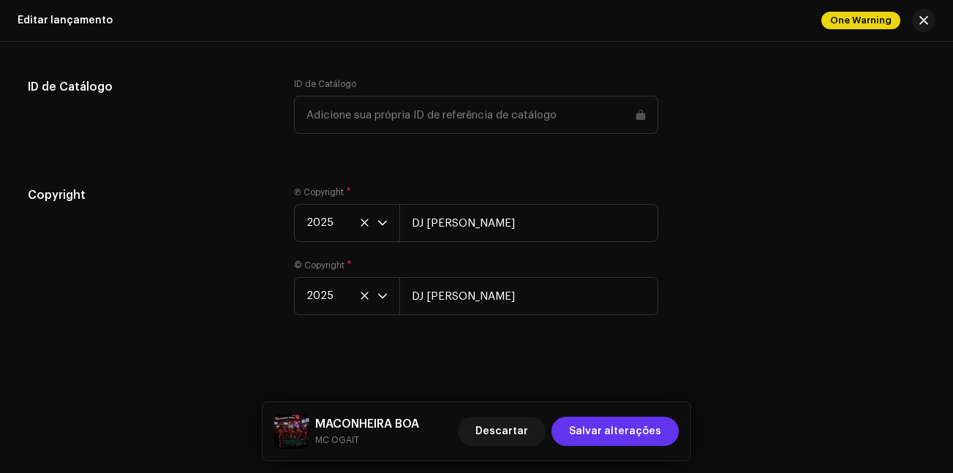
click at [643, 440] on span "Salvar alterações" at bounding box center [615, 431] width 92 height 29
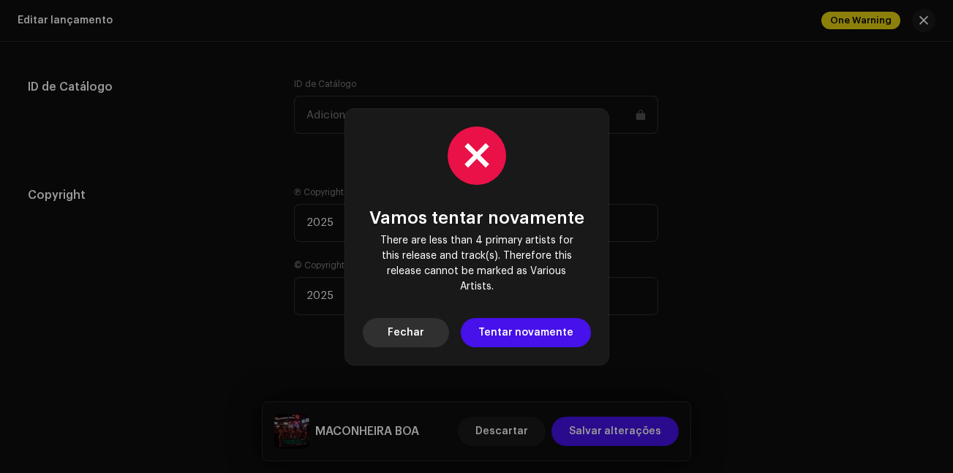
click at [418, 334] on span "Fechar" at bounding box center [406, 332] width 37 height 29
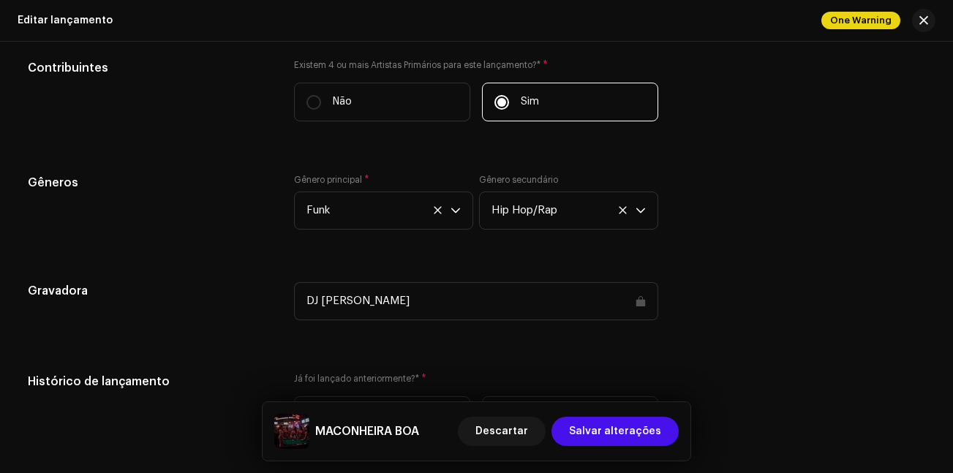
scroll to position [1229, 0]
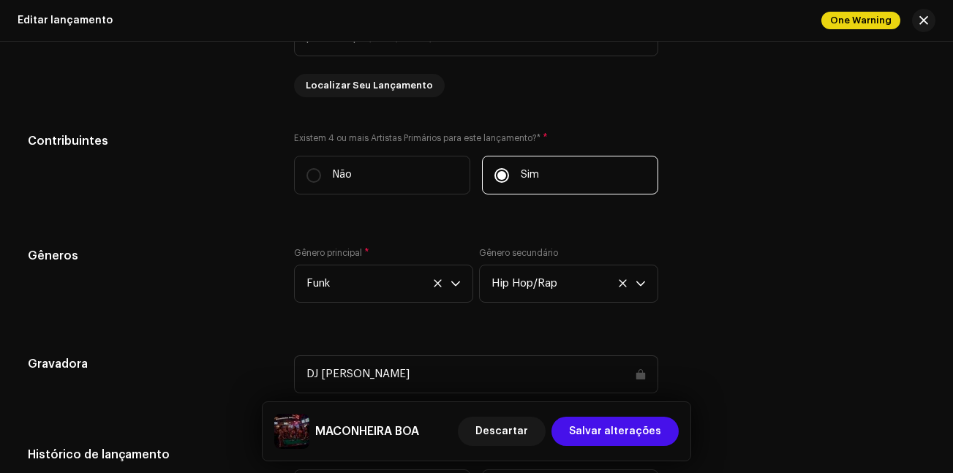
click at [546, 212] on div "Compilação Is it a compilation? * Não Sim Linguagem de Meta-Dados Idioma * Port…" at bounding box center [477, 311] width 898 height 1213
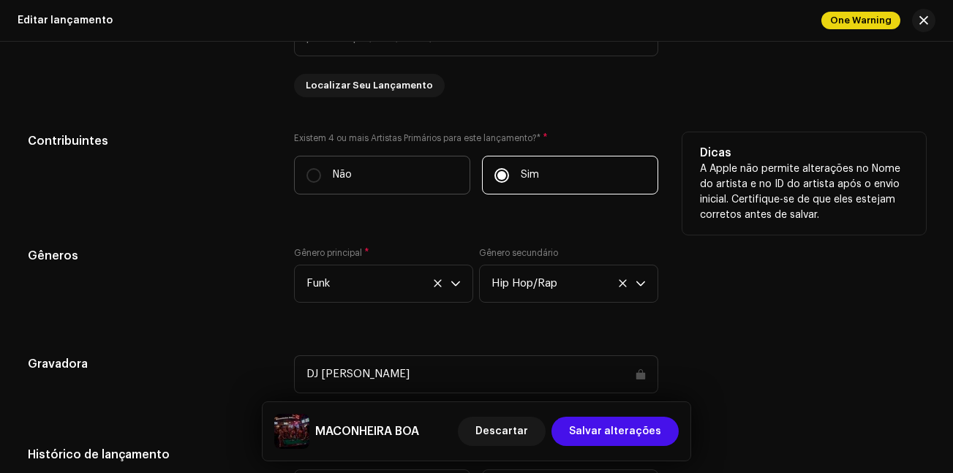
click at [410, 171] on label "Não" at bounding box center [382, 175] width 176 height 39
click at [321, 171] on input "Não" at bounding box center [313, 175] width 15 height 15
radio input "true"
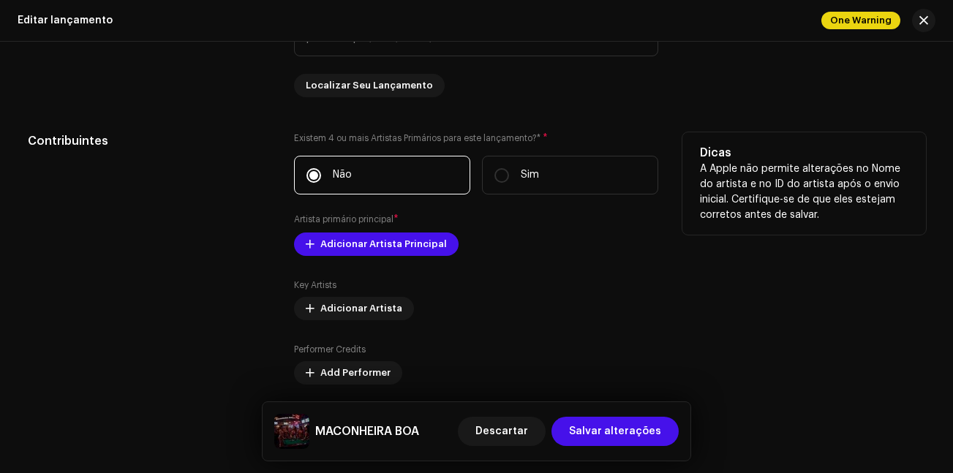
click at [189, 213] on div "Contribuintes" at bounding box center [150, 292] width 244 height 320
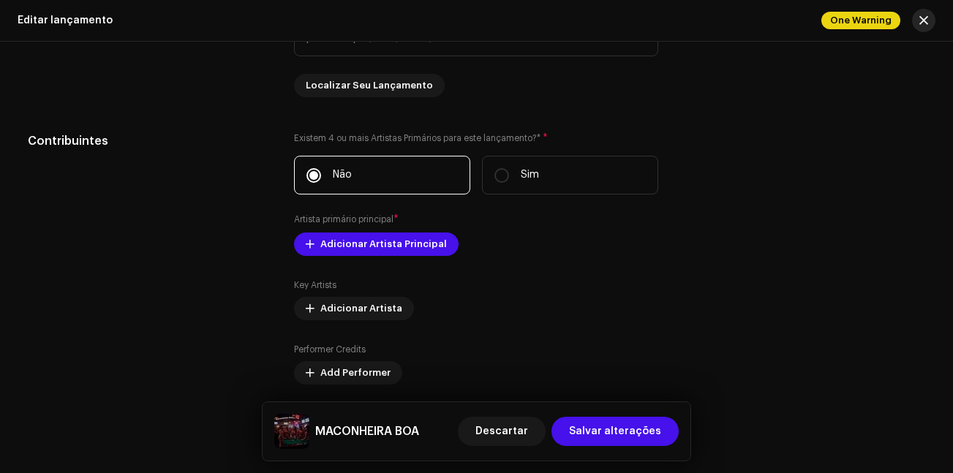
click at [919, 17] on button "button" at bounding box center [923, 20] width 23 height 23
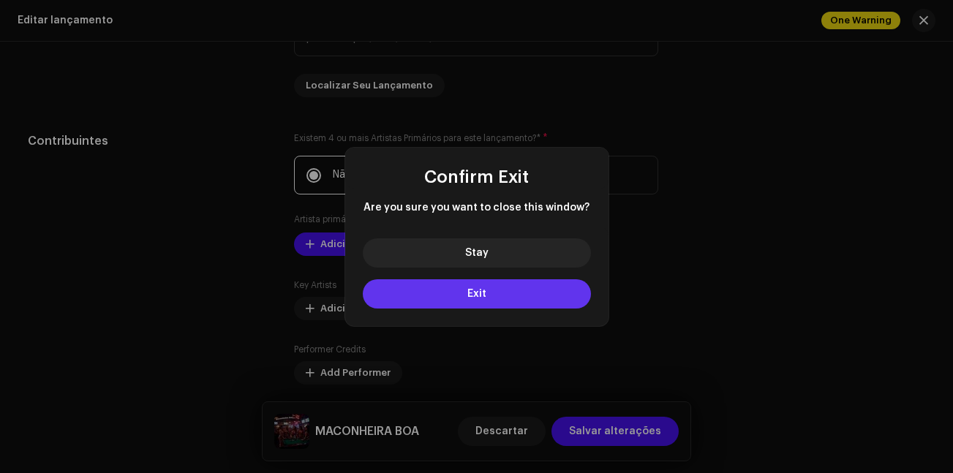
click at [495, 299] on button "Exit" at bounding box center [477, 293] width 228 height 29
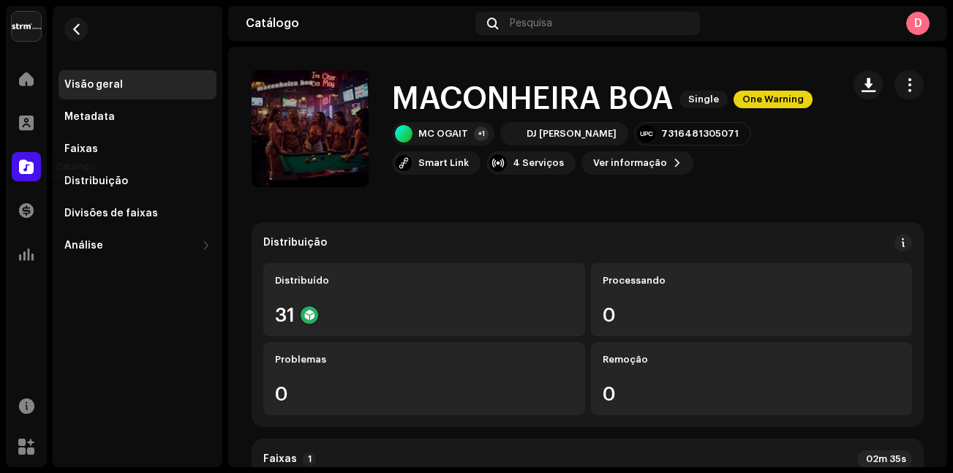
click at [39, 162] on div at bounding box center [26, 166] width 29 height 29
click at [29, 162] on span at bounding box center [26, 167] width 15 height 12
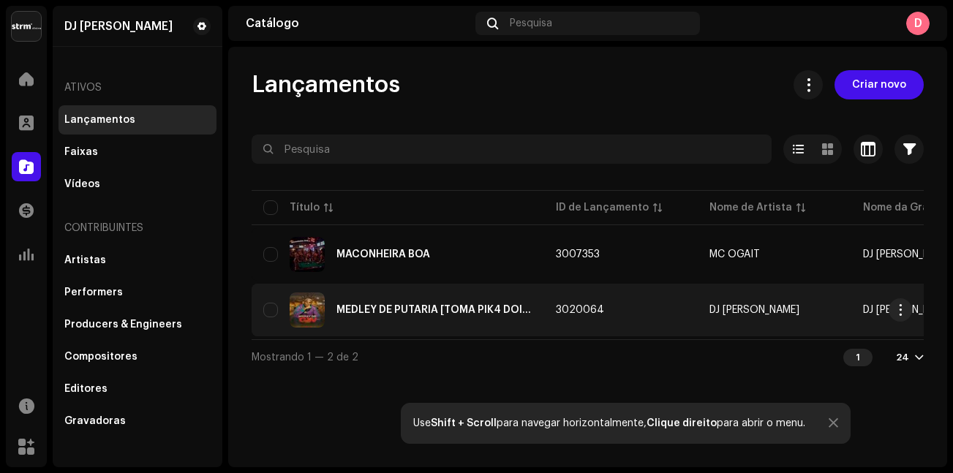
click at [692, 306] on td "3020064" at bounding box center [621, 310] width 154 height 53
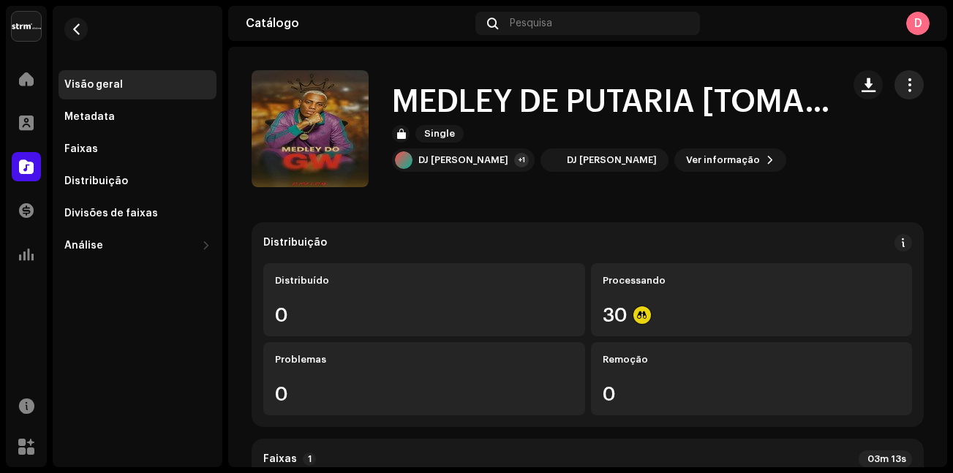
click at [903, 89] on span "button" at bounding box center [910, 85] width 14 height 12
click at [903, 81] on span "button" at bounding box center [910, 85] width 14 height 12
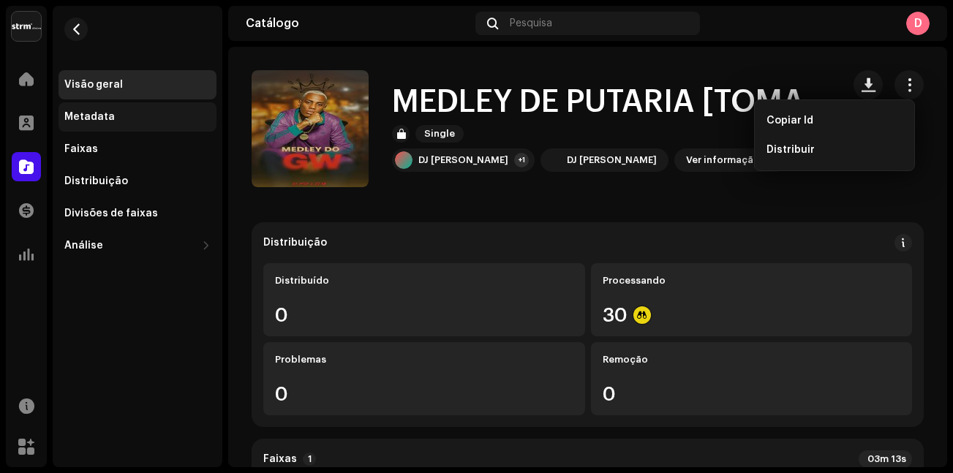
click at [99, 114] on div "Metadata" at bounding box center [89, 117] width 50 height 12
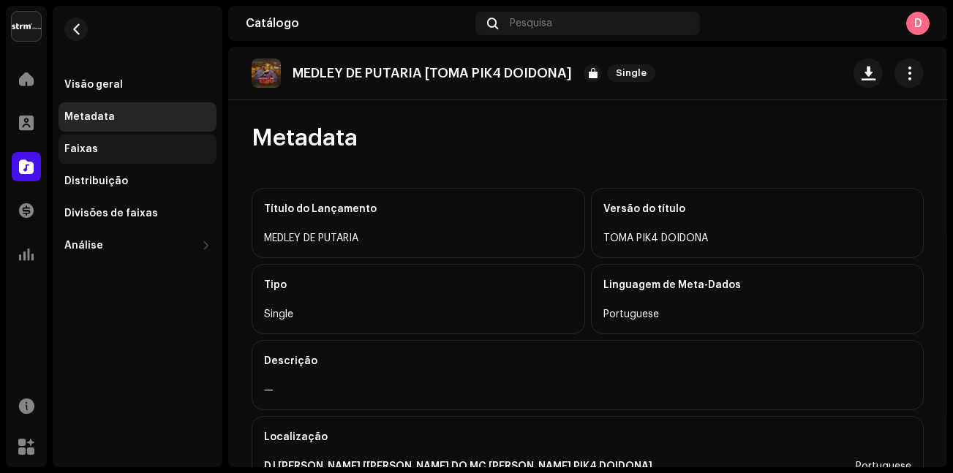
click at [104, 156] on div "Faixas" at bounding box center [138, 149] width 158 height 29
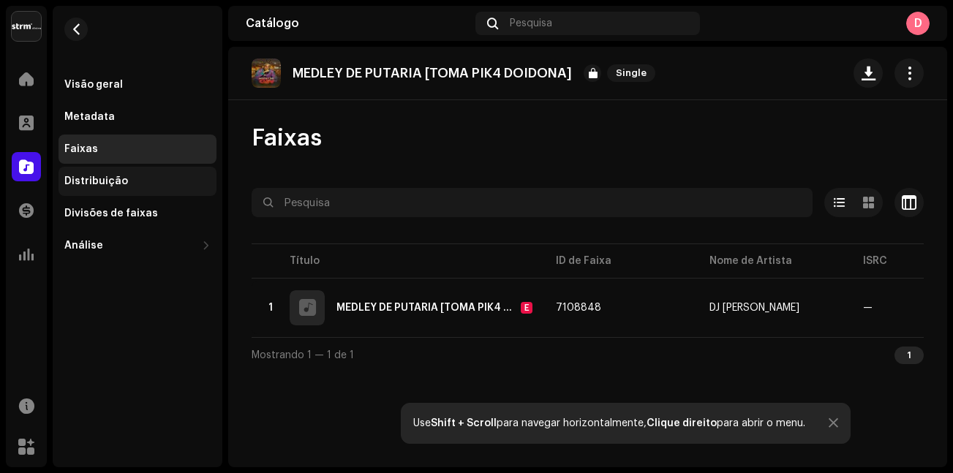
click at [110, 181] on div "Distribuição" at bounding box center [96, 182] width 64 height 12
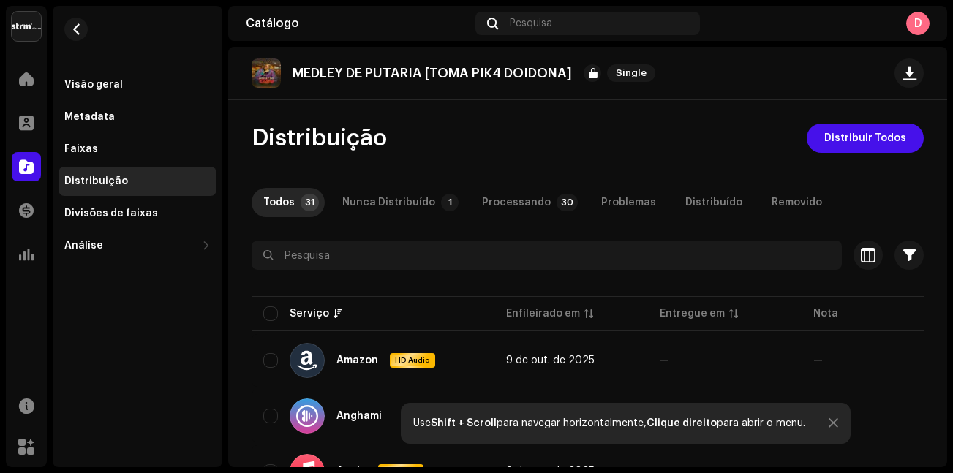
drag, startPoint x: 111, startPoint y: 144, endPoint x: 227, endPoint y: 154, distance: 115.9
click at [111, 144] on div "Faixas" at bounding box center [137, 149] width 146 height 12
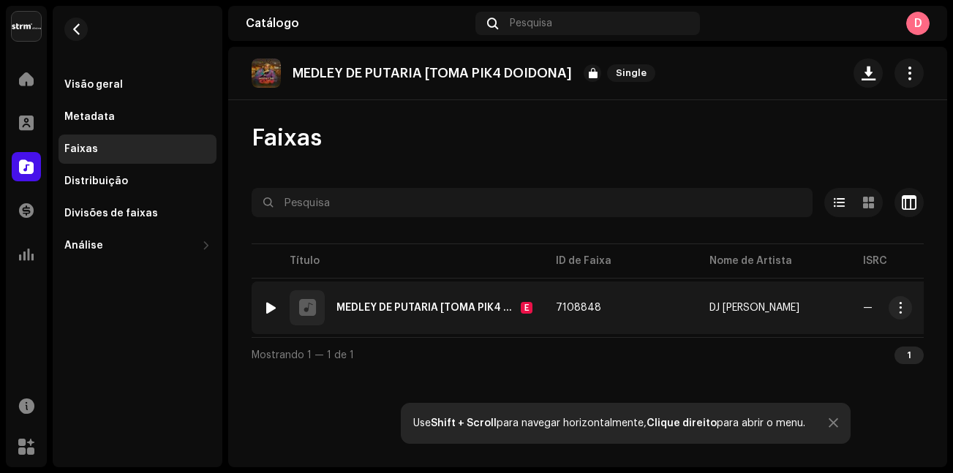
click at [460, 311] on div "MEDLEY DE PUTARIA [TOMA PIK4 DOIDONA]" at bounding box center [425, 308] width 178 height 10
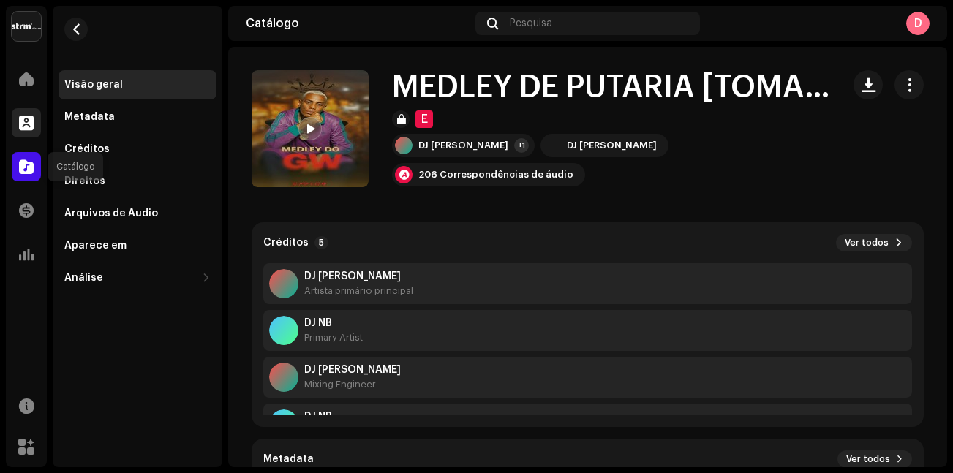
drag, startPoint x: 22, startPoint y: 161, endPoint x: 32, endPoint y: 118, distance: 43.6
click at [23, 162] on span at bounding box center [26, 167] width 15 height 12
click at [25, 118] on span at bounding box center [26, 123] width 15 height 12
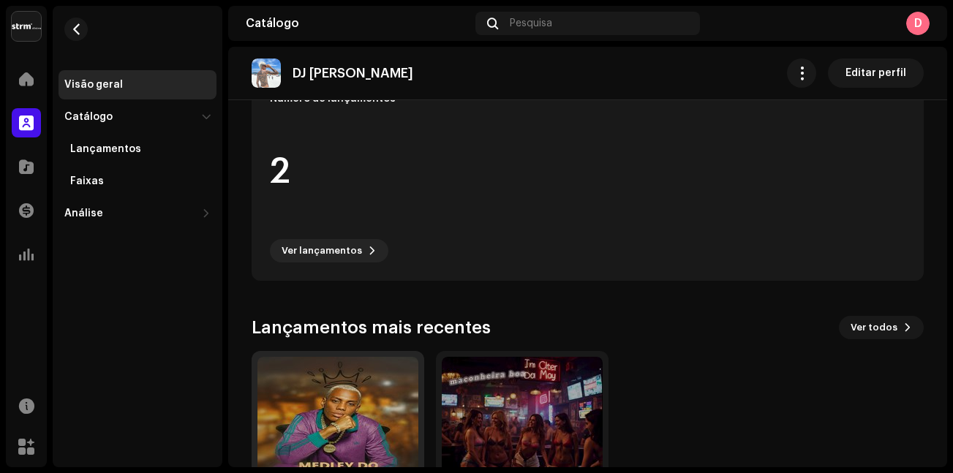
scroll to position [483, 0]
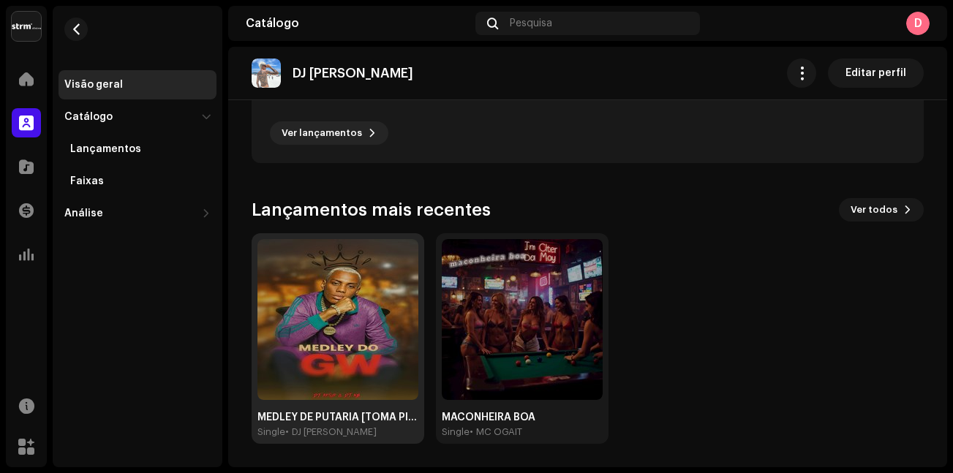
drag, startPoint x: 380, startPoint y: 347, endPoint x: 298, endPoint y: 324, distance: 85.2
click at [298, 324] on img at bounding box center [337, 319] width 161 height 161
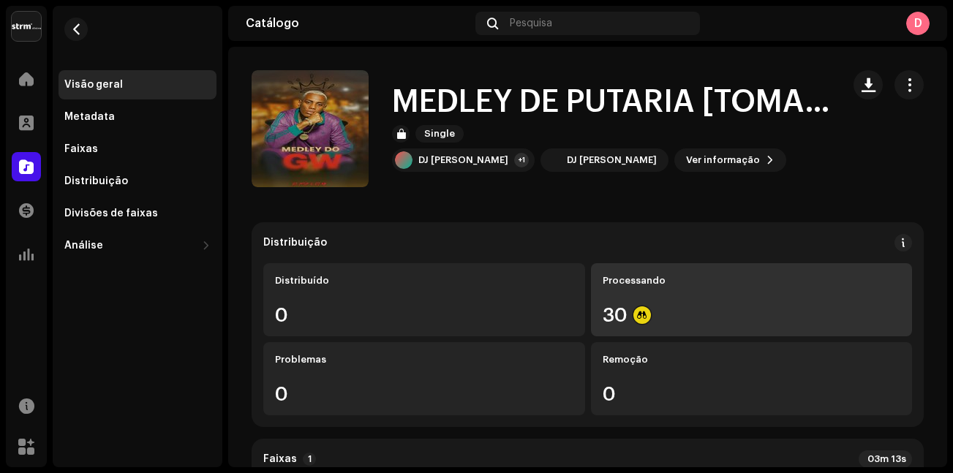
click at [770, 322] on div "30" at bounding box center [752, 315] width 298 height 19
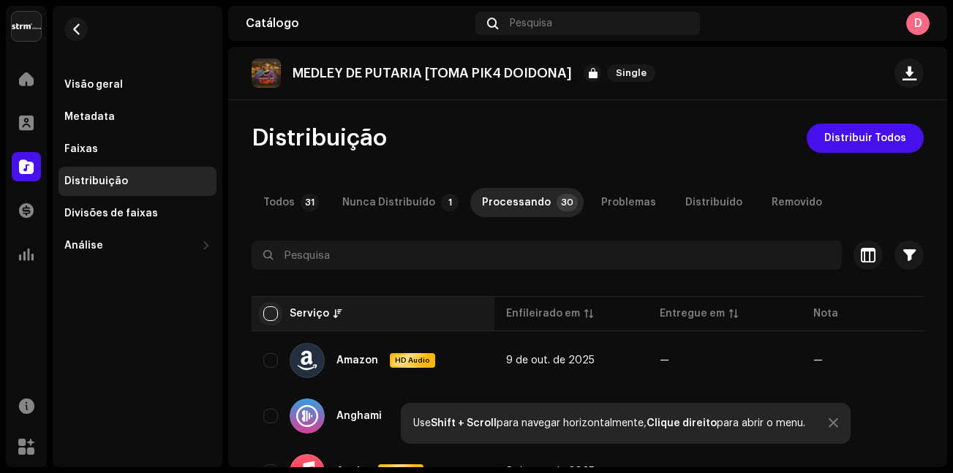
click at [264, 312] on input "checkbox" at bounding box center [270, 313] width 15 height 15
checkbox input "true"
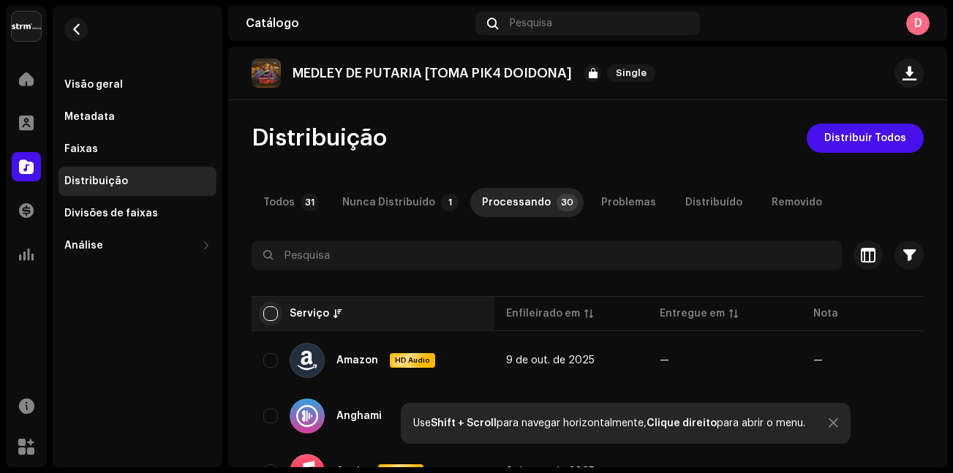
checkbox input "true"
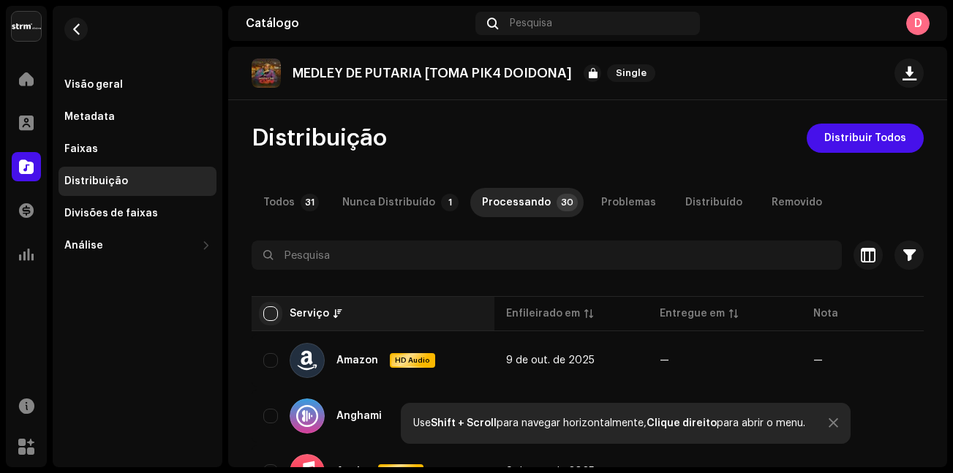
checkbox input "true"
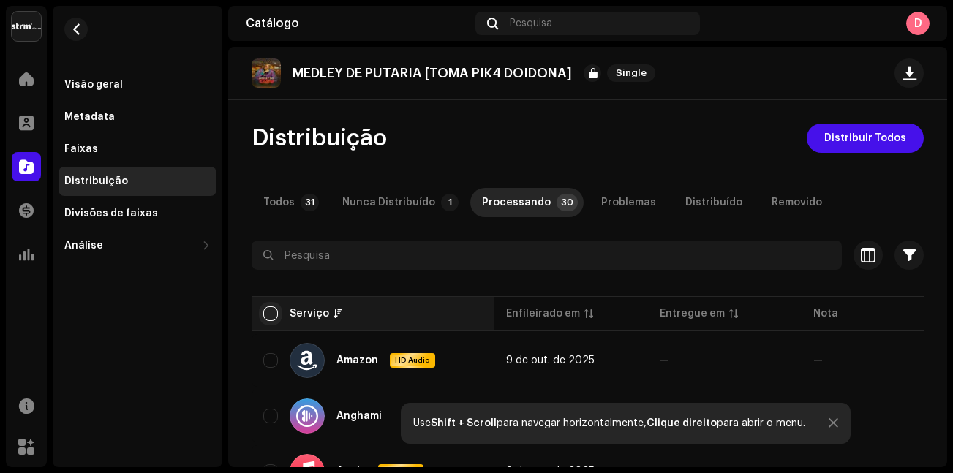
checkbox input "true"
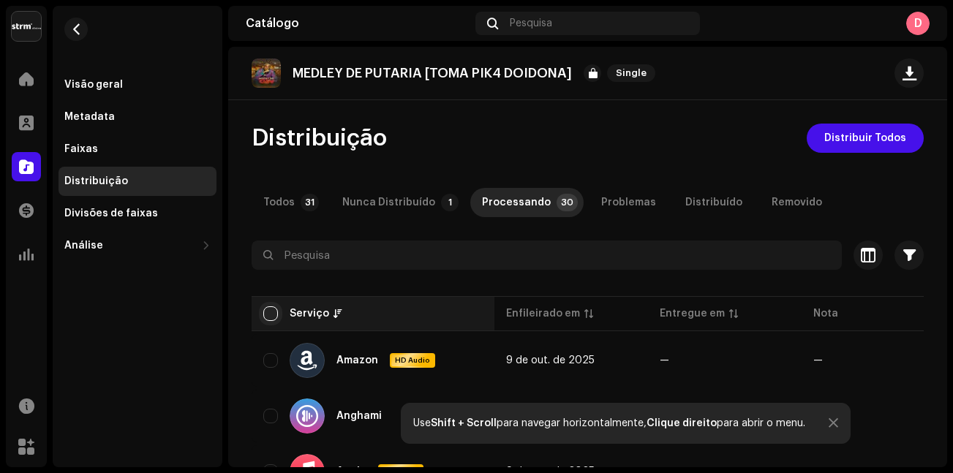
checkbox input "true"
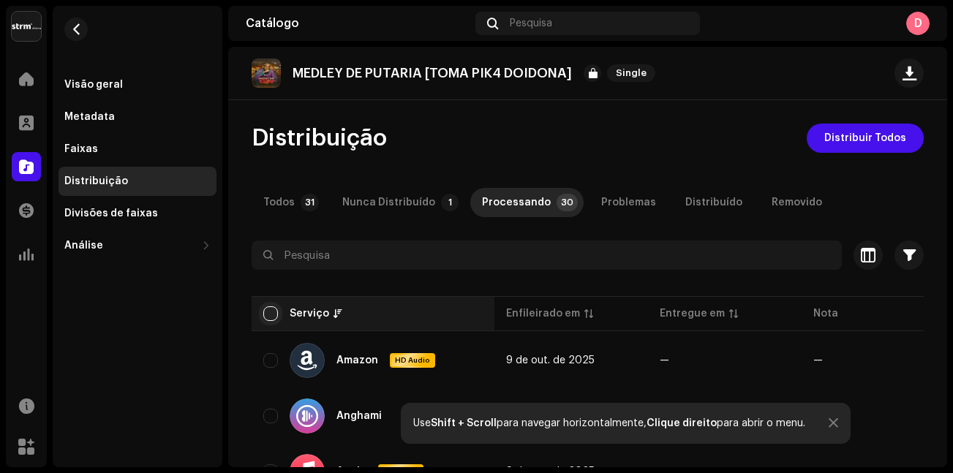
checkbox input "true"
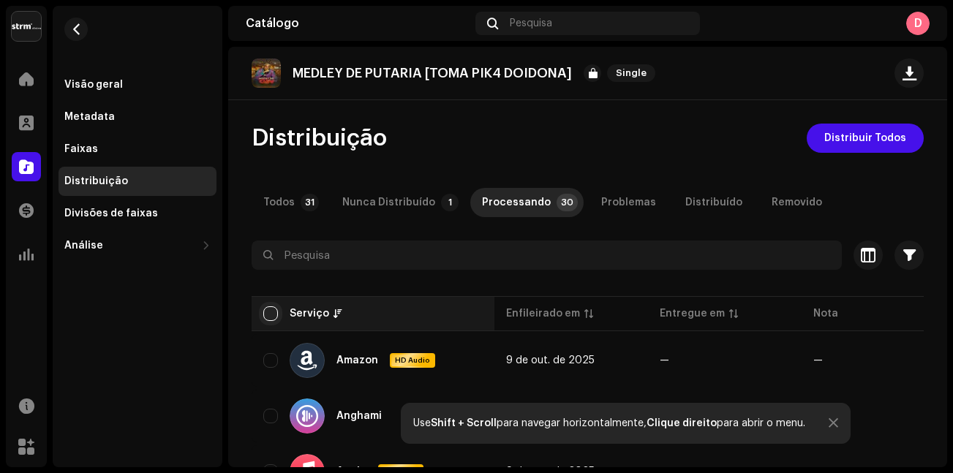
checkbox input "true"
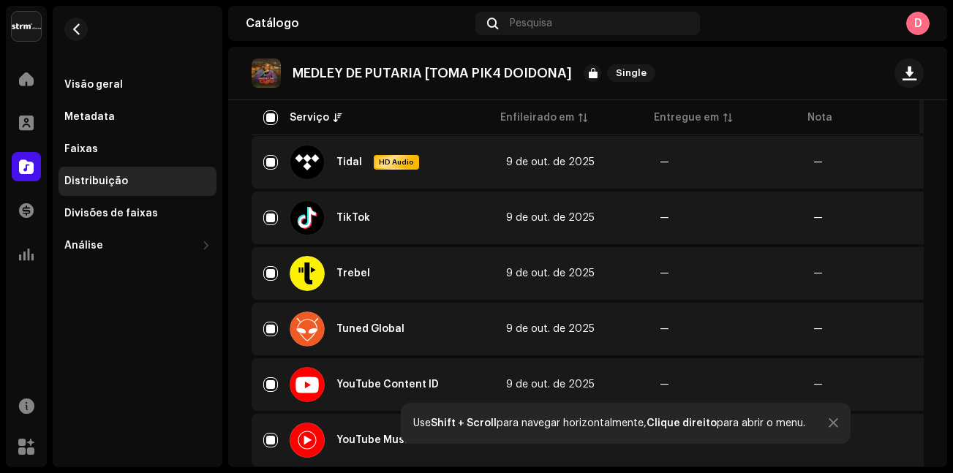
scroll to position [1390, 0]
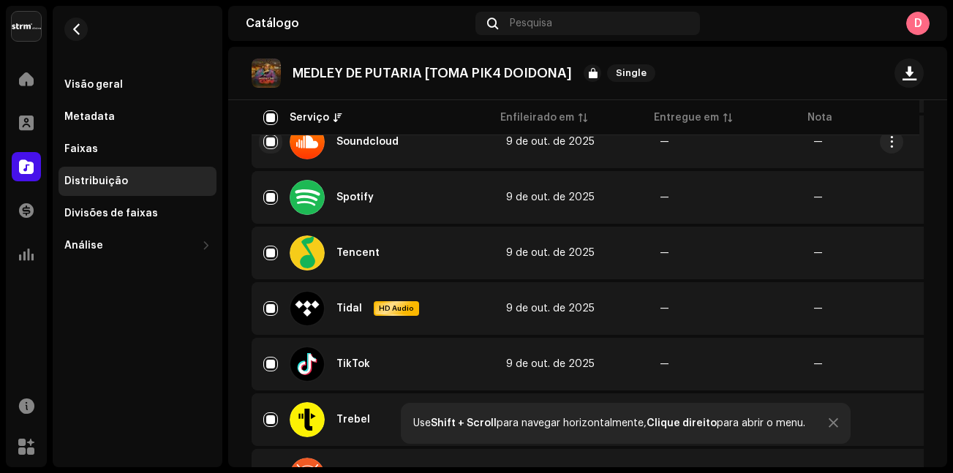
click at [269, 141] on input "Row Selected" at bounding box center [270, 142] width 15 height 15
checkbox input "false"
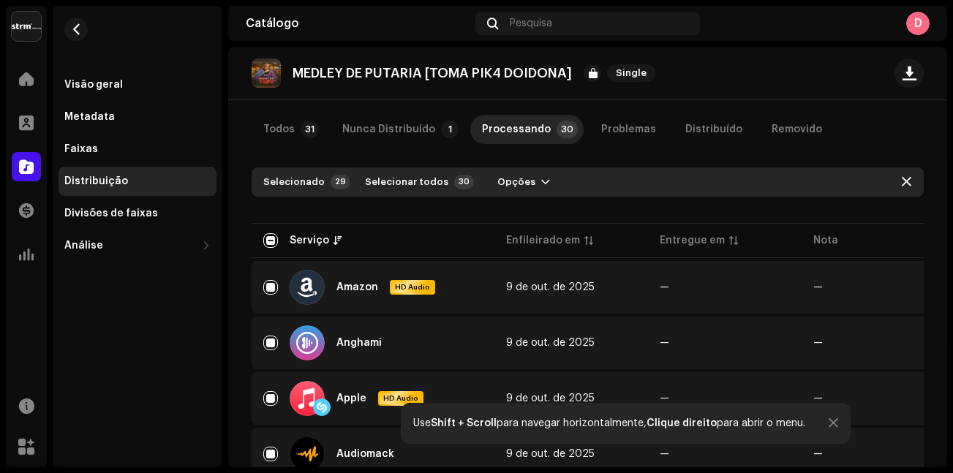
scroll to position [0, 0]
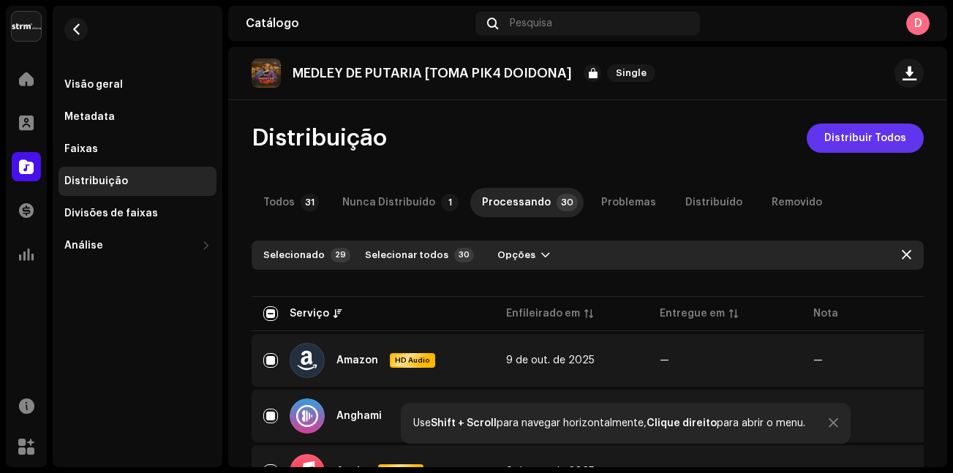
click at [867, 142] on span "Distribuir Todos" at bounding box center [865, 138] width 82 height 29
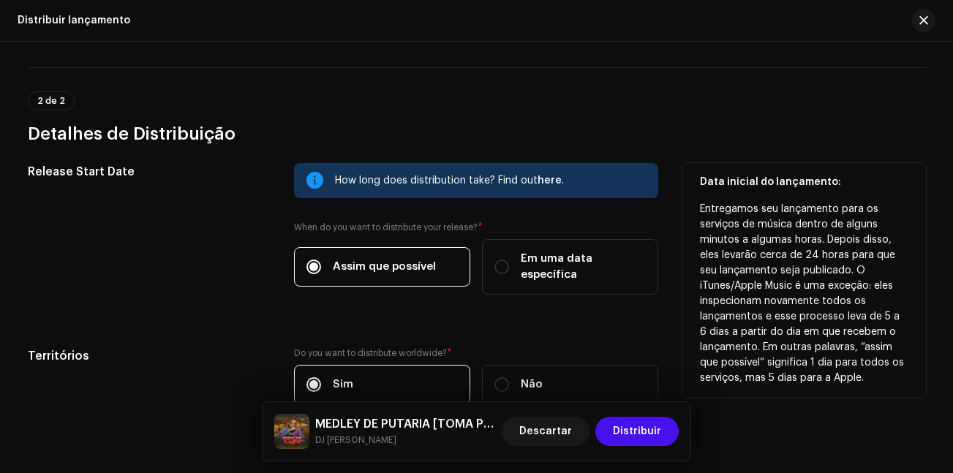
scroll to position [439, 0]
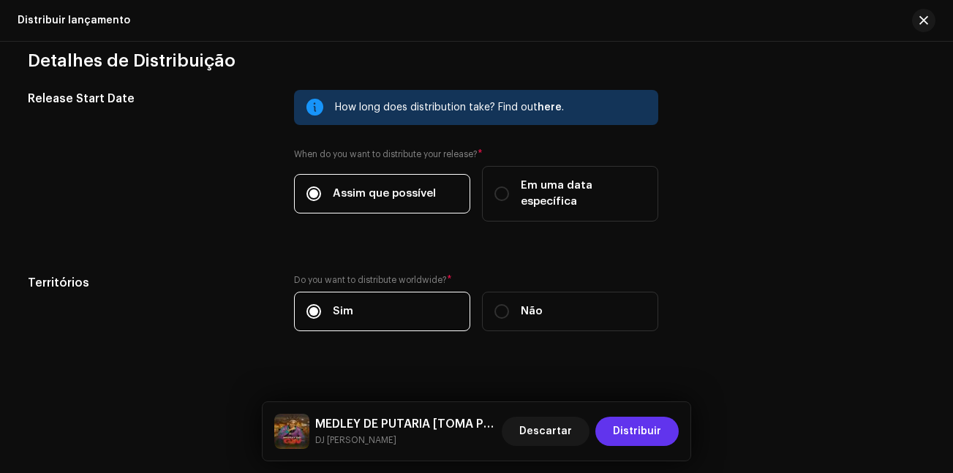
click at [633, 429] on span "Distribuir" at bounding box center [637, 431] width 48 height 29
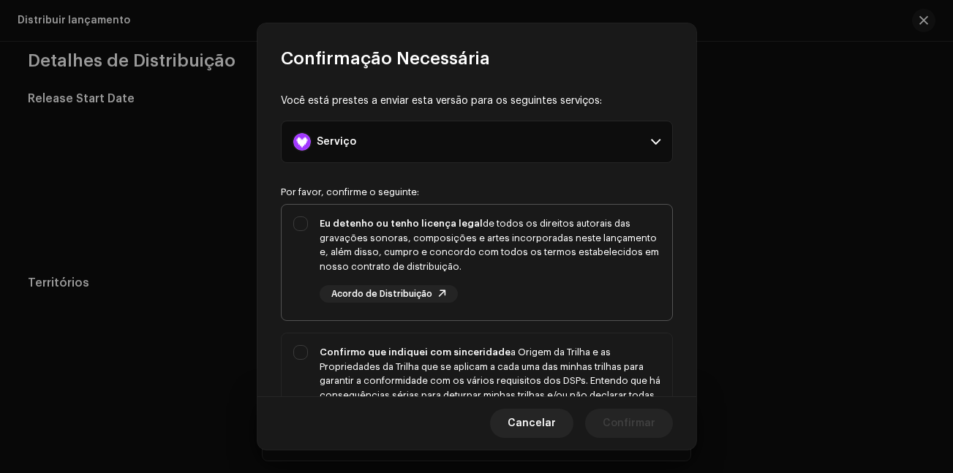
click at [336, 255] on div "Eu detenho ou tenho licença legal de todos os direitos autorais das gravações s…" at bounding box center [490, 244] width 341 height 57
checkbox input "true"
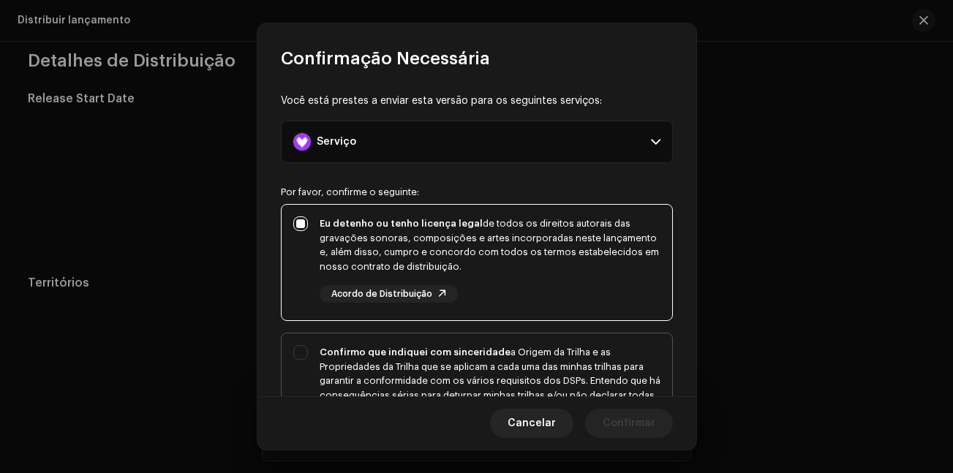
click at [478, 390] on div "Confirmo que indiquei com sinceridade a Origem da Trilha e as Propriedades da T…" at bounding box center [490, 381] width 341 height 72
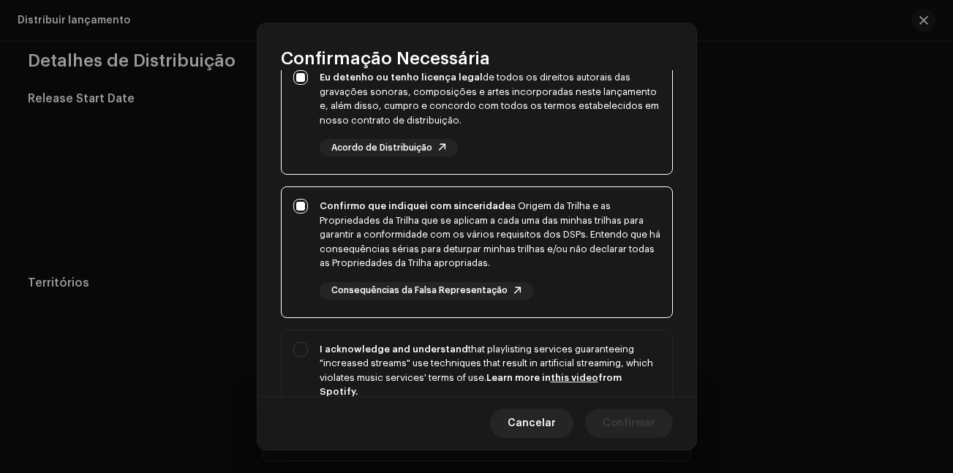
click at [491, 249] on div "Confirmo que indiquei com sinceridade a Origem da Trilha e as Propriedades da T…" at bounding box center [490, 235] width 341 height 72
click at [436, 247] on div "Confirmo que indiquei com sinceridade a Origem da Trilha e as Propriedades da T…" at bounding box center [490, 235] width 341 height 72
checkbox input "true"
click at [398, 359] on div "I acknowledge and understand that playlisting services guaranteeing "increased …" at bounding box center [490, 370] width 341 height 57
checkbox input "true"
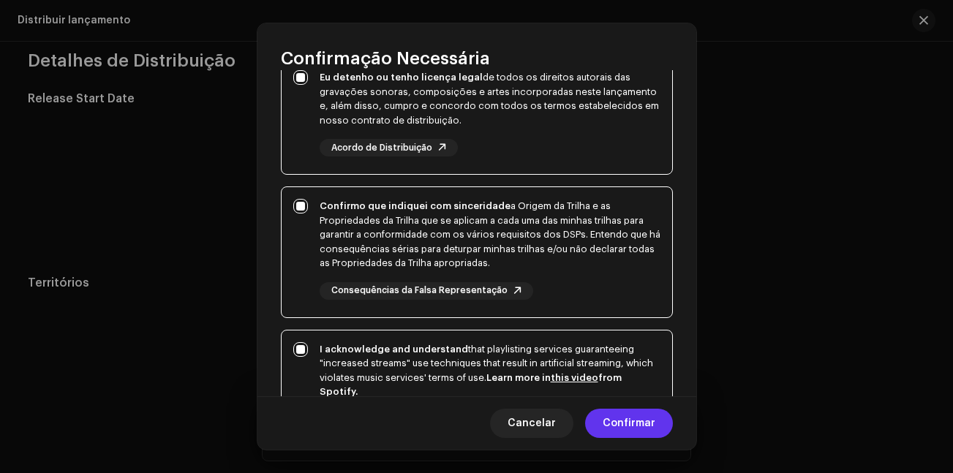
click at [664, 421] on button "Confirmar" at bounding box center [629, 423] width 88 height 29
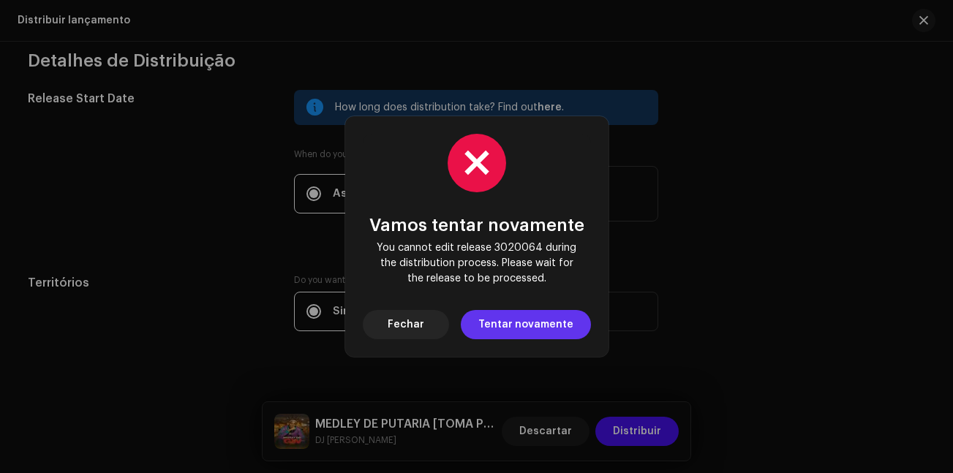
click at [555, 317] on span "Tentar novamente" at bounding box center [525, 324] width 95 height 29
click at [402, 314] on span "Fechar" at bounding box center [406, 324] width 37 height 29
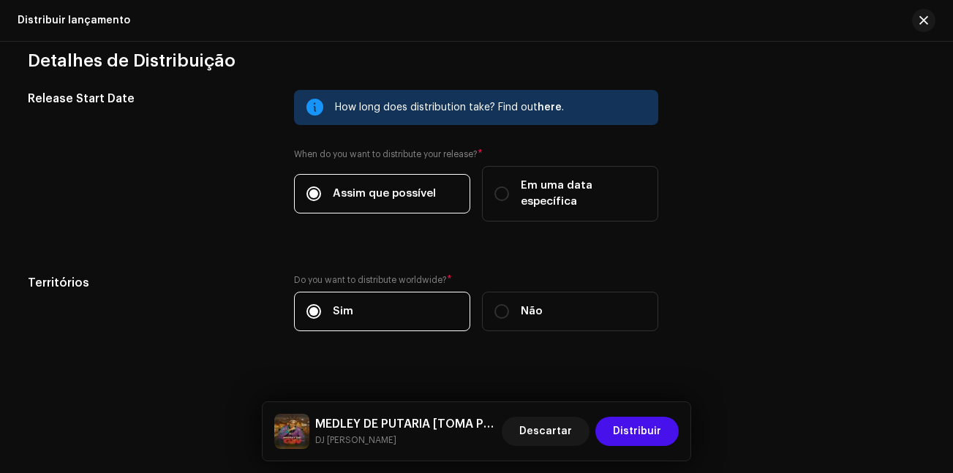
scroll to position [0, 0]
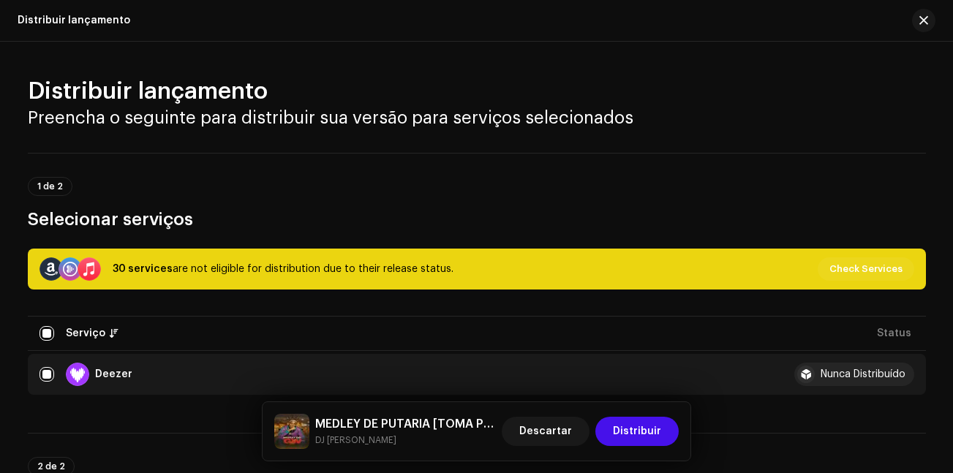
click at [43, 26] on div "Distribuir lançamento" at bounding box center [476, 21] width 953 height 42
